Goal: Obtain resource: Obtain resource

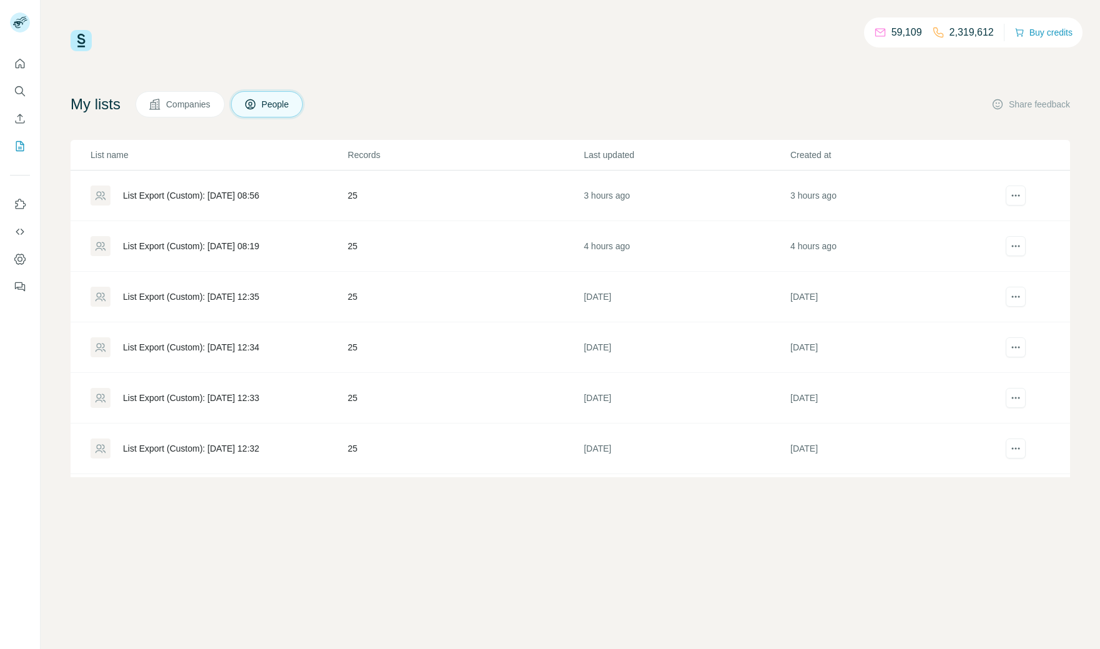
click at [198, 196] on div "List Export (Custom): [DATE] 08:56" at bounding box center [191, 195] width 136 height 12
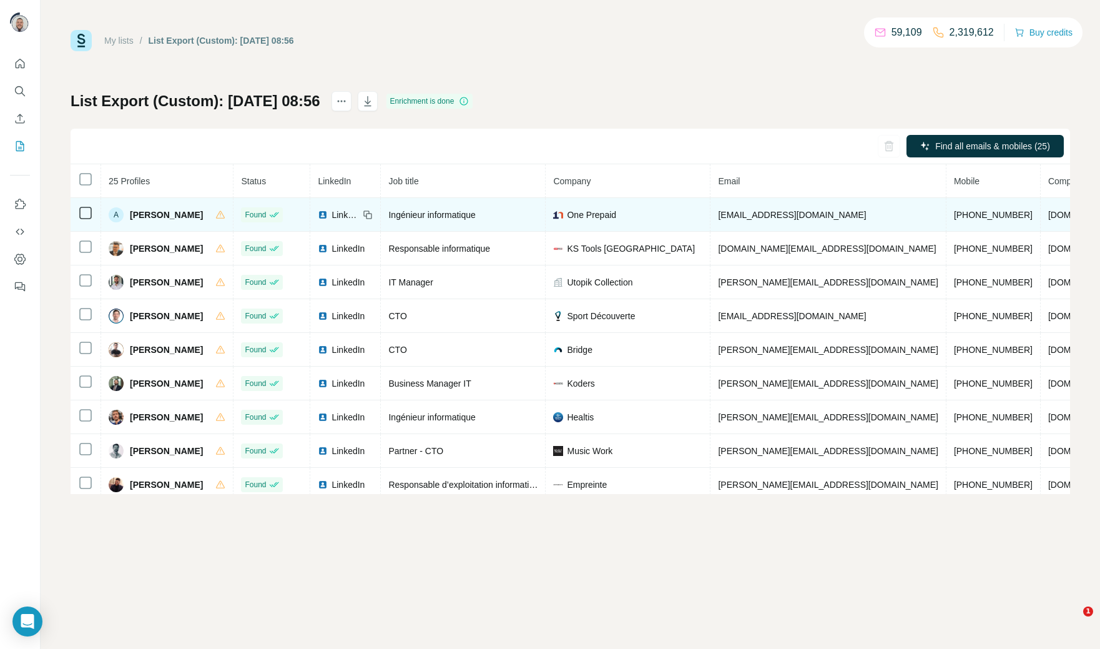
click at [954, 217] on span "[PHONE_NUMBER]" at bounding box center [993, 215] width 79 height 10
copy span "[PHONE_NUMBER]"
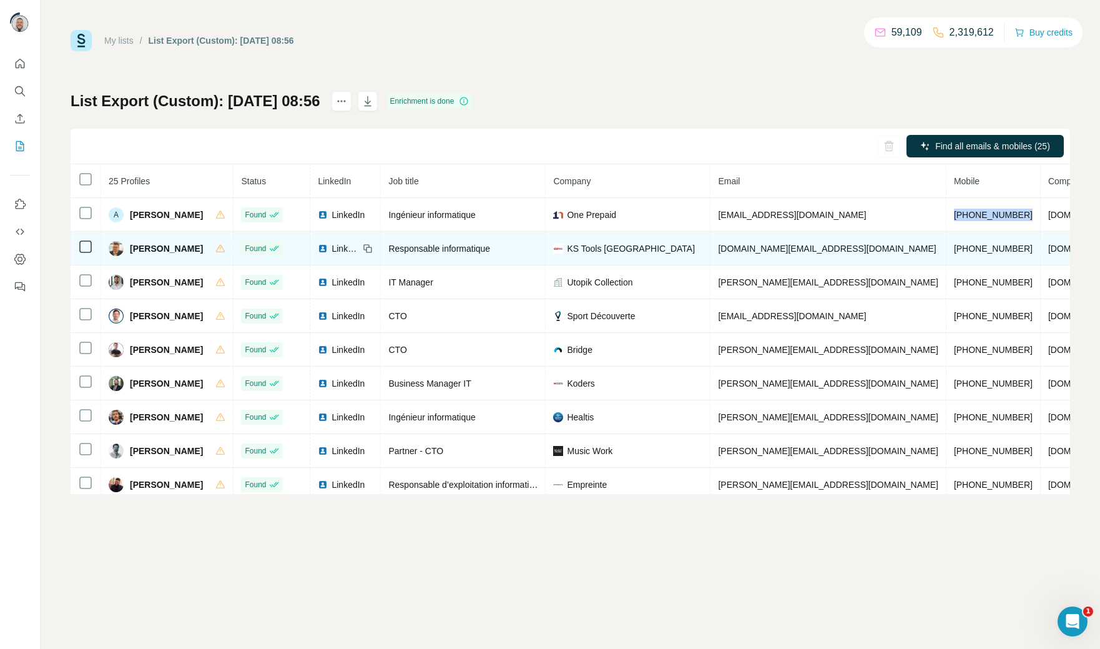
click at [954, 246] on span "[PHONE_NUMBER]" at bounding box center [993, 248] width 79 height 10
click at [954, 246] on span "+33781782397" at bounding box center [993, 248] width 79 height 10
copy span "+33781782397"
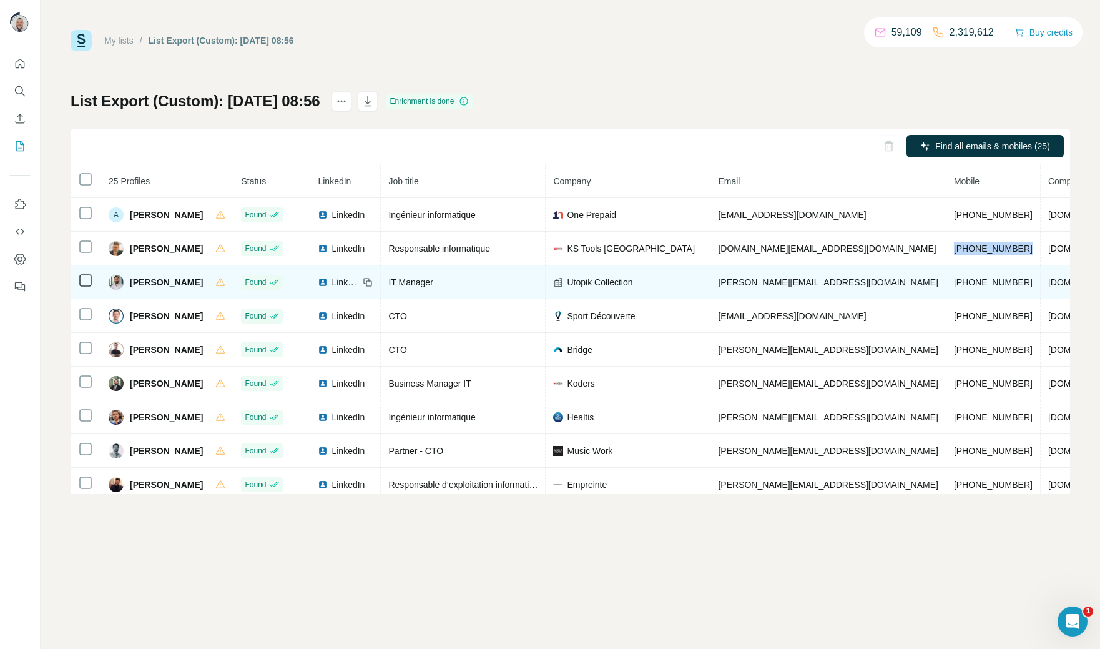
click at [954, 281] on span "+33767915598" at bounding box center [993, 282] width 79 height 10
copy span "+33767915598"
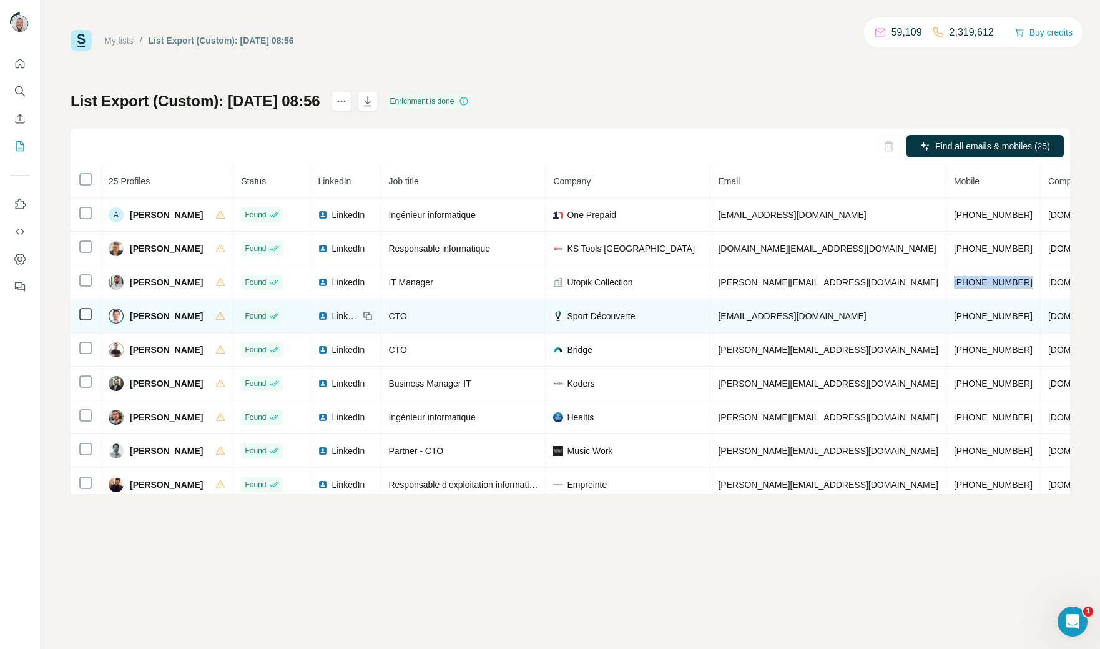
click at [954, 320] on span "[PHONE_NUMBER]" at bounding box center [993, 316] width 79 height 10
copy span "[PHONE_NUMBER]"
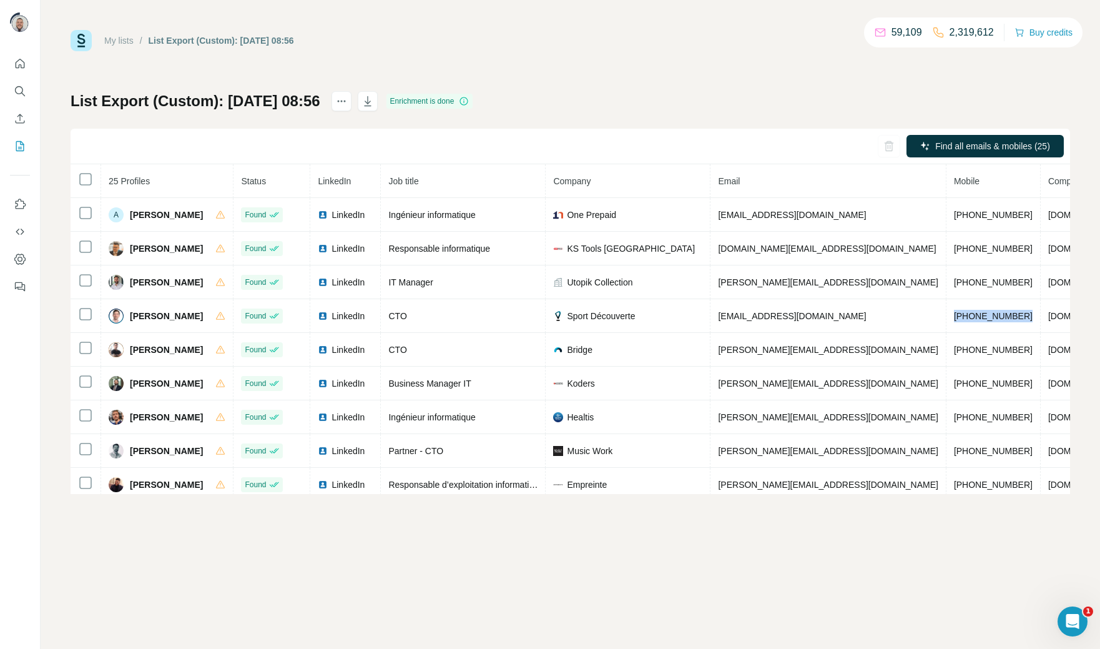
click at [310, 99] on h1 "List Export (Custom): [DATE] 08:56" at bounding box center [196, 101] width 250 height 20
click at [225, 106] on h1 "List Export (Custom): [DATE] 08:56" at bounding box center [196, 101] width 250 height 20
click at [151, 99] on h1 "List Export (Custom): [DATE] 08:56" at bounding box center [196, 101] width 250 height 20
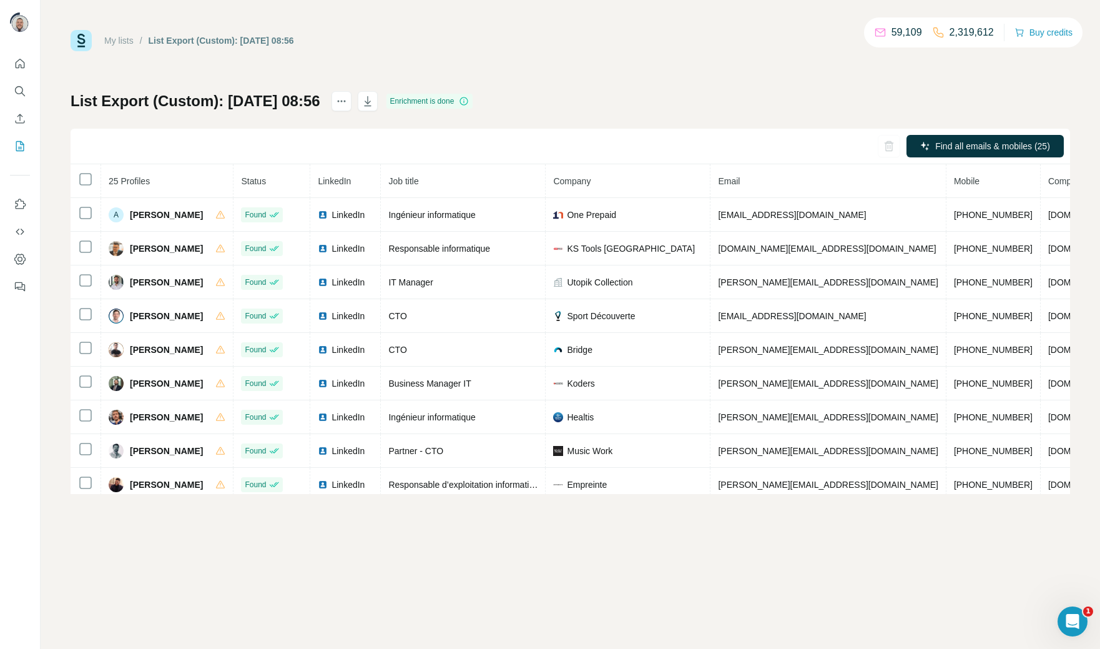
click at [151, 99] on h1 "List Export (Custom): [DATE] 08:56" at bounding box center [196, 101] width 250 height 20
click at [99, 98] on h1 "List Export (Custom): [DATE] 08:56" at bounding box center [196, 101] width 250 height 20
click at [694, 87] on div "My lists / List Export (Custom): 02/10/2025 08:56 59,109 2,319,612 Buy credits …" at bounding box center [571, 262] width 1000 height 464
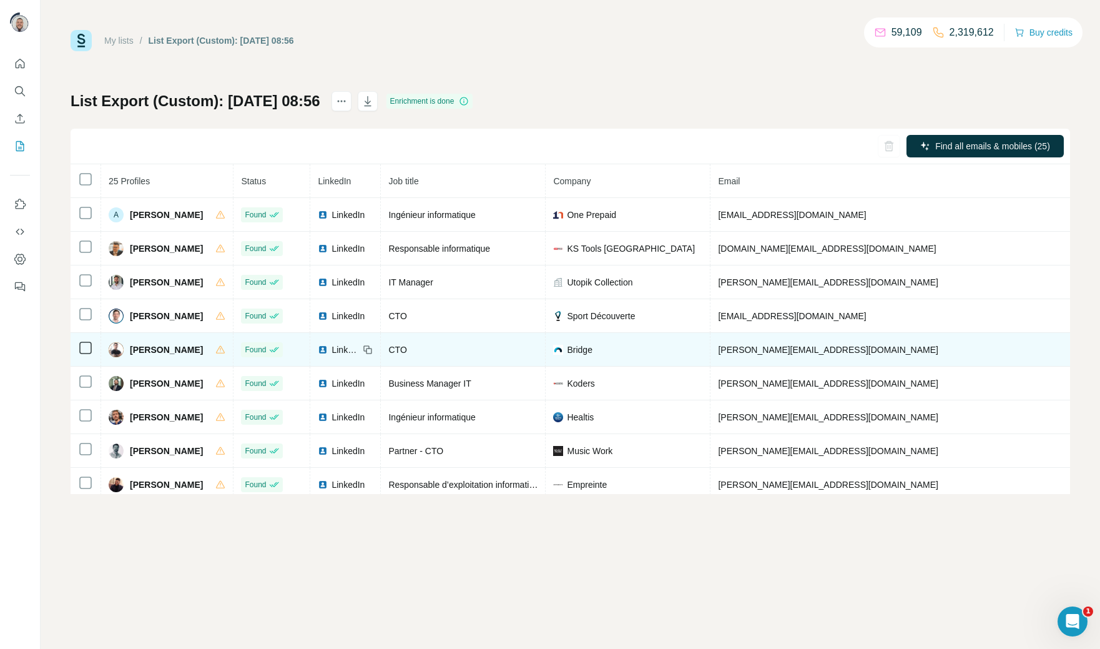
copy span "+33627956712"
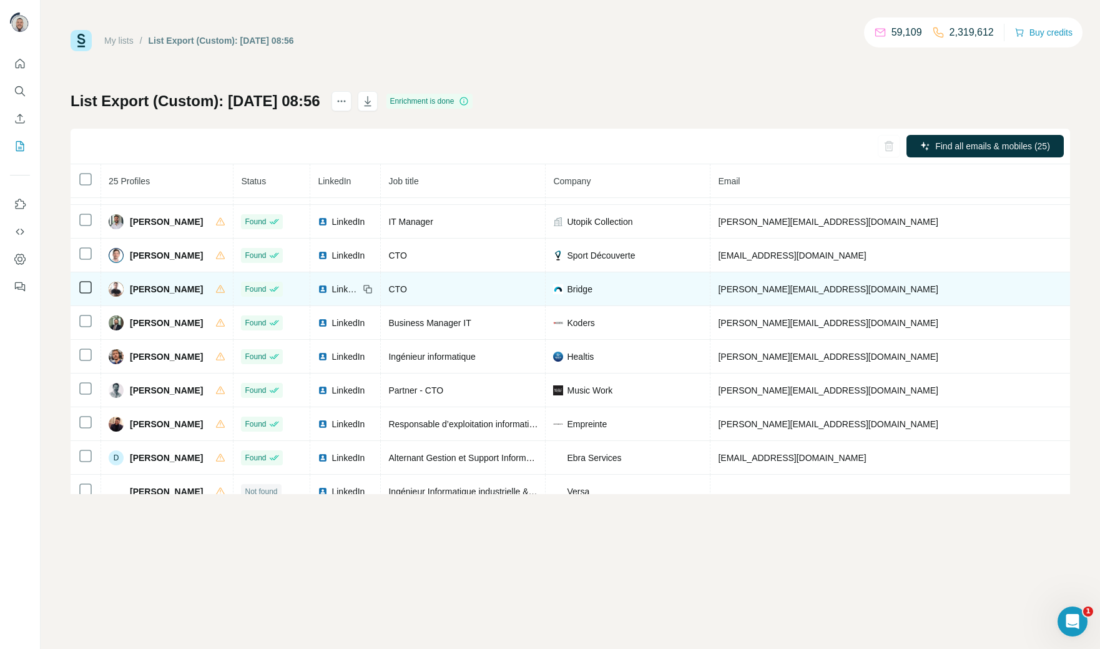
scroll to position [61, 0]
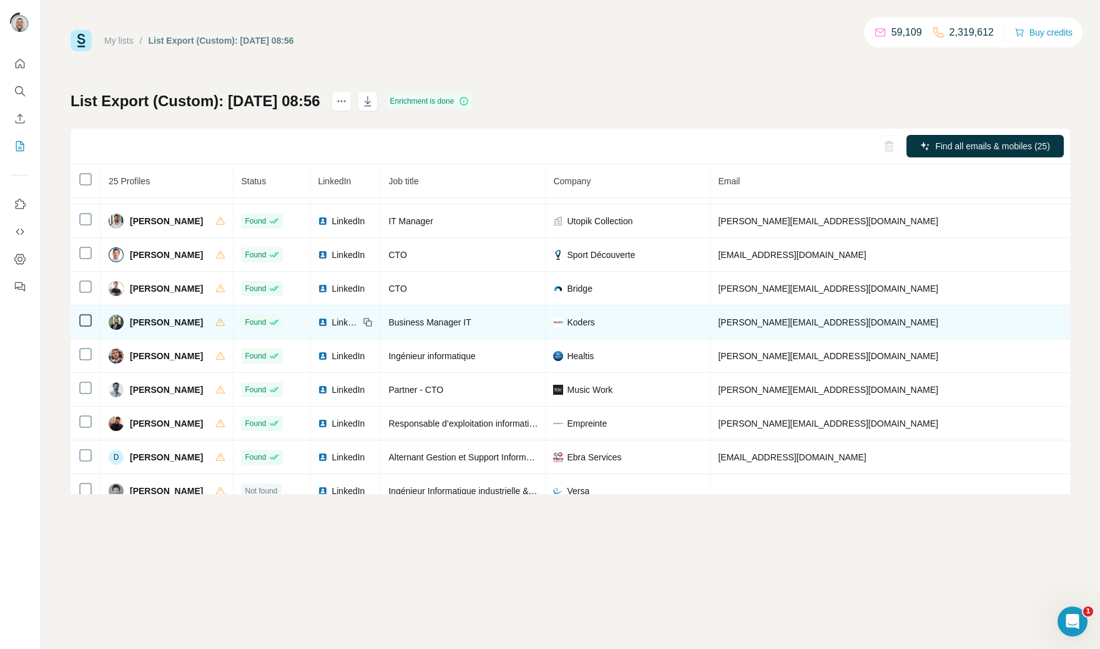
copy span "+33771564891"
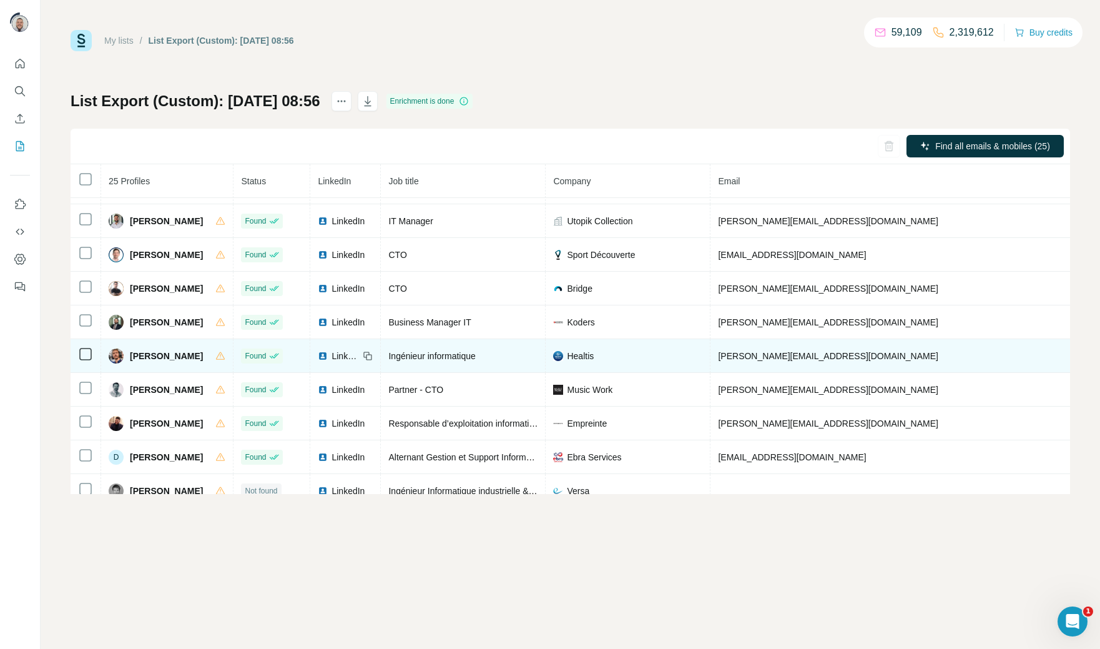
copy span "+33660315456"
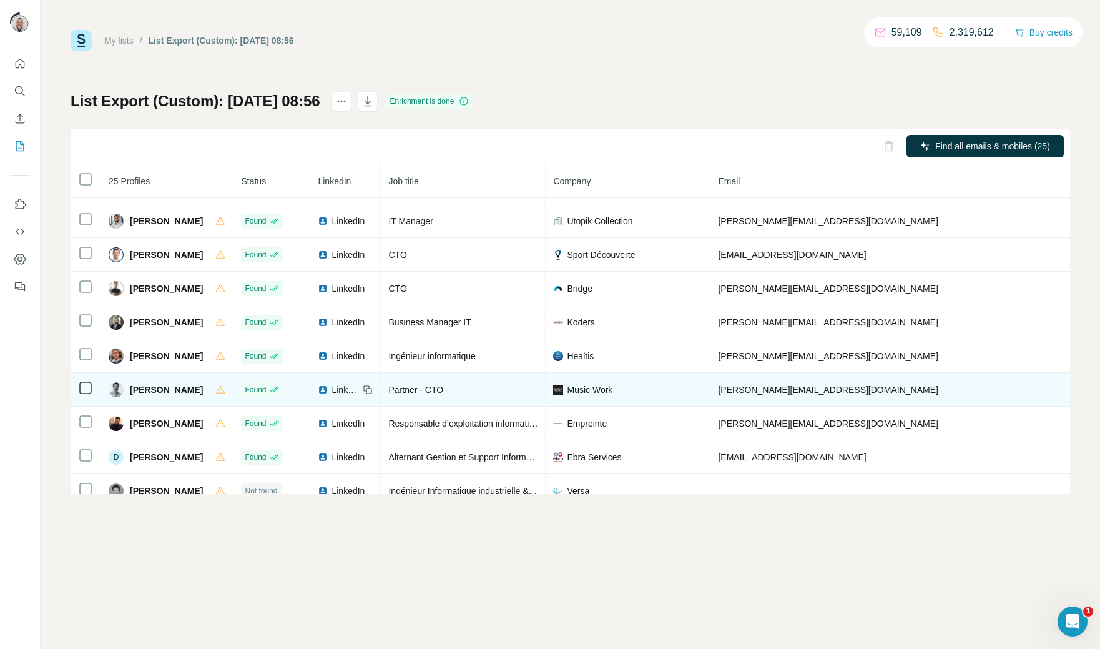
copy span "+33608897781"
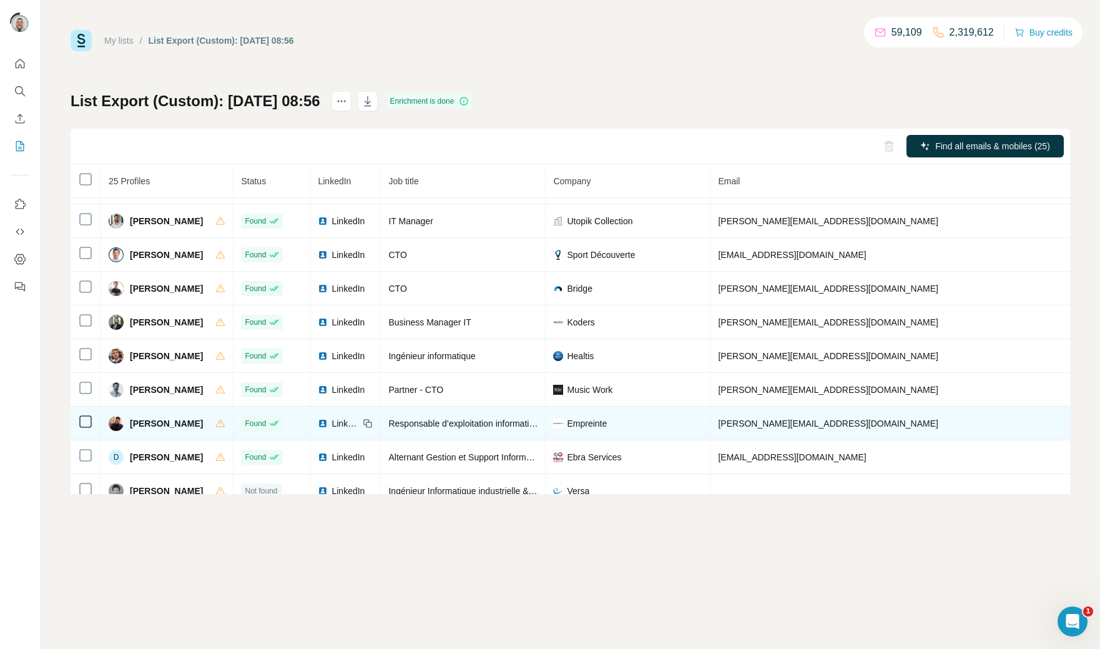
copy span "+33769348407"
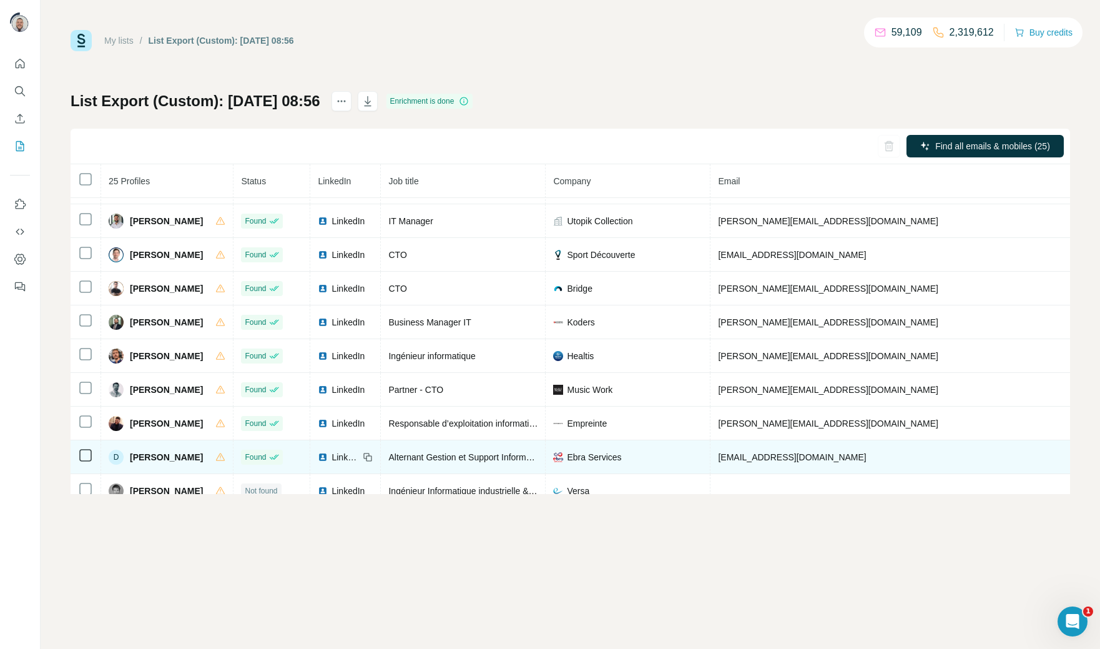
copy span "+33643323675"
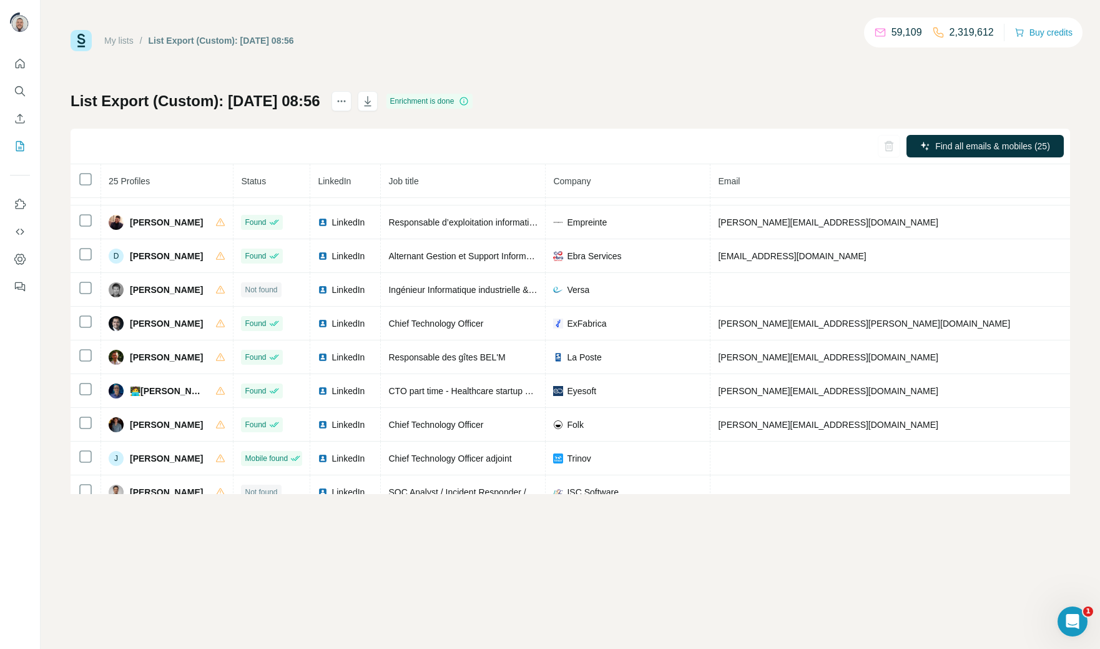
scroll to position [267, 0]
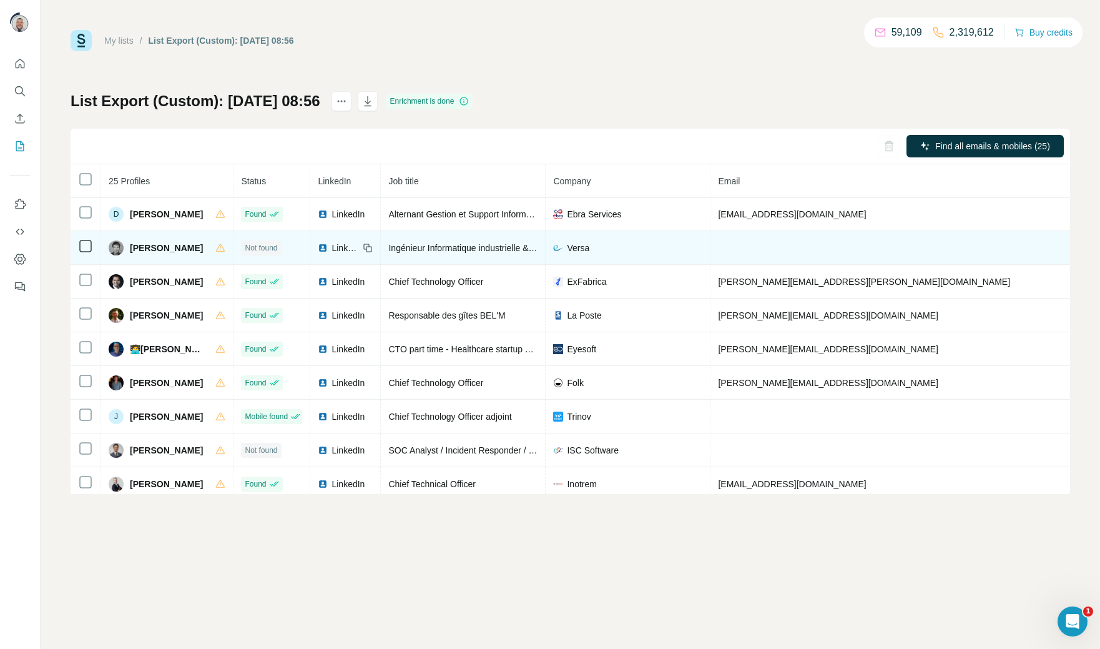
scroll to position [306, 0]
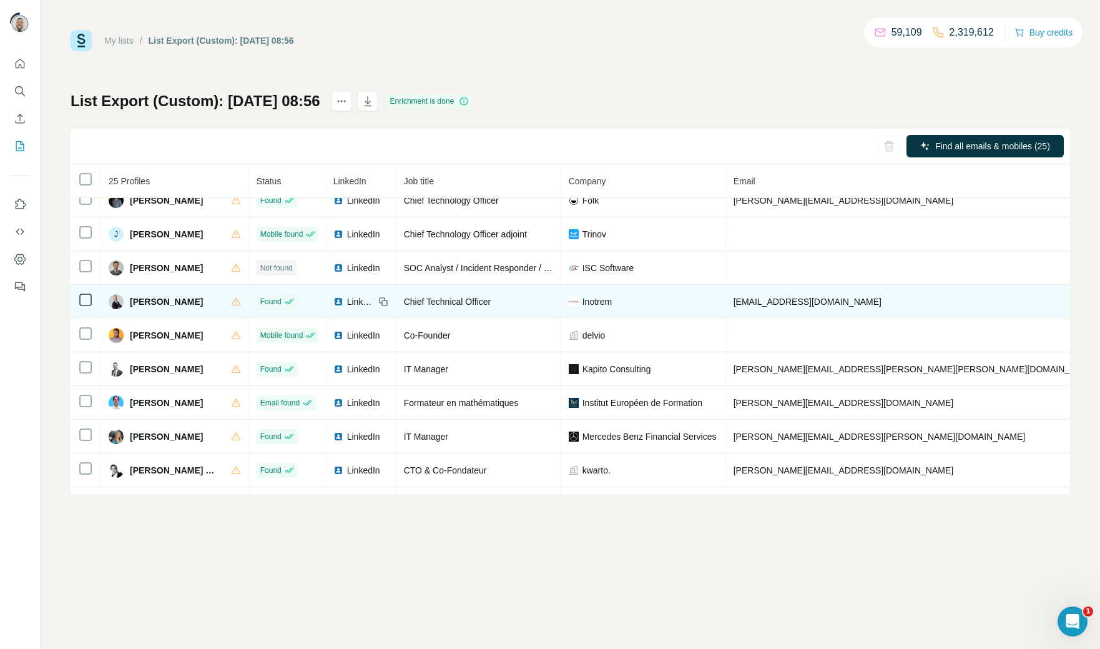
scroll to position [489, 0]
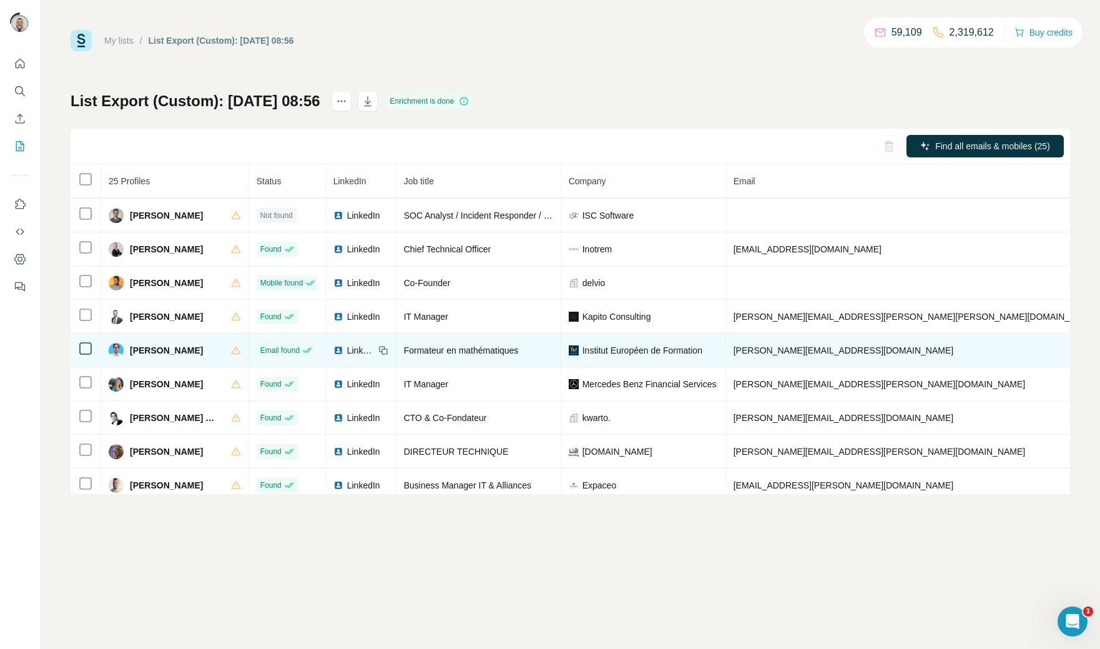
scroll to position [558, 0]
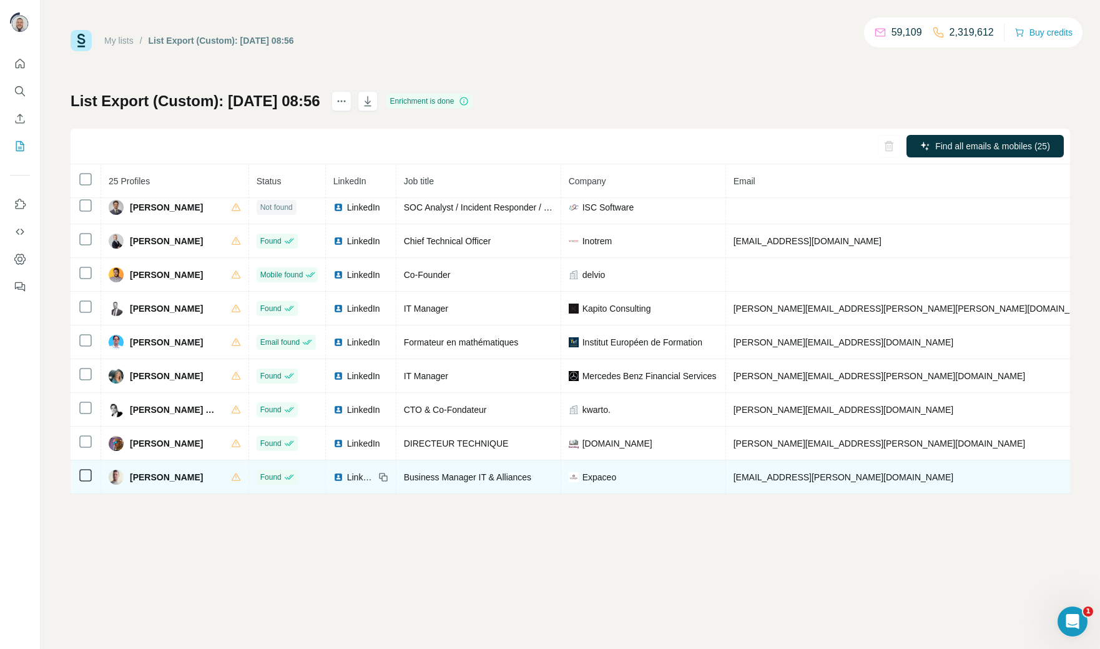
click at [451, 472] on span "Business Manager IT & Alliances" at bounding box center [467, 477] width 127 height 10
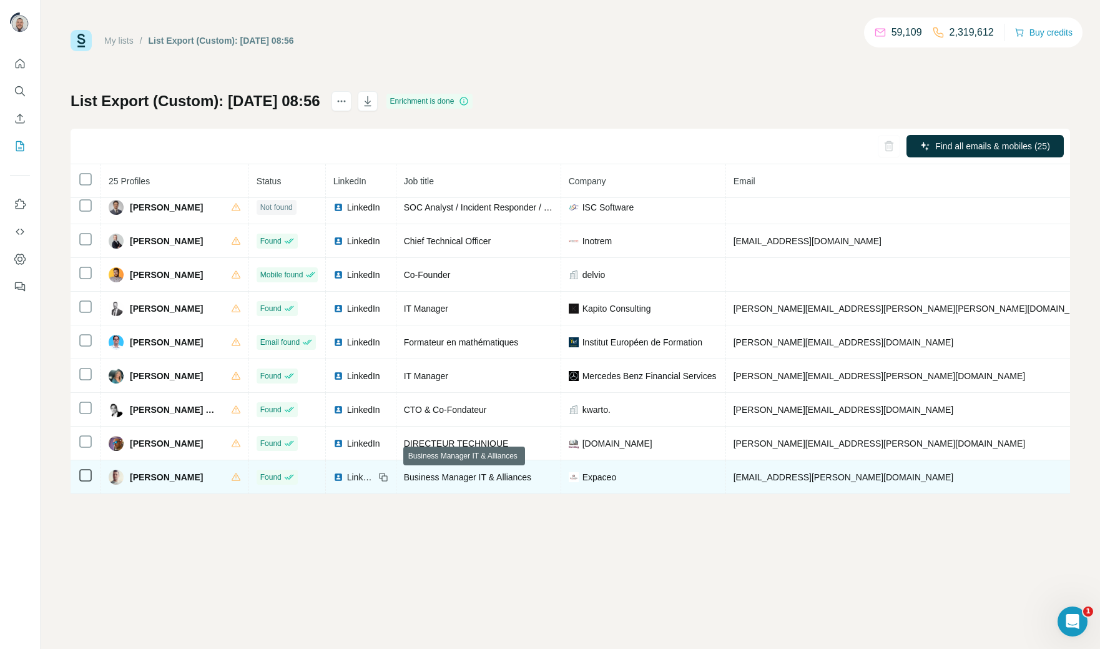
click at [451, 472] on span "Business Manager IT & Alliances" at bounding box center [467, 477] width 127 height 10
click at [807, 478] on span "tristan.riquier@expaceo.com" at bounding box center [844, 477] width 220 height 10
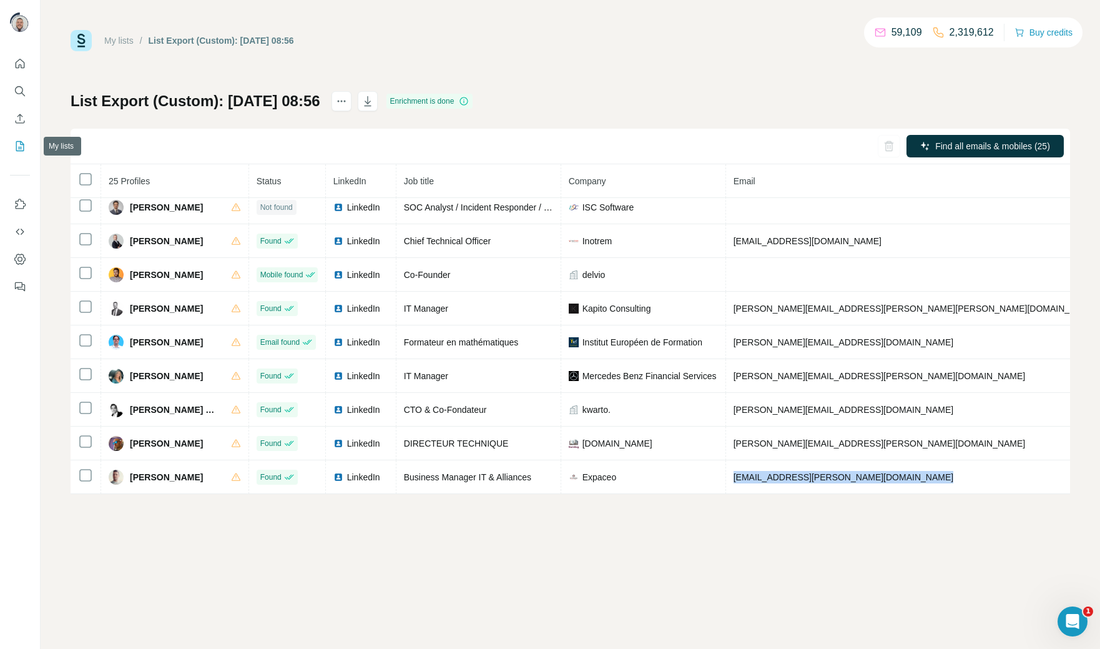
click at [17, 149] on icon "My lists" at bounding box center [20, 146] width 12 height 12
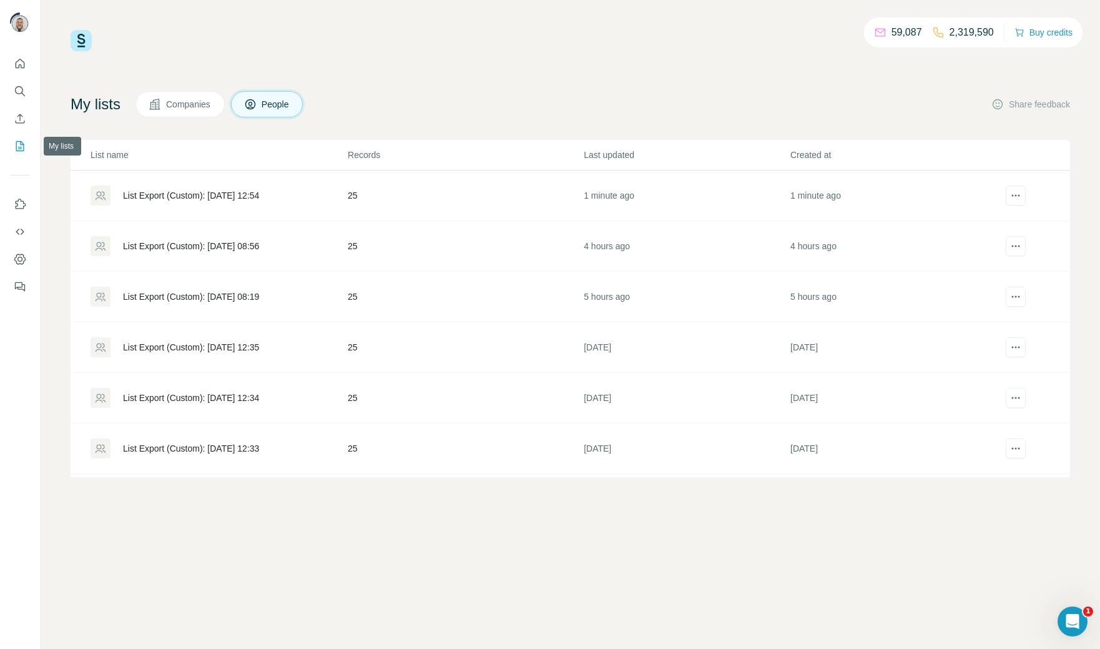
click at [19, 146] on icon "My lists" at bounding box center [21, 145] width 6 height 8
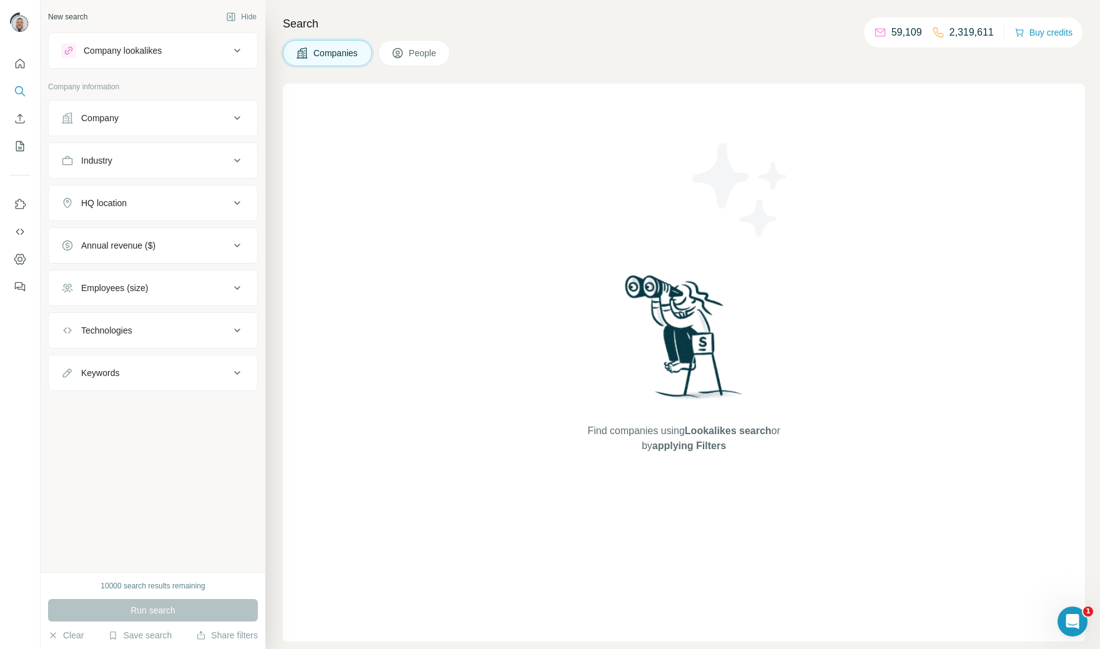
click at [184, 50] on div "Company lookalikes" at bounding box center [145, 50] width 169 height 15
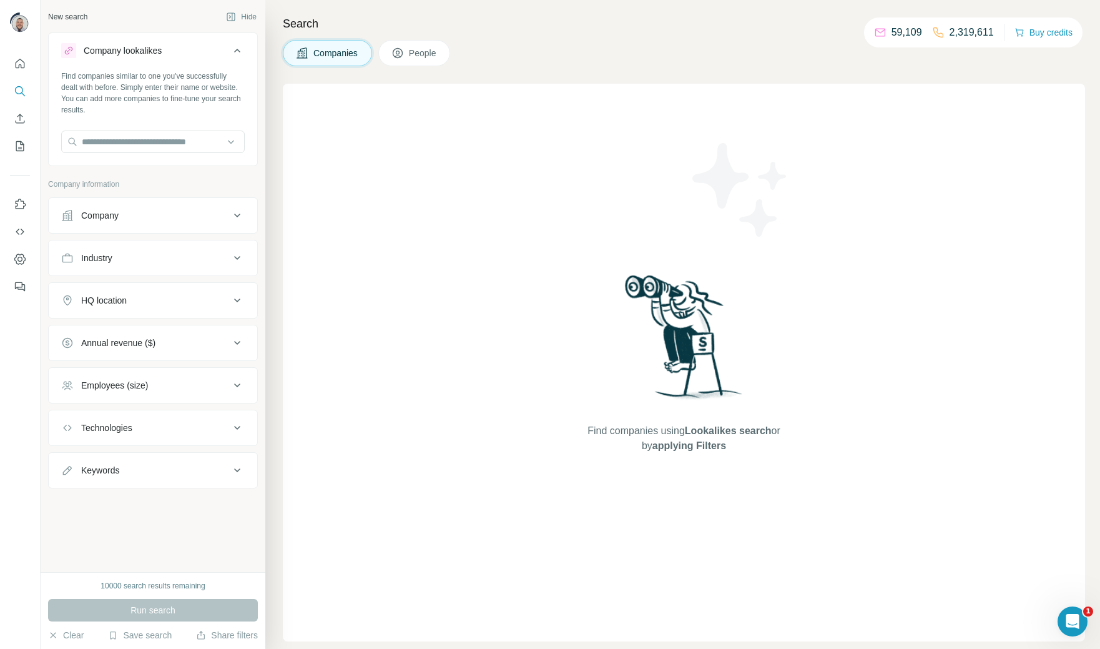
click at [184, 50] on div "Company lookalikes" at bounding box center [145, 50] width 169 height 15
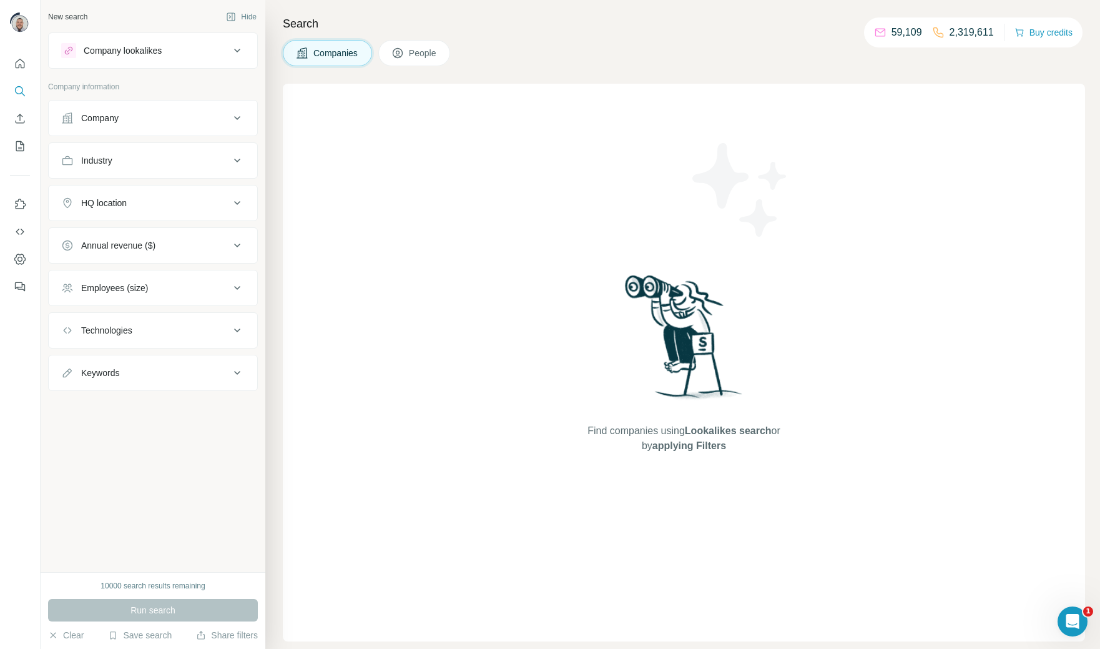
click at [139, 293] on button "Employees (size)" at bounding box center [153, 288] width 209 height 30
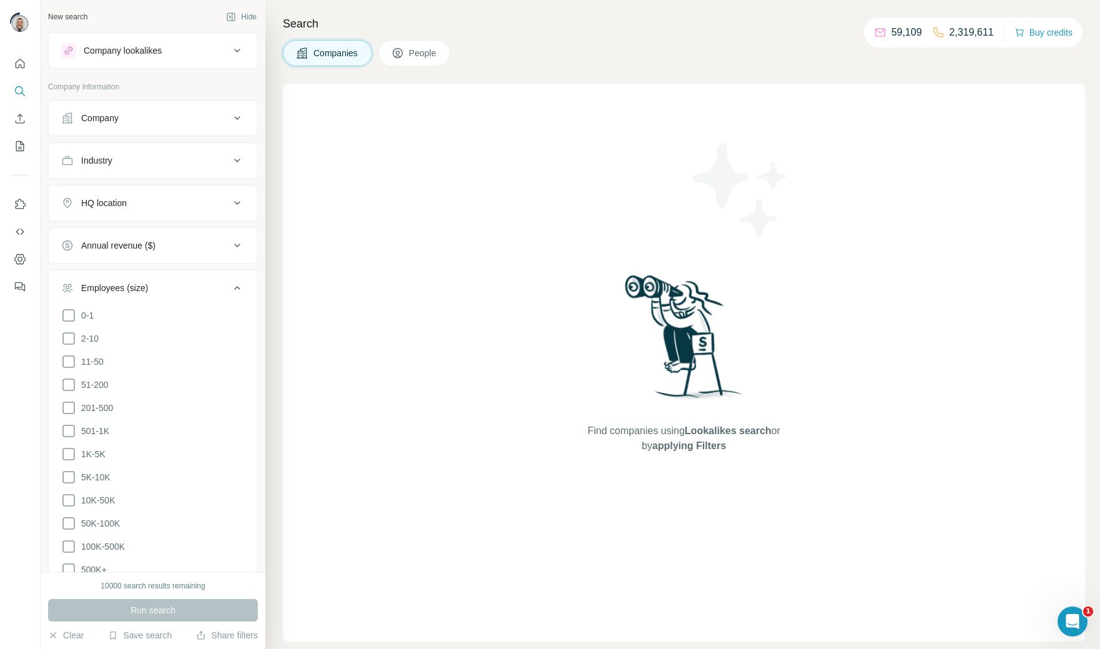
click at [0, 406] on div at bounding box center [20, 324] width 41 height 649
click at [413, 47] on span "People" at bounding box center [423, 53] width 29 height 12
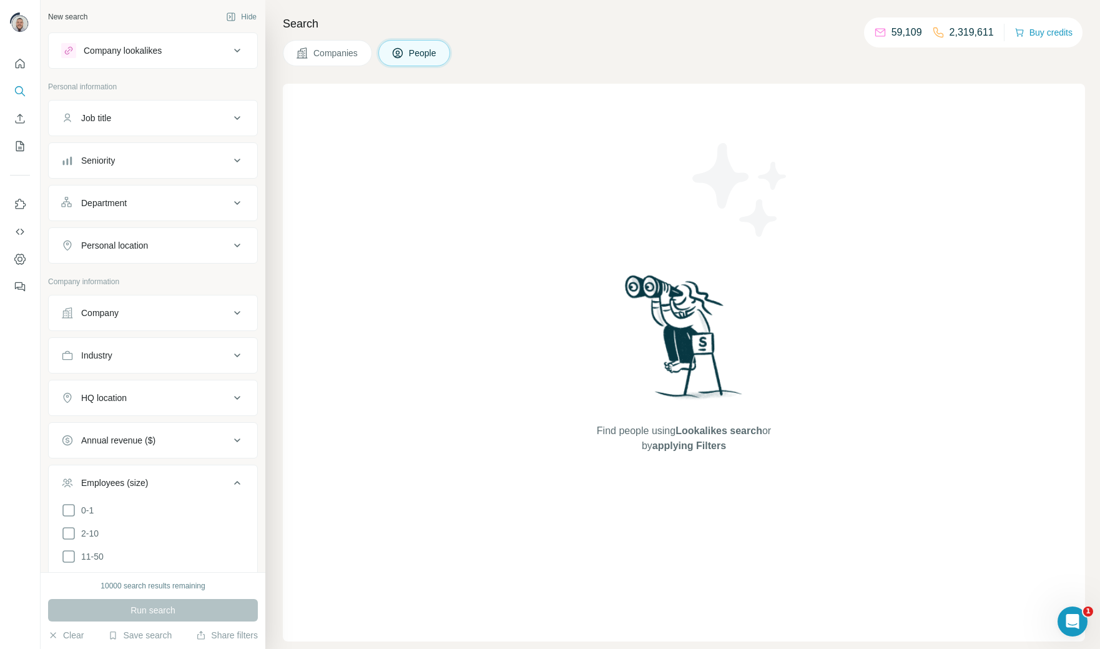
click at [199, 51] on div "Company lookalikes" at bounding box center [145, 50] width 169 height 15
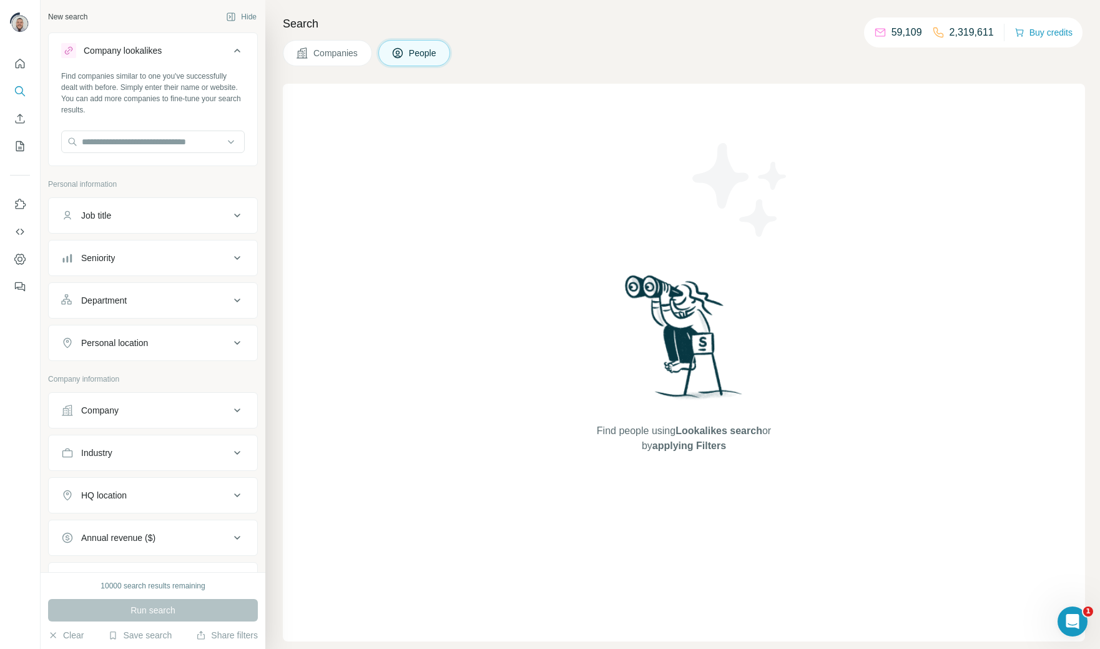
click at [200, 205] on button "Job title" at bounding box center [153, 215] width 209 height 30
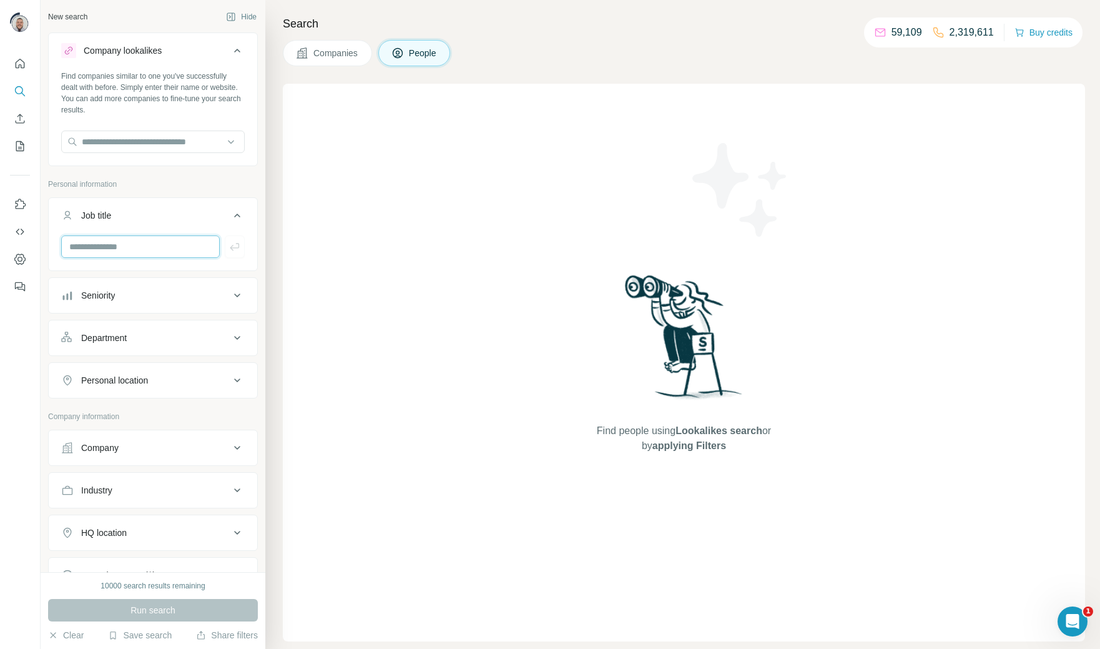
click at [170, 245] on input "text" at bounding box center [140, 246] width 159 height 22
click at [151, 243] on input "***" at bounding box center [140, 246] width 159 height 22
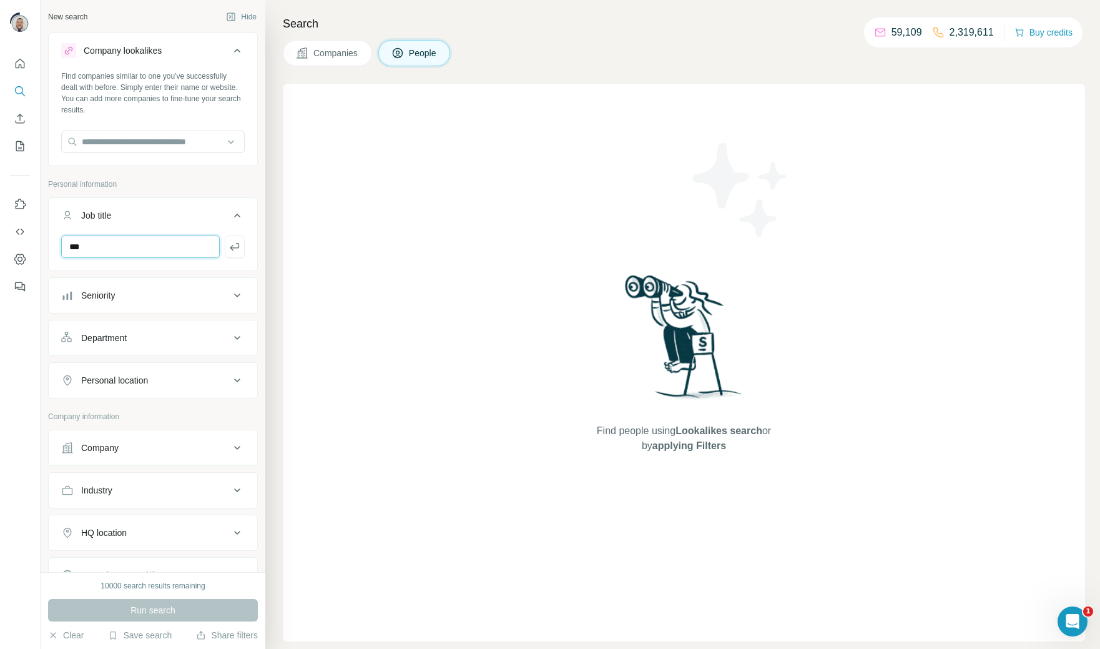
type input "***"
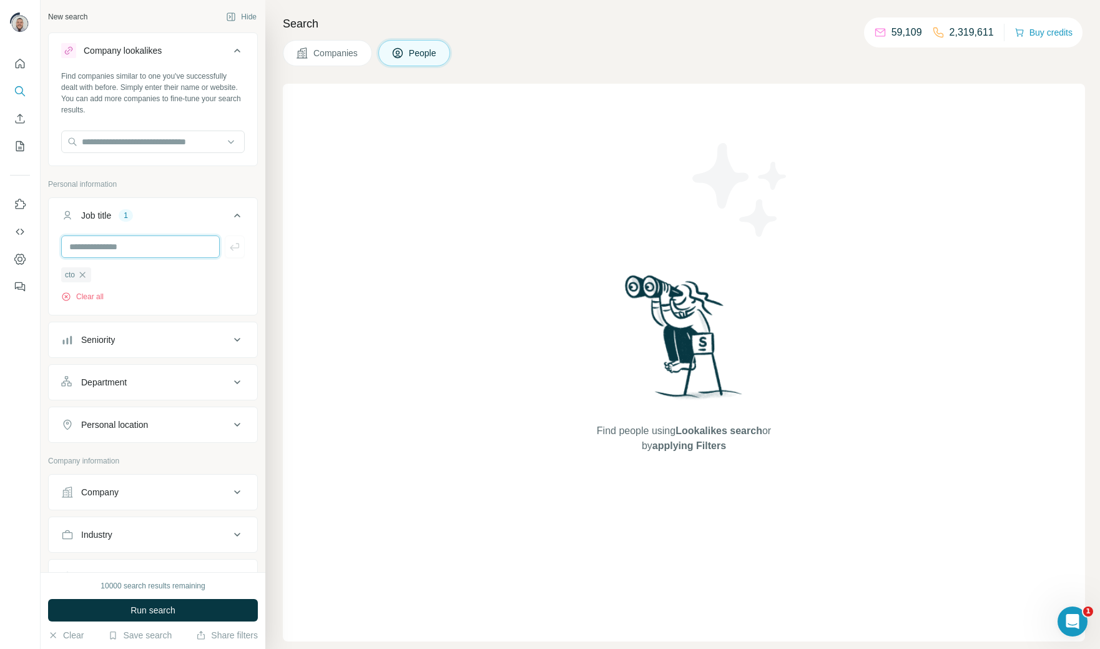
click at [137, 248] on input "text" at bounding box center [140, 246] width 159 height 22
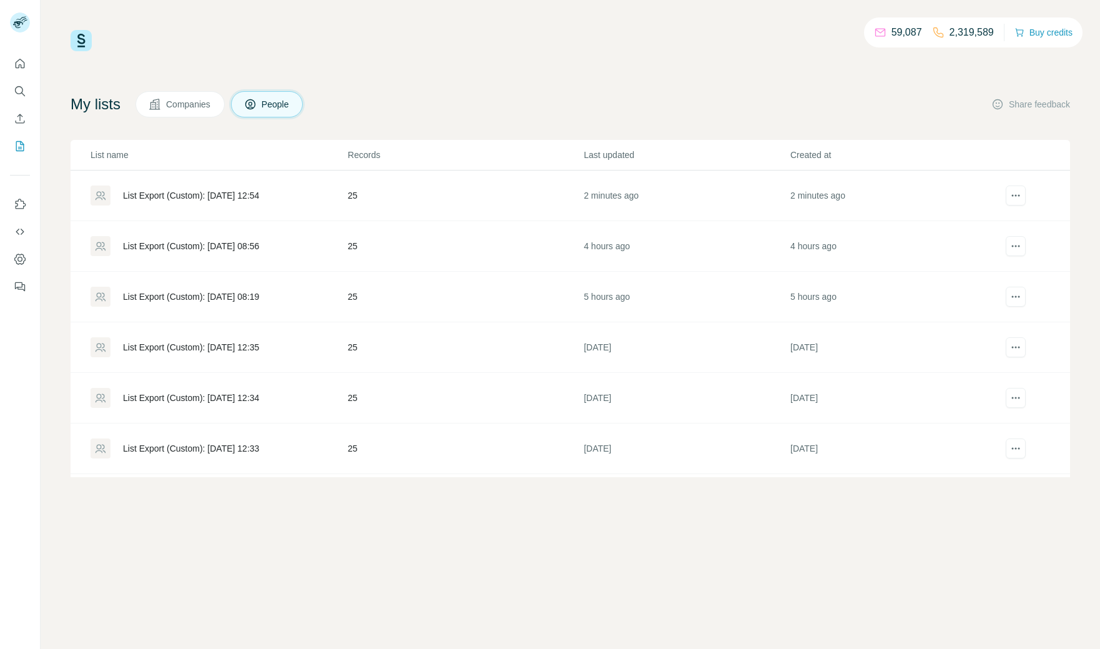
click at [240, 194] on div "List Export (Custom): [DATE] 12:54" at bounding box center [191, 195] width 136 height 12
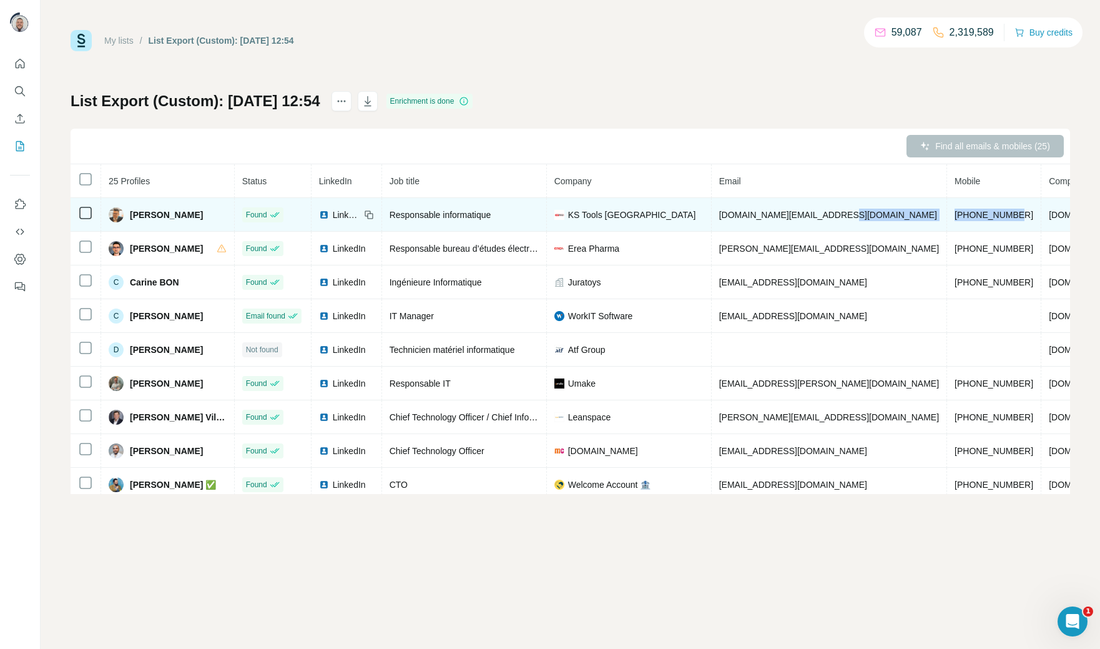
drag, startPoint x: 903, startPoint y: 219, endPoint x: 837, endPoint y: 218, distance: 66.8
click at [837, 218] on tr "[PERSON_NAME] Found LinkedIn Responsable informatique KS Tools France [DOMAIN_N…" at bounding box center [676, 215] width 1211 height 34
copy tr "[PHONE_NUMBER]"
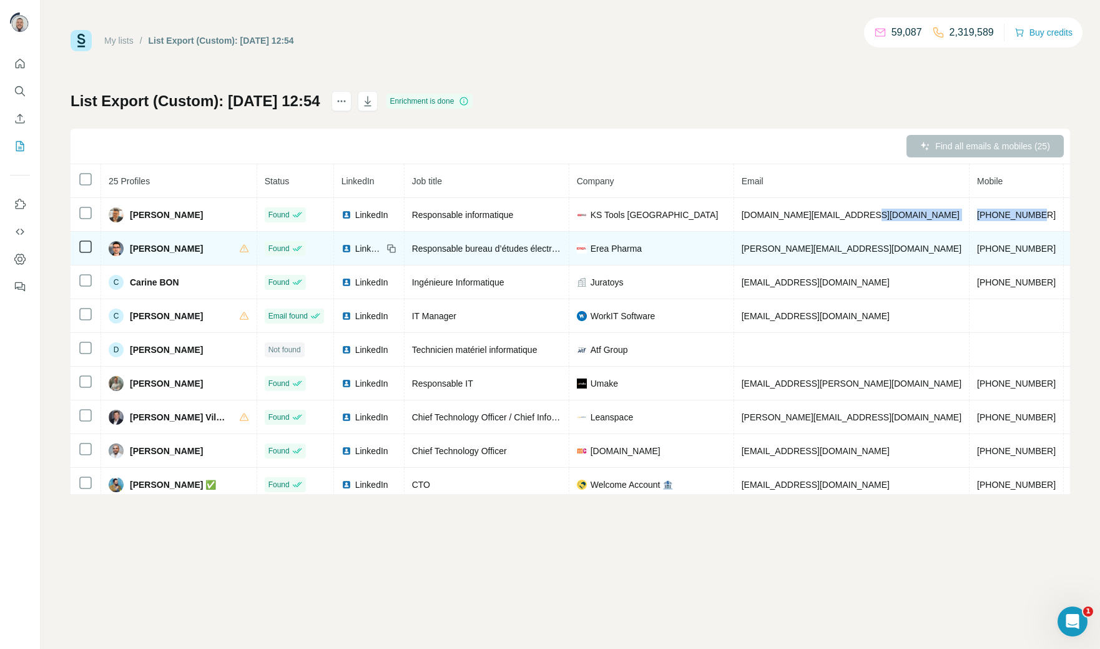
click at [977, 249] on span "[PHONE_NUMBER]" at bounding box center [1016, 248] width 79 height 10
copy span "[PHONE_NUMBER]"
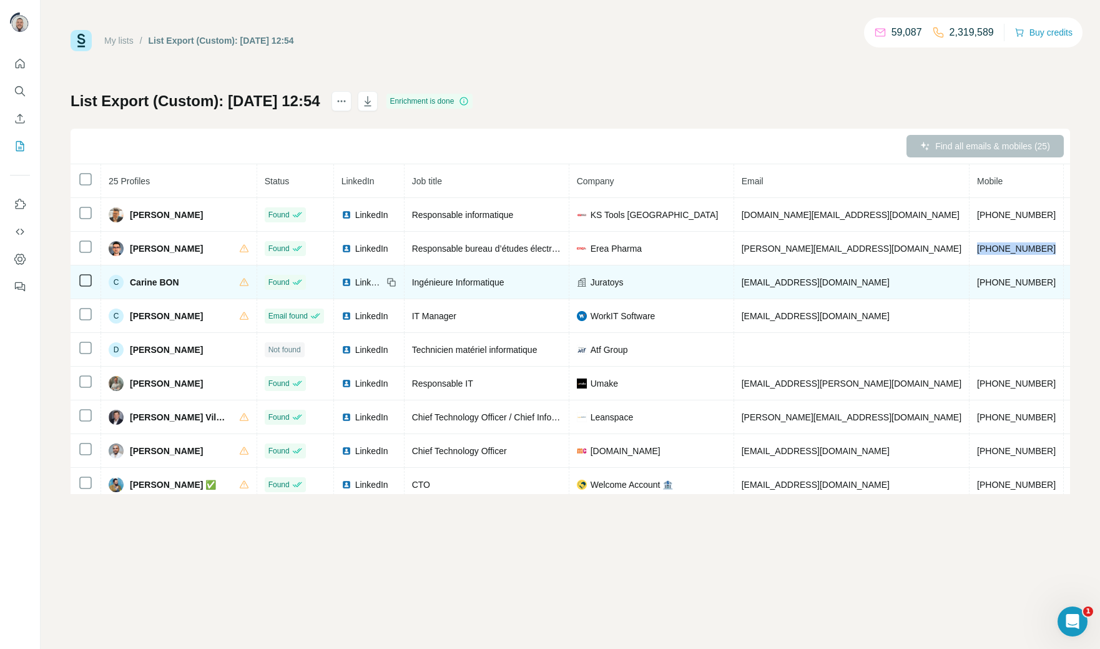
click at [977, 280] on span "[PHONE_NUMBER]" at bounding box center [1016, 282] width 79 height 10
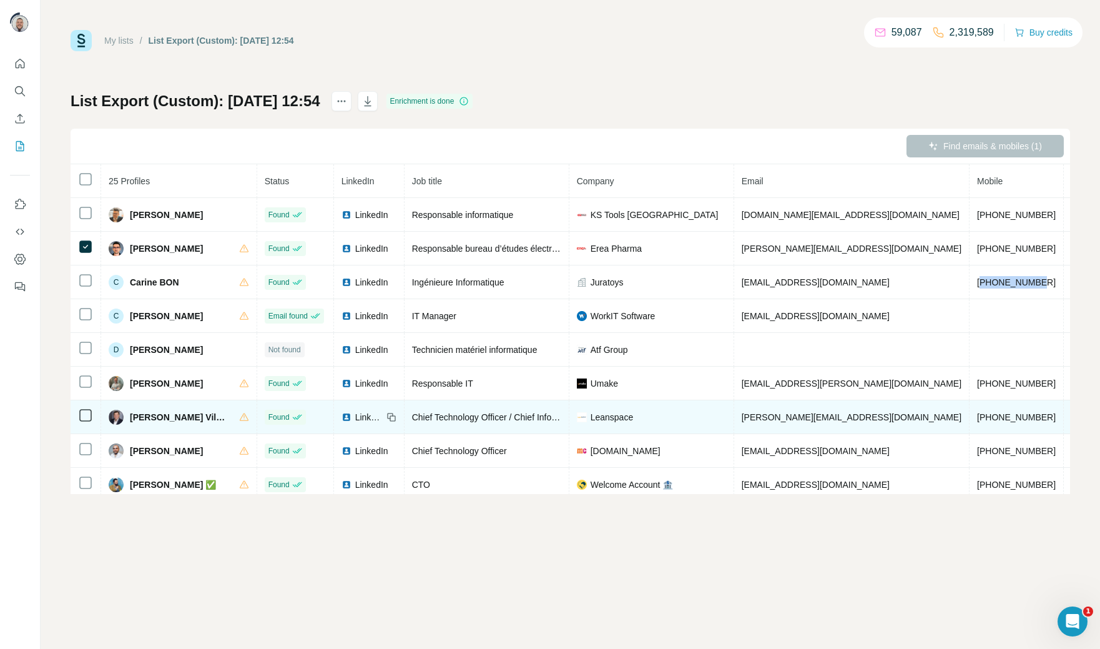
scroll to position [2, 0]
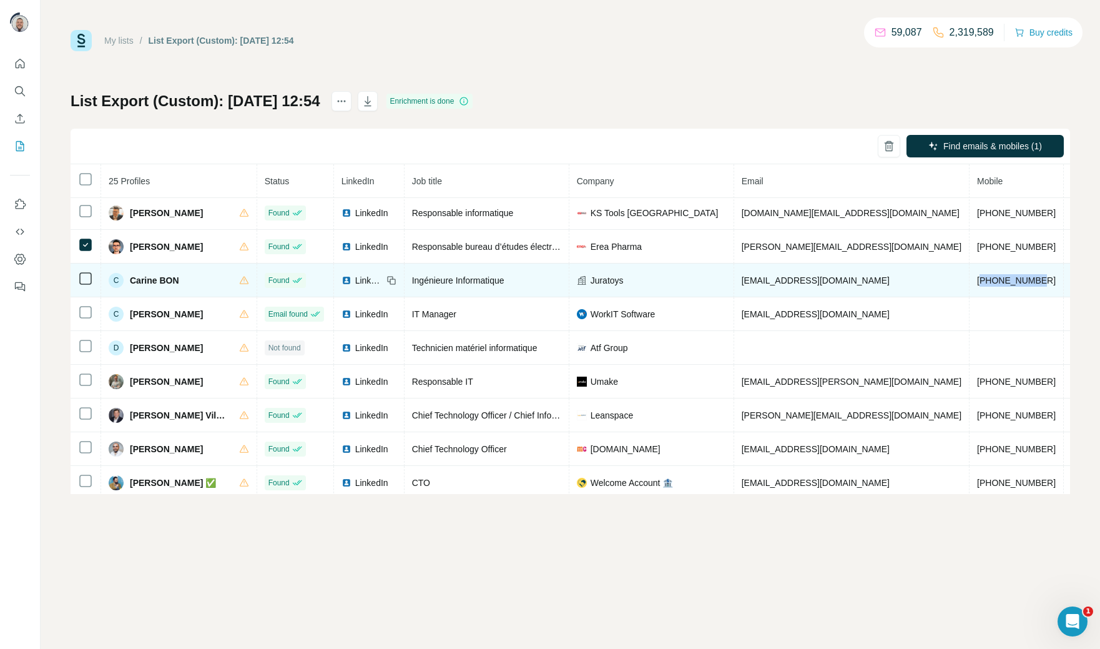
copy span "33768304199"
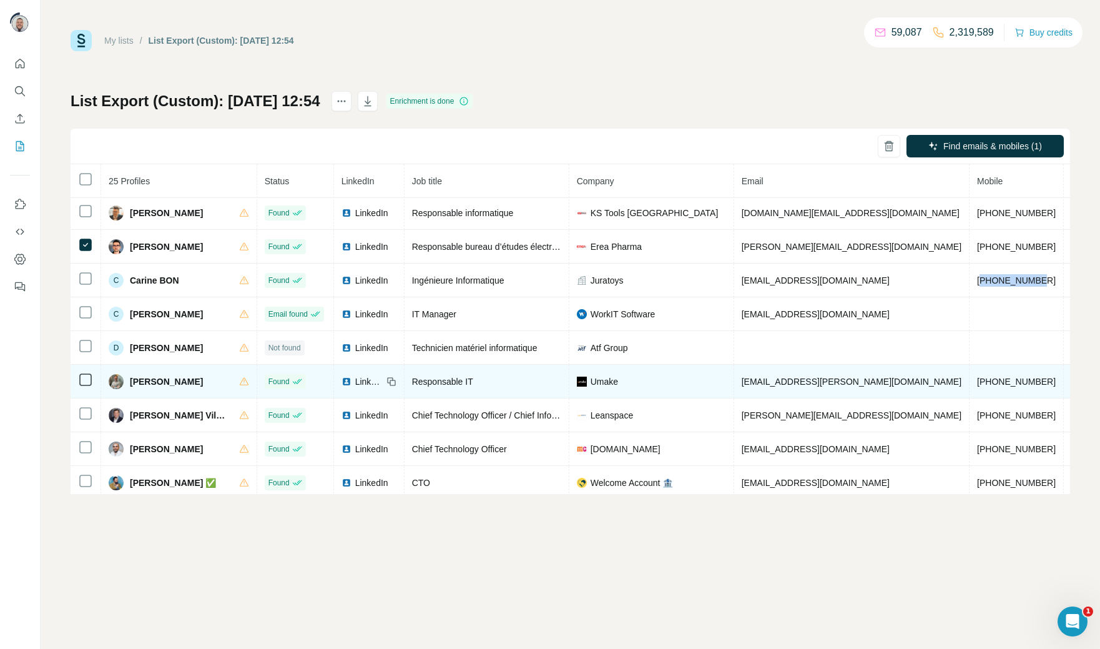
click at [977, 384] on span "+33787209395" at bounding box center [1016, 381] width 79 height 10
copy span "33787209395"
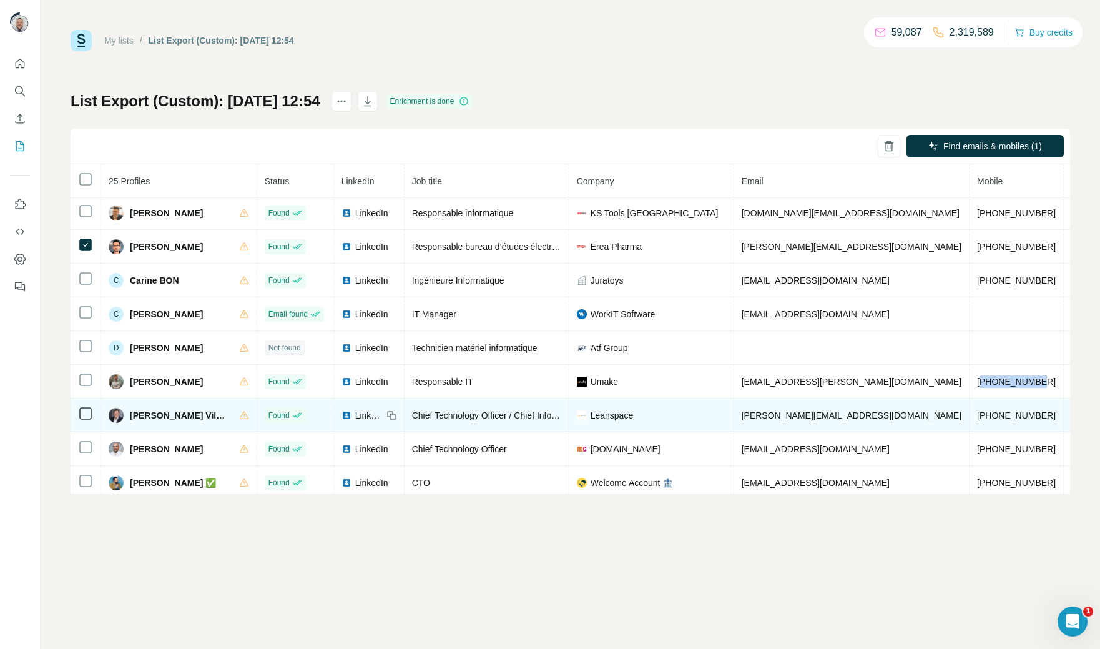
click at [977, 418] on span "+491737166139" at bounding box center [1016, 415] width 79 height 10
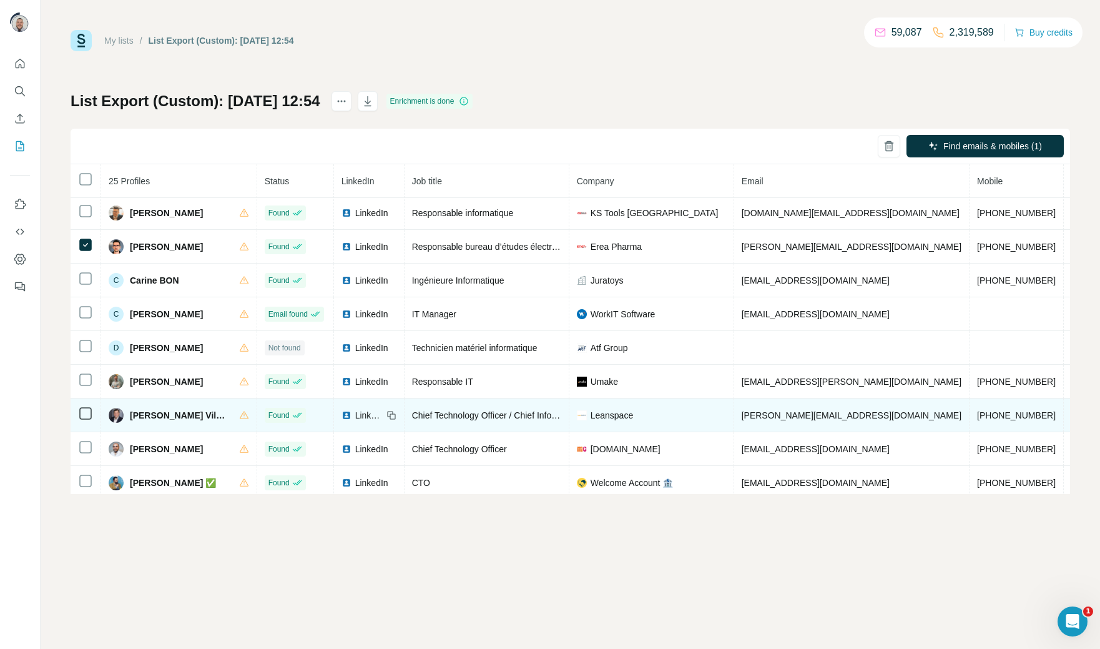
click at [977, 418] on span "+491737166139" at bounding box center [1016, 415] width 79 height 10
copy span "+491737166139"
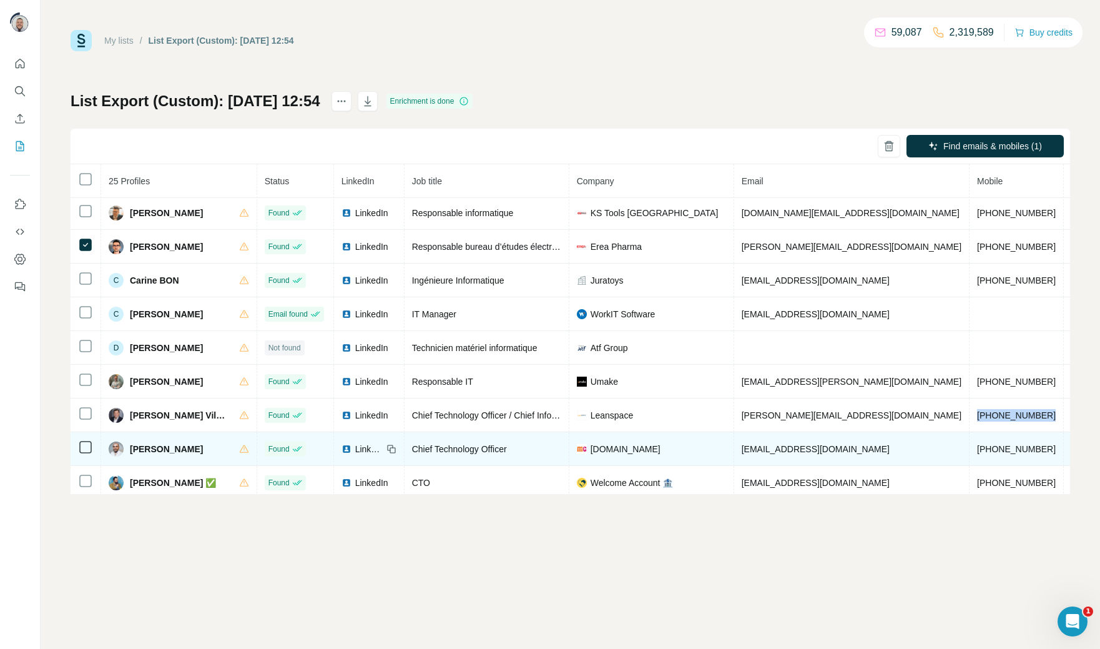
click at [977, 450] on span "+33650632876" at bounding box center [1016, 449] width 79 height 10
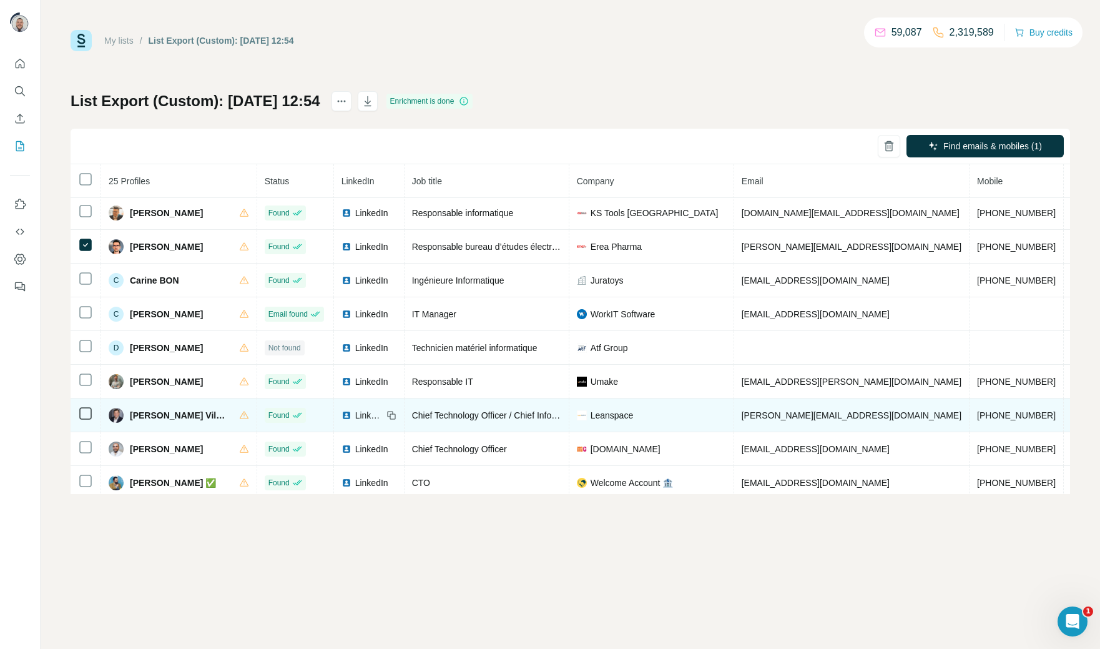
click at [977, 418] on span "+491737166139" at bounding box center [1016, 415] width 79 height 10
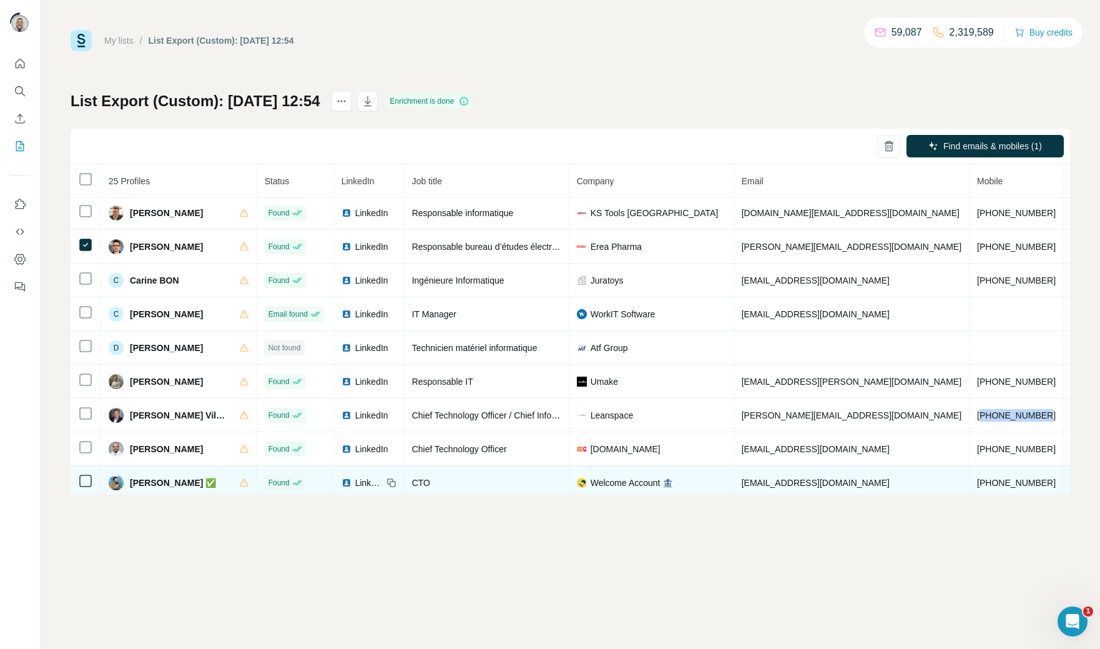
scroll to position [46, 0]
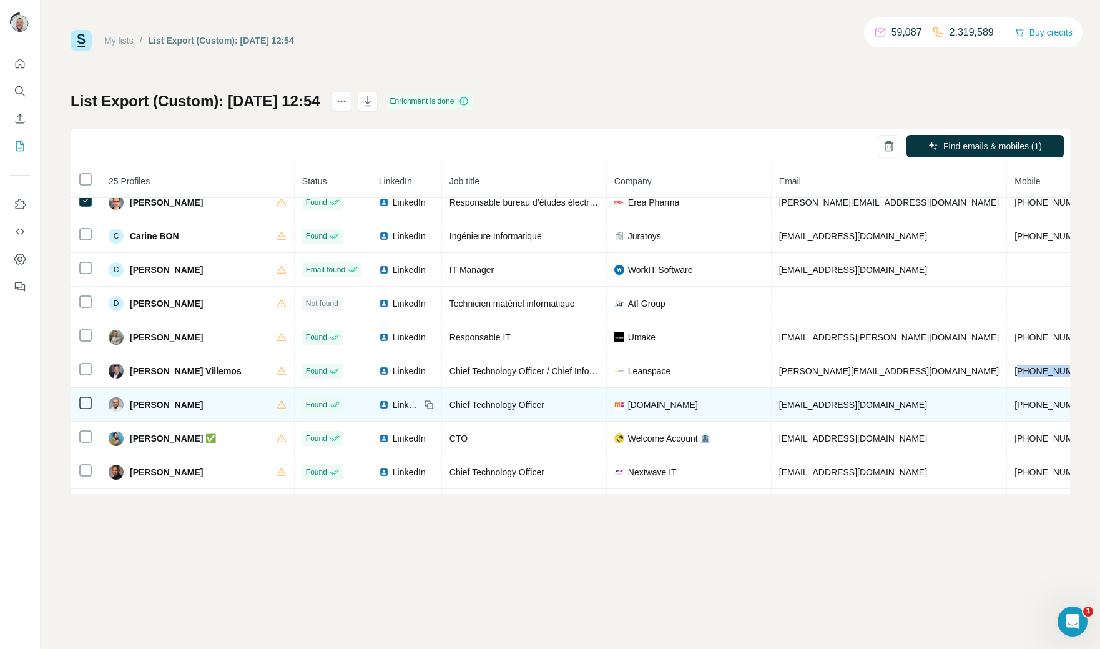
click at [1007, 413] on td "+33650632876" at bounding box center [1054, 405] width 94 height 34
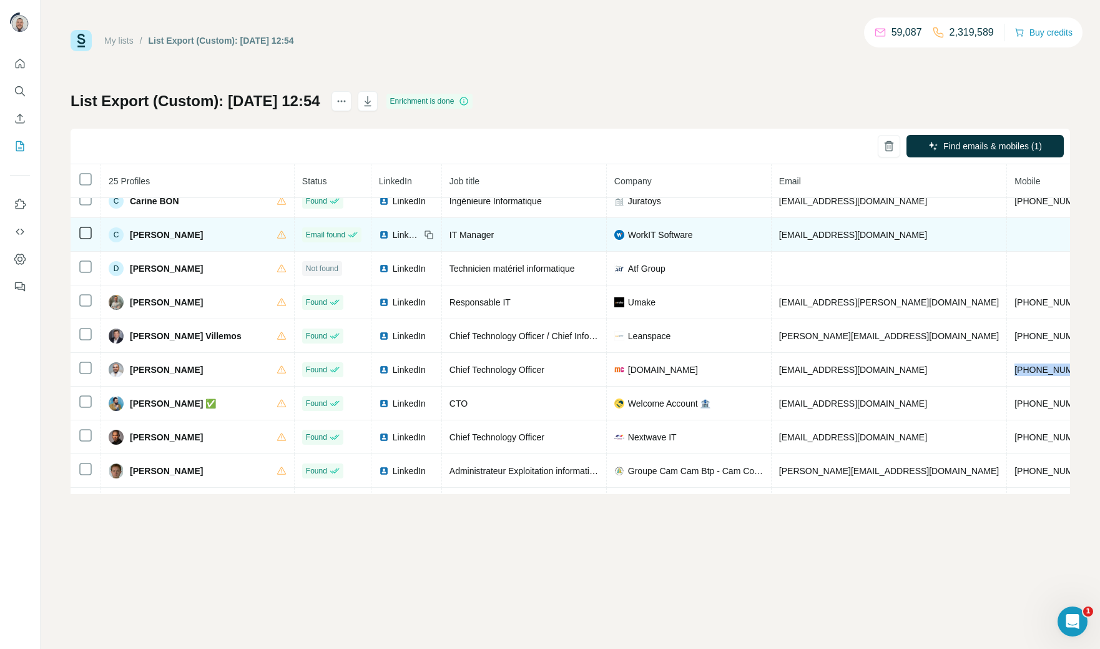
scroll to position [84, 0]
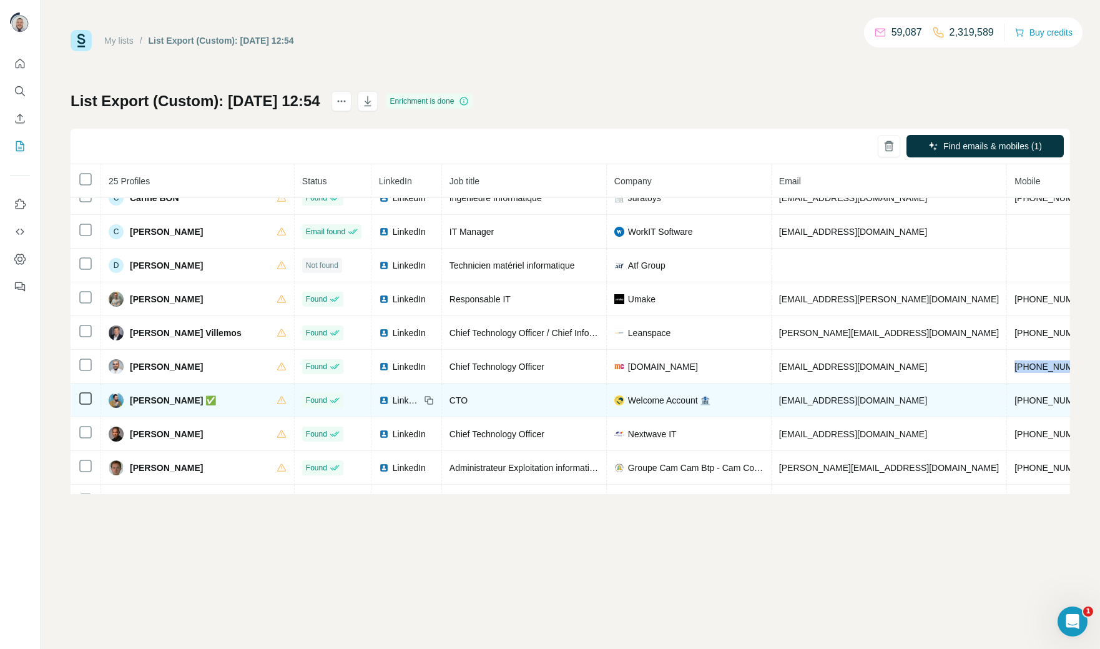
click at [1015, 403] on span "+33750602541" at bounding box center [1054, 400] width 79 height 10
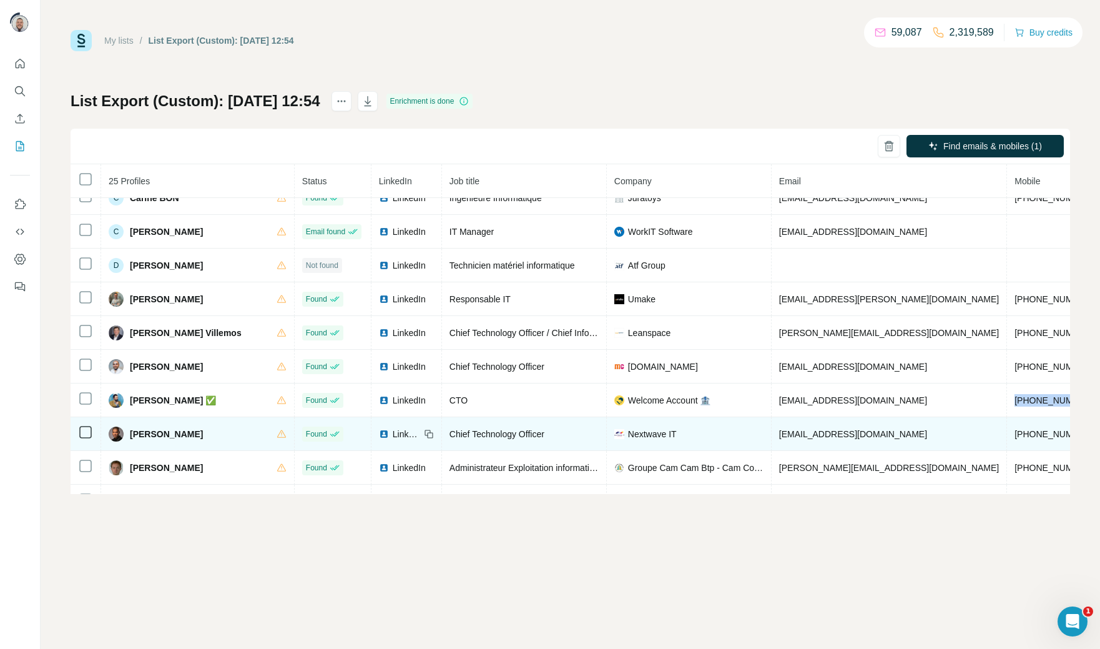
click at [1015, 438] on span "+33761872432" at bounding box center [1054, 434] width 79 height 10
click at [1015, 435] on span "+33761872432" at bounding box center [1054, 434] width 79 height 10
copy span "+33761872432"
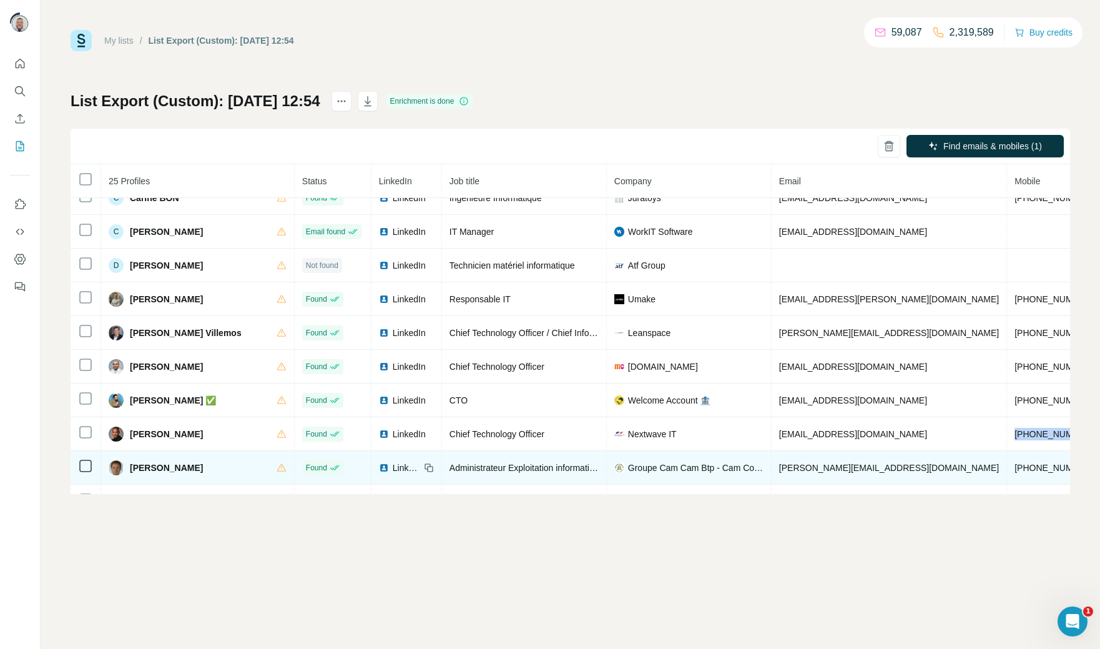
scroll to position [131, 0]
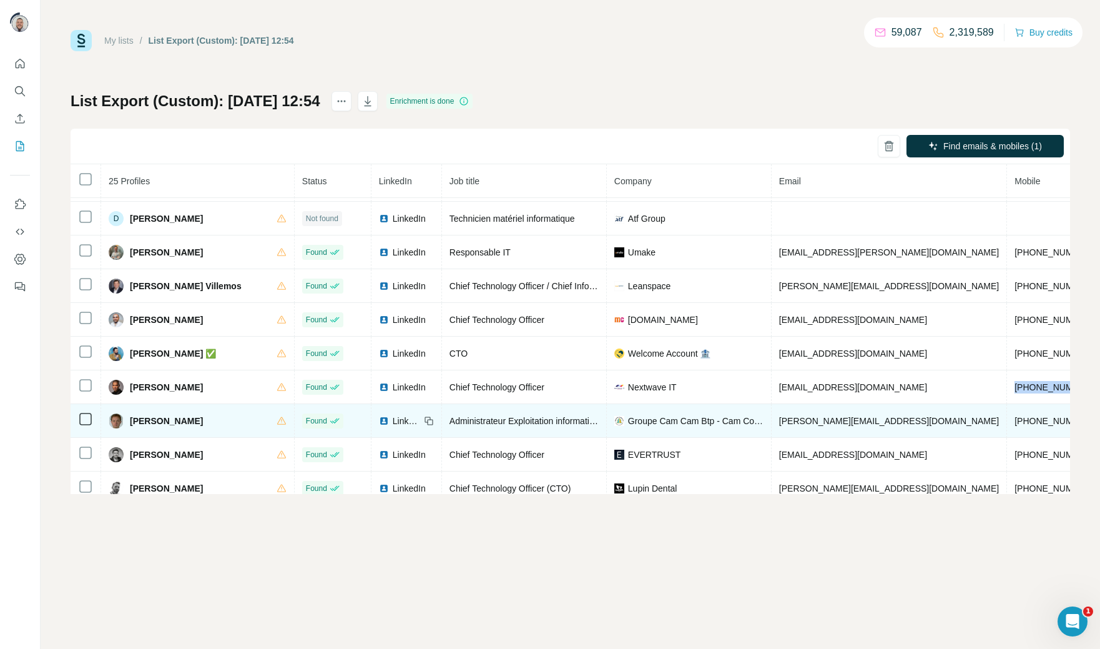
click at [1015, 423] on span "+33629140739" at bounding box center [1054, 421] width 79 height 10
copy span "+33629140739"
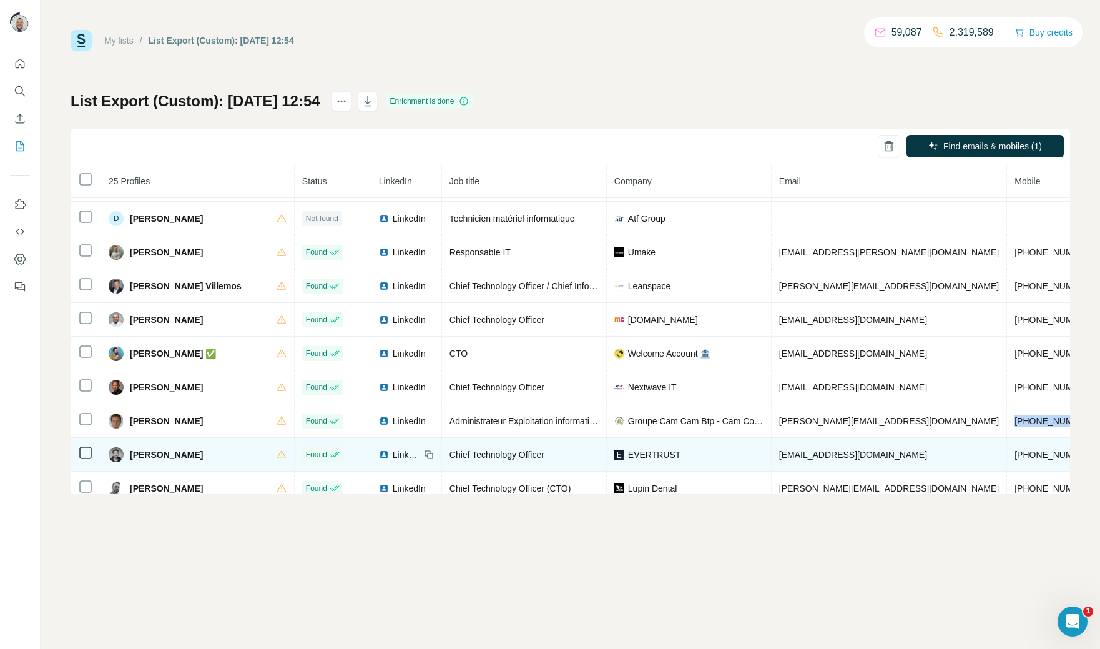
click at [1015, 458] on span "+33650871234" at bounding box center [1054, 455] width 79 height 10
copy span "+33650871234"
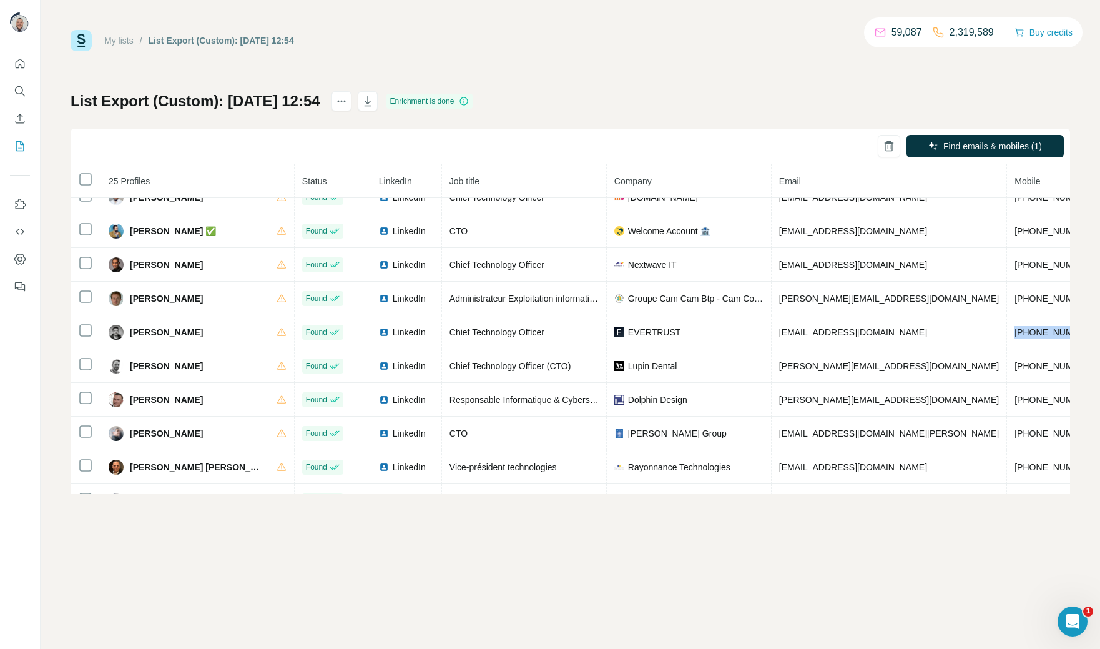
scroll to position [254, 0]
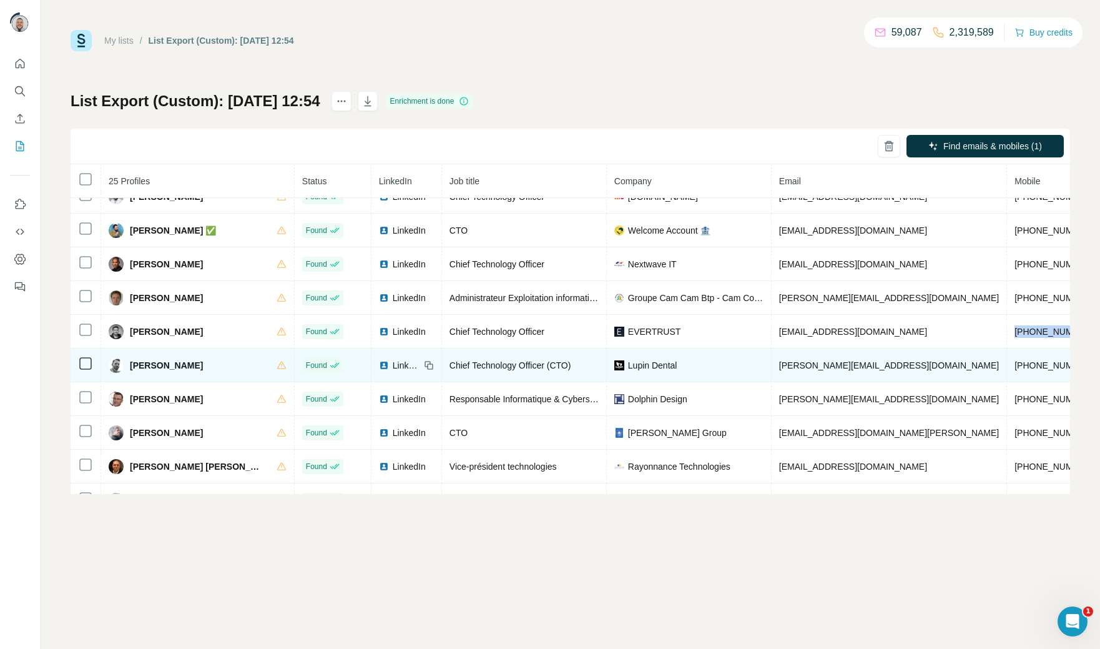
click at [1015, 368] on span "+9613425468" at bounding box center [1054, 365] width 79 height 10
copy span "+9613425468"
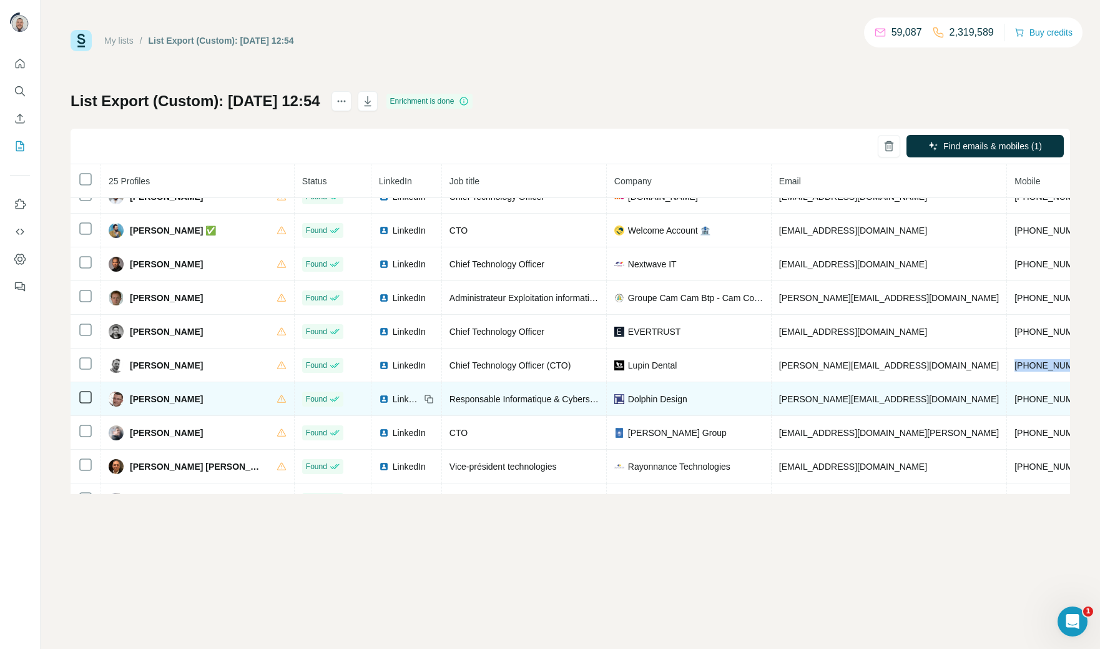
click at [1015, 404] on span "+33680266187" at bounding box center [1054, 399] width 79 height 10
copy span "+33680266187"
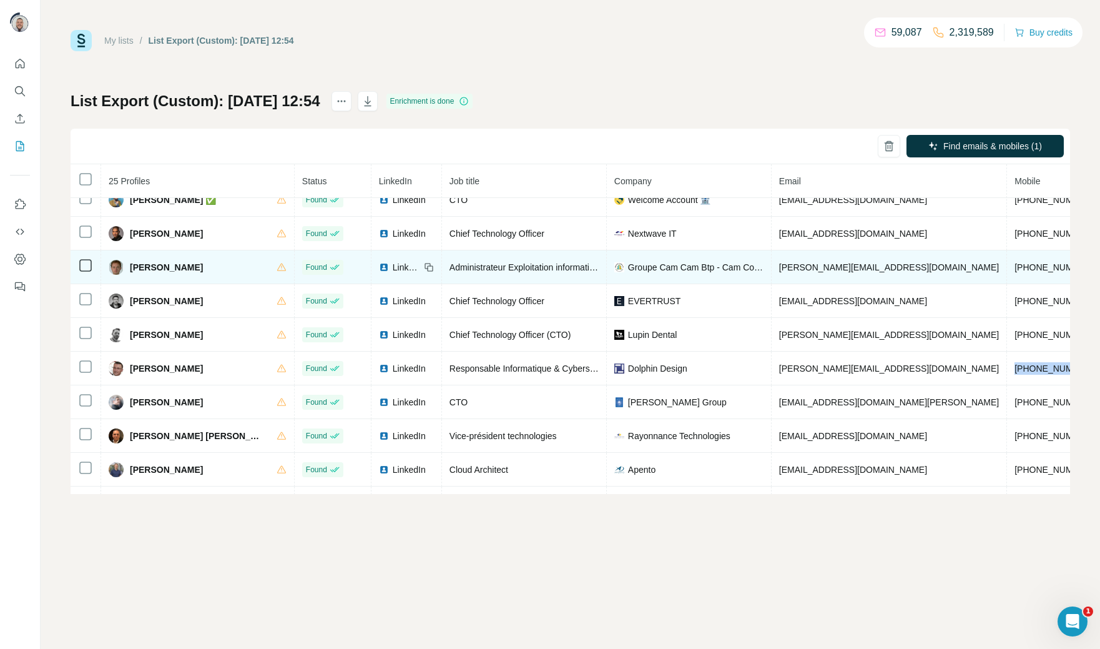
scroll to position [285, 0]
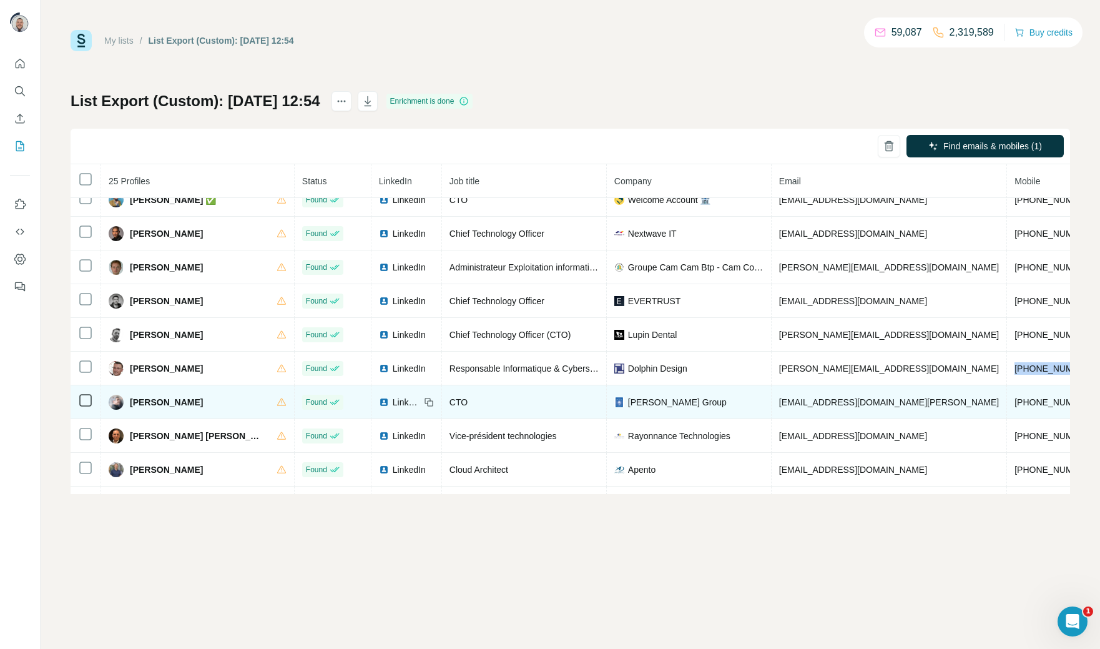
click at [1015, 407] on span "+33670398836" at bounding box center [1054, 402] width 79 height 10
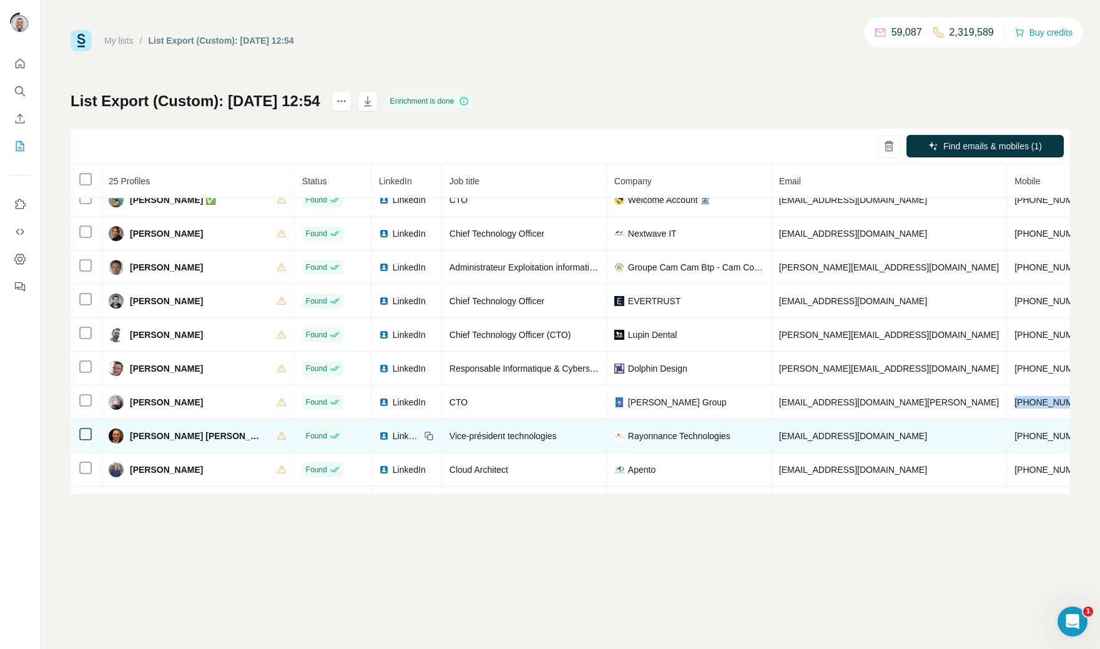
click at [1015, 441] on span "+33660714712" at bounding box center [1054, 436] width 79 height 10
click at [810, 441] on span "makbar@rayonnance.fr" at bounding box center [853, 436] width 148 height 10
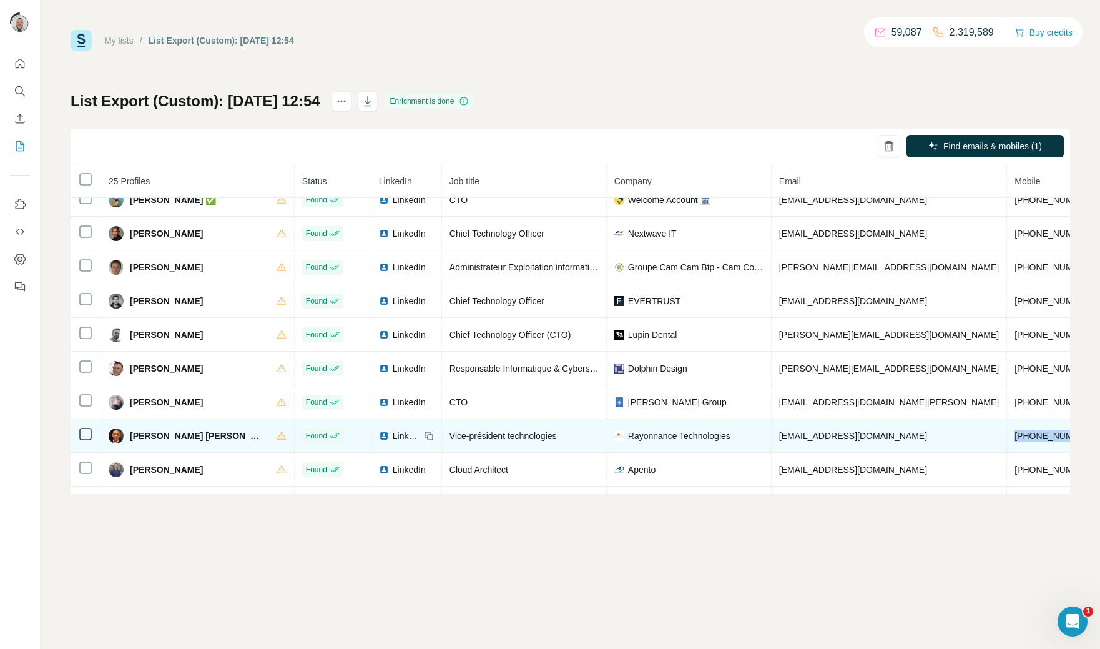
click at [810, 441] on span "makbar@rayonnance.fr" at bounding box center [853, 436] width 148 height 10
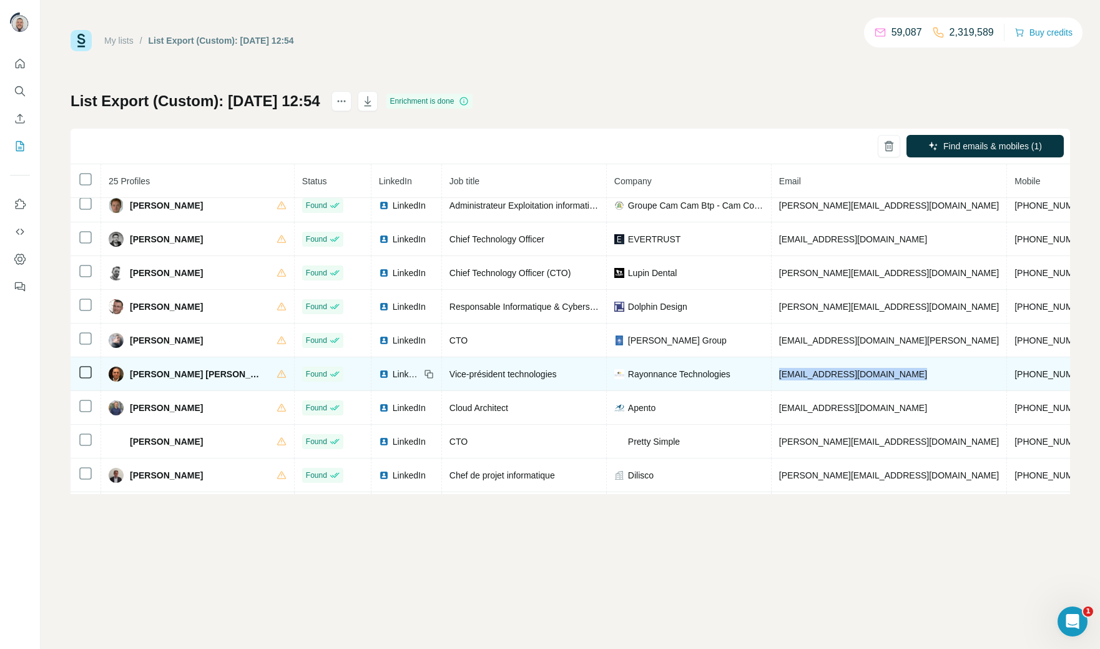
scroll to position [357, 0]
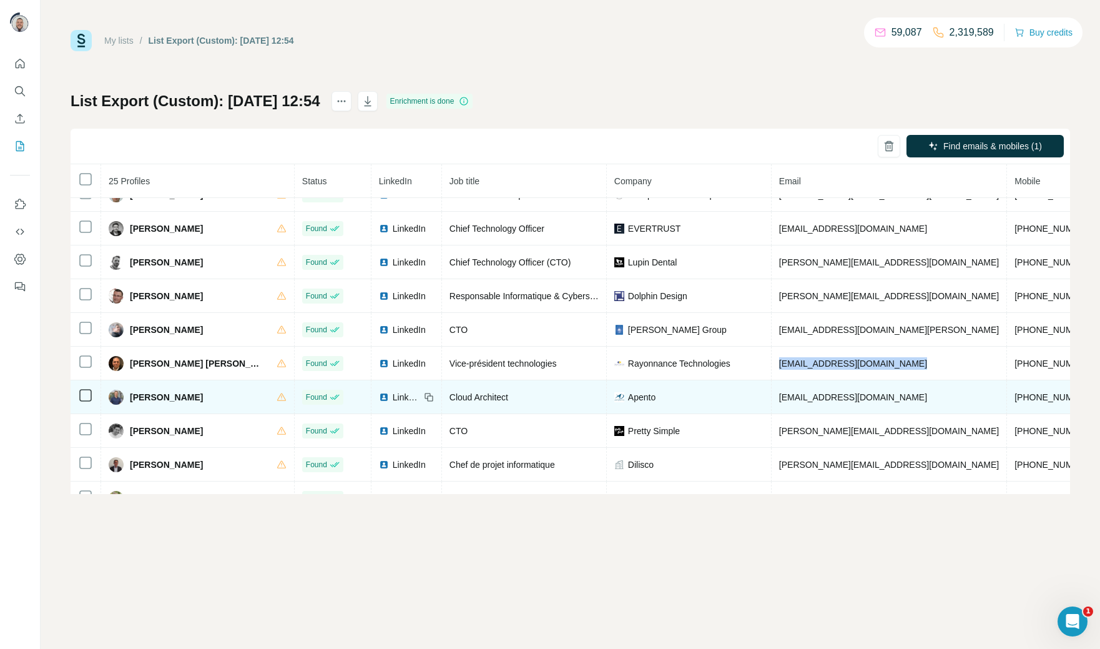
click at [1015, 402] on span "+4540455575" at bounding box center [1054, 397] width 79 height 10
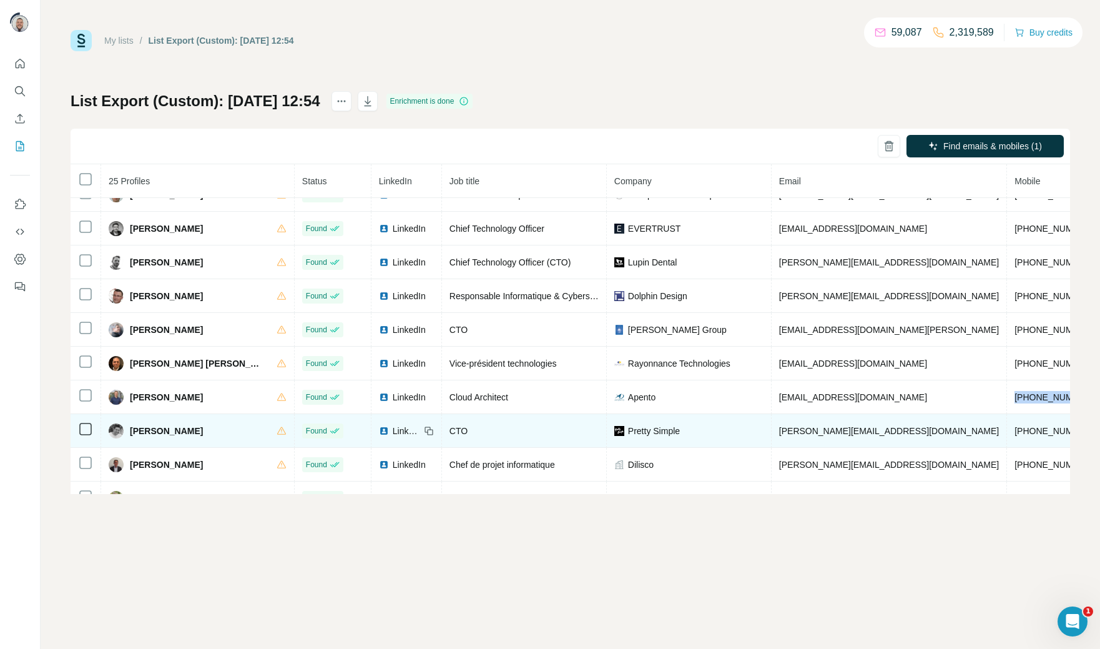
click at [1015, 436] on span "+33662941855" at bounding box center [1054, 431] width 79 height 10
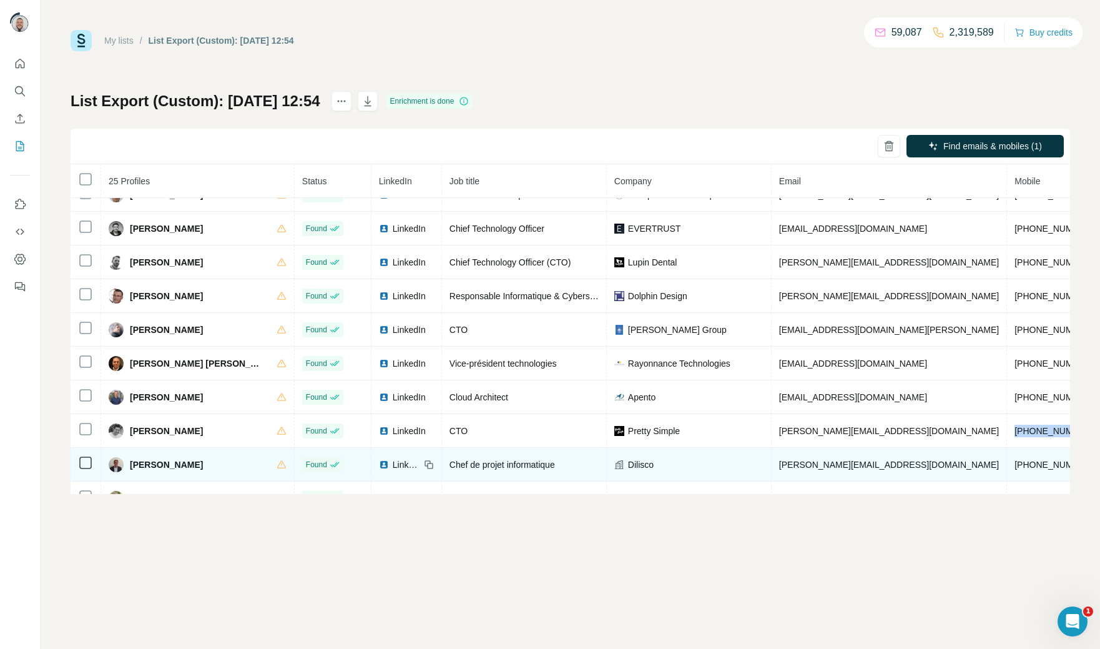
click at [1015, 469] on span "+33673875214" at bounding box center [1054, 465] width 79 height 10
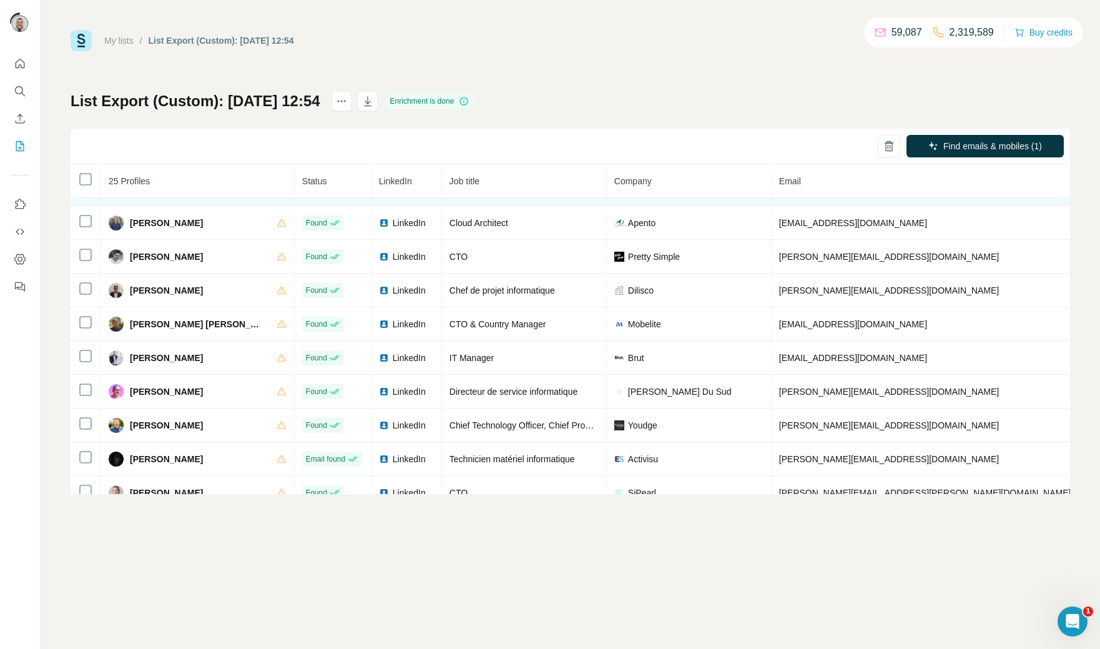
scroll to position [531, 0]
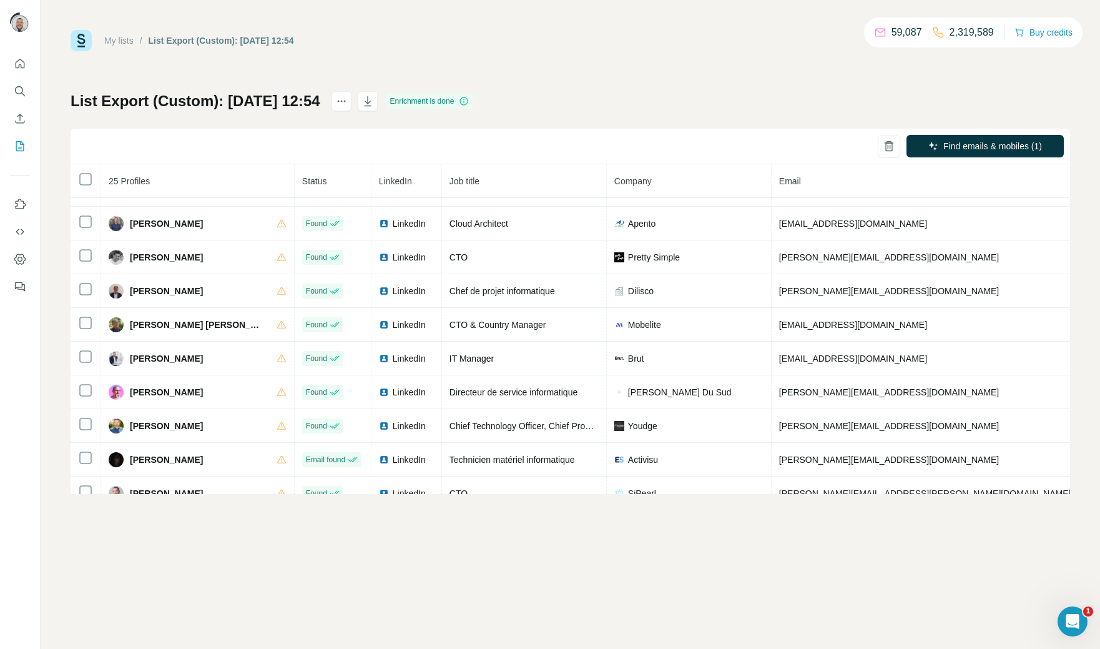
click at [868, 59] on div "My lists / List Export (Custom): 02/10/2025 12:54 59,087 2,319,589 Buy credits …" at bounding box center [571, 262] width 1000 height 464
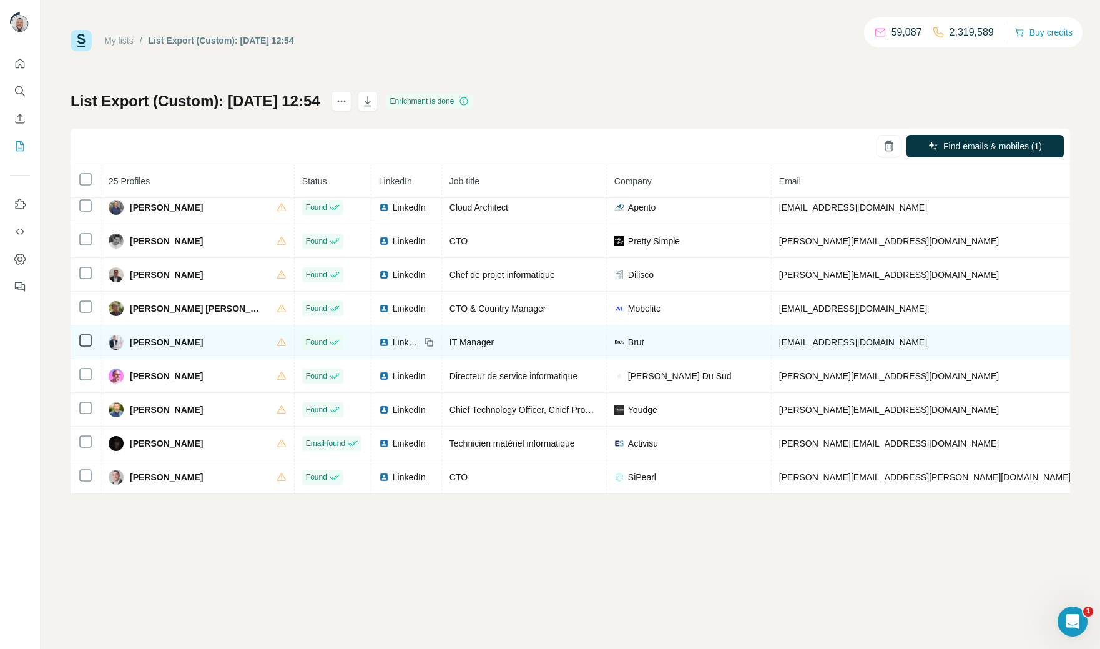
scroll to position [558, 0]
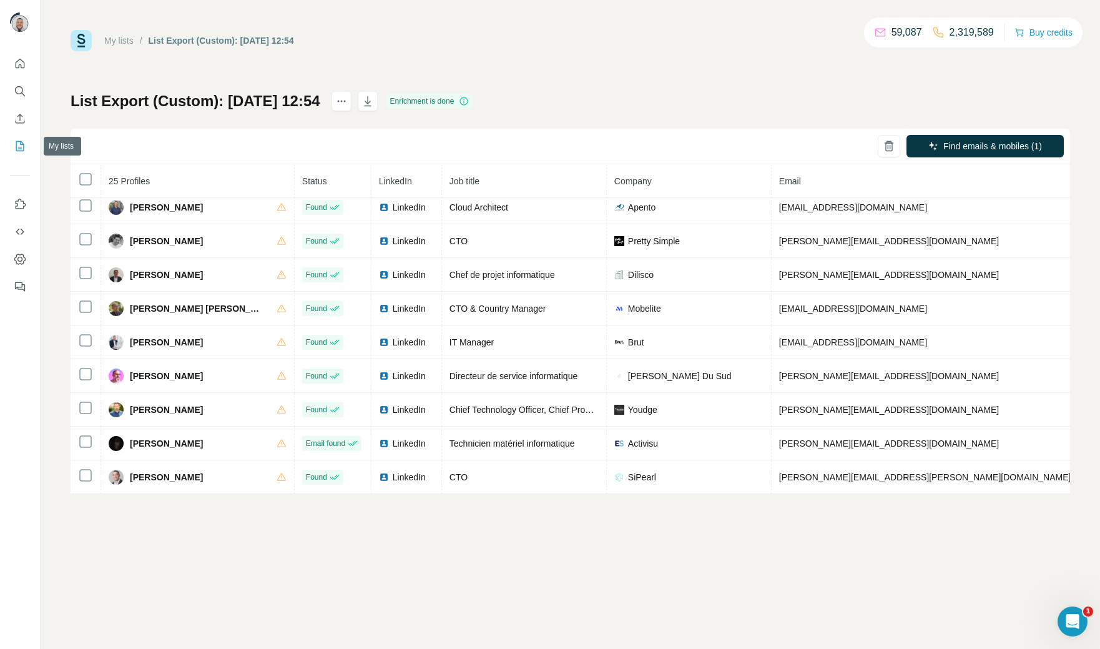
click at [11, 145] on button "My lists" at bounding box center [20, 146] width 20 height 22
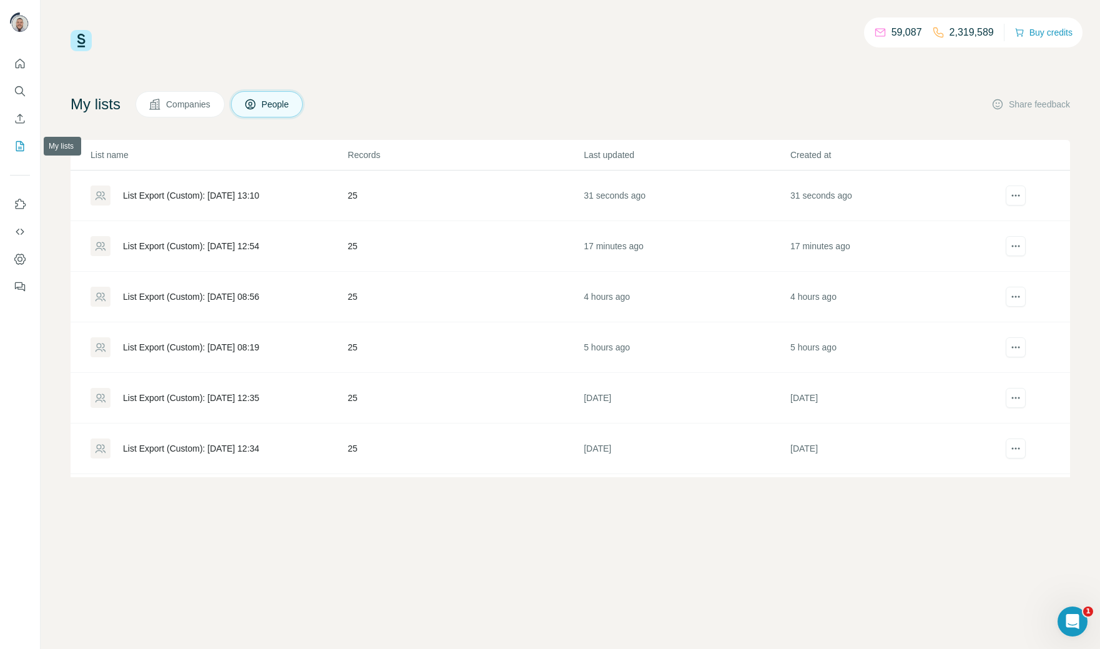
click at [20, 145] on icon "My lists" at bounding box center [20, 146] width 12 height 12
click at [245, 187] on div "List Export (Custom): [DATE] 13:10" at bounding box center [219, 195] width 256 height 20
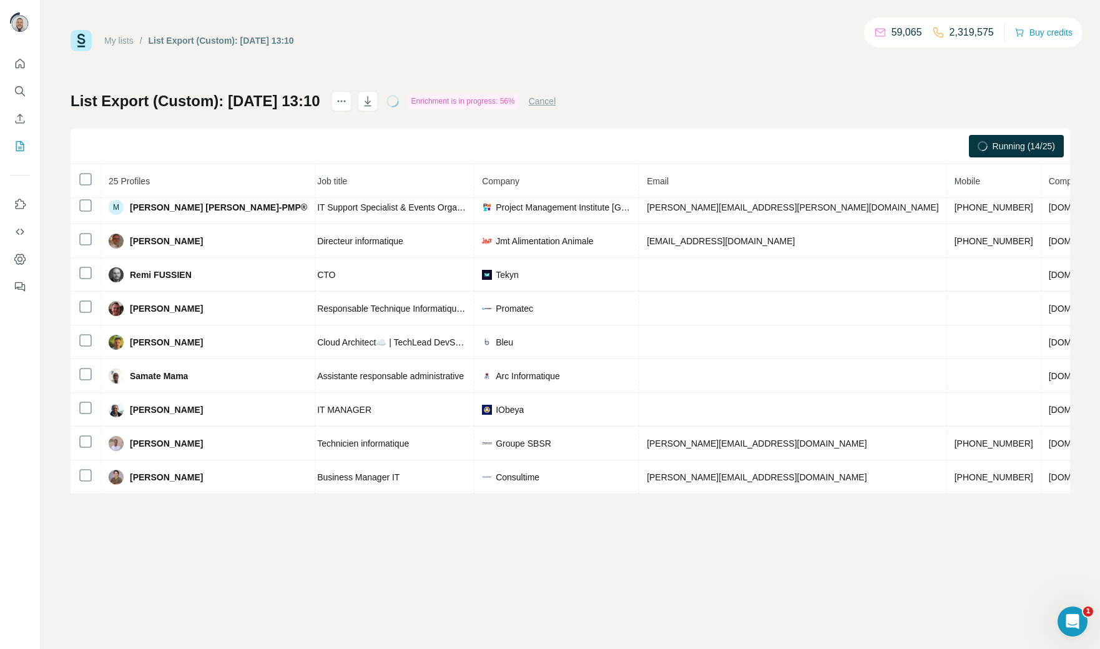
scroll to position [0, 153]
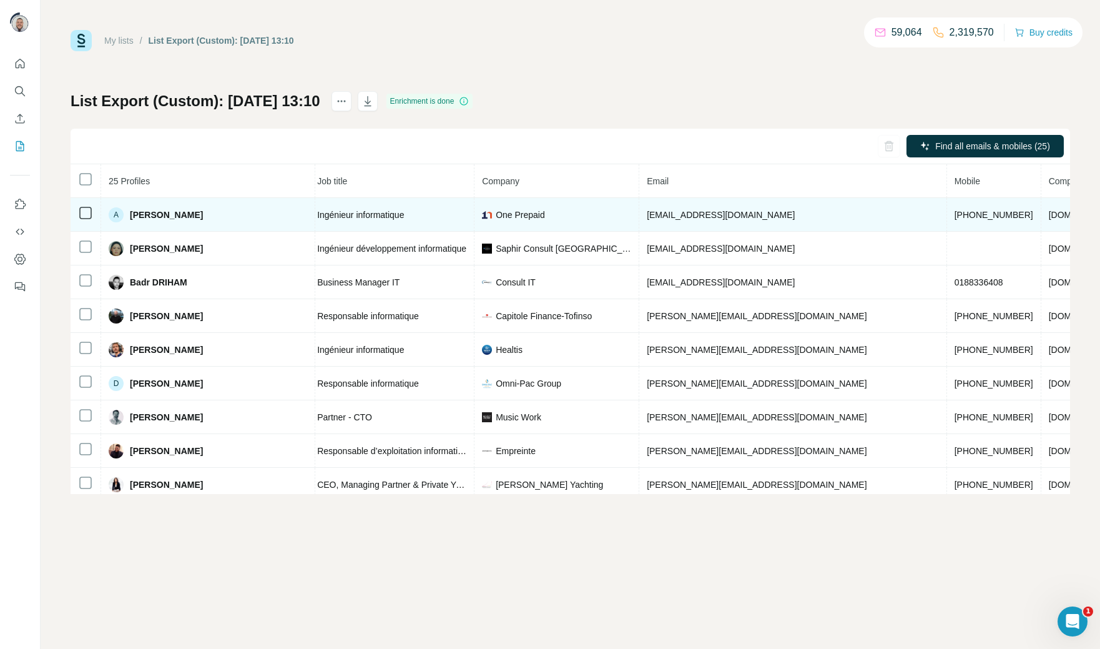
click at [955, 214] on span "+33769713823" at bounding box center [994, 215] width 79 height 10
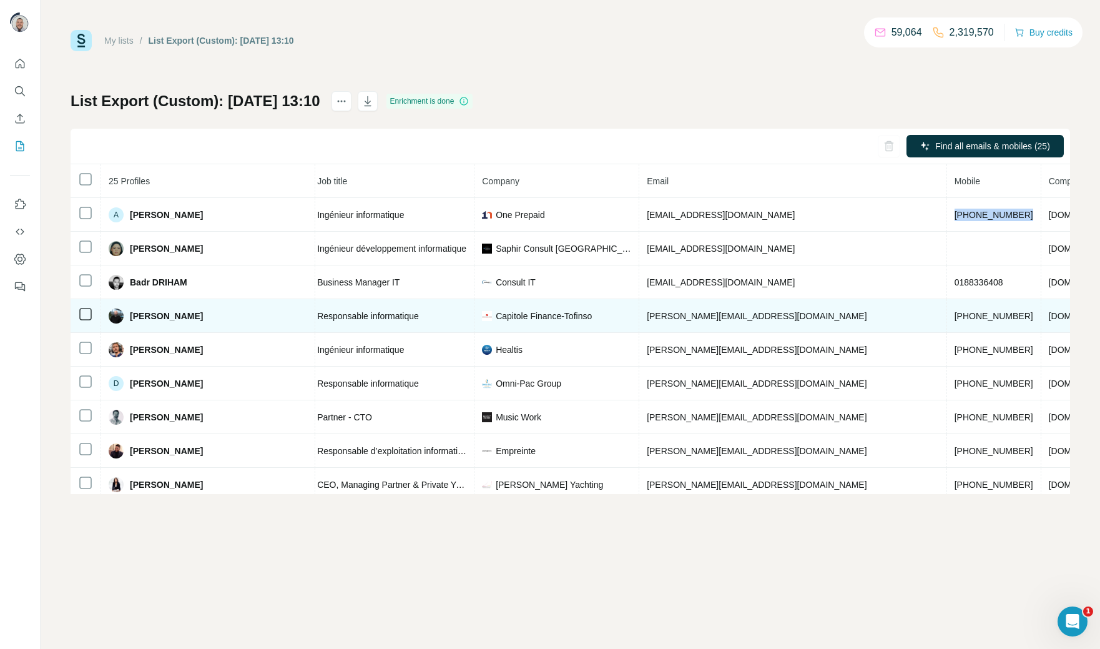
click at [955, 318] on span "+33610153475" at bounding box center [994, 316] width 79 height 10
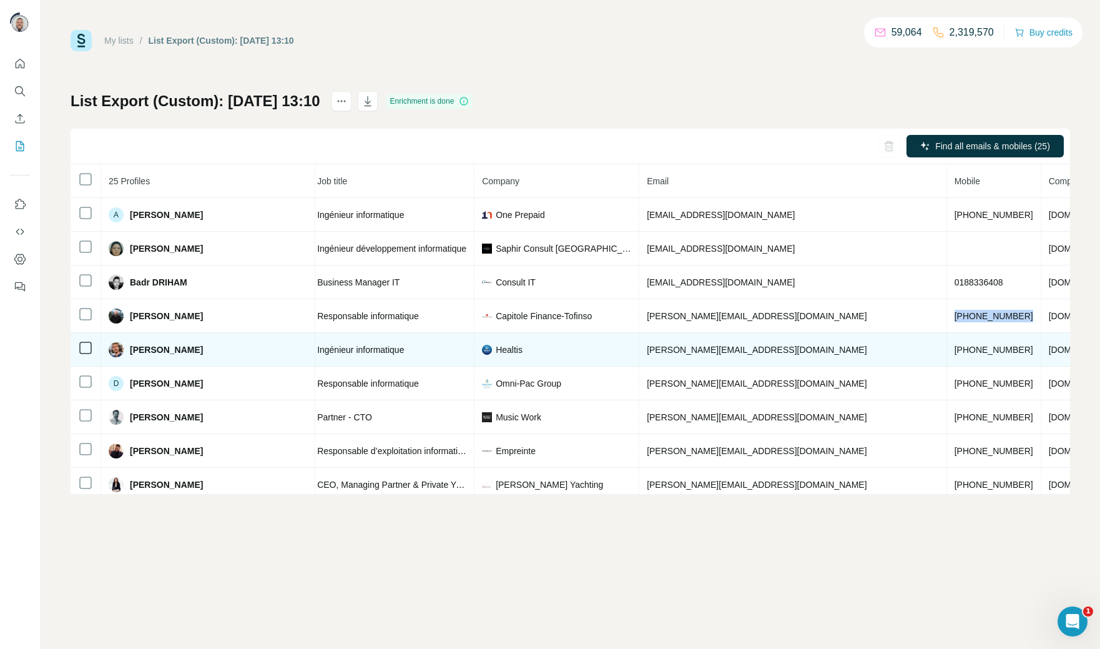
click at [955, 349] on span "+33660315456" at bounding box center [994, 350] width 79 height 10
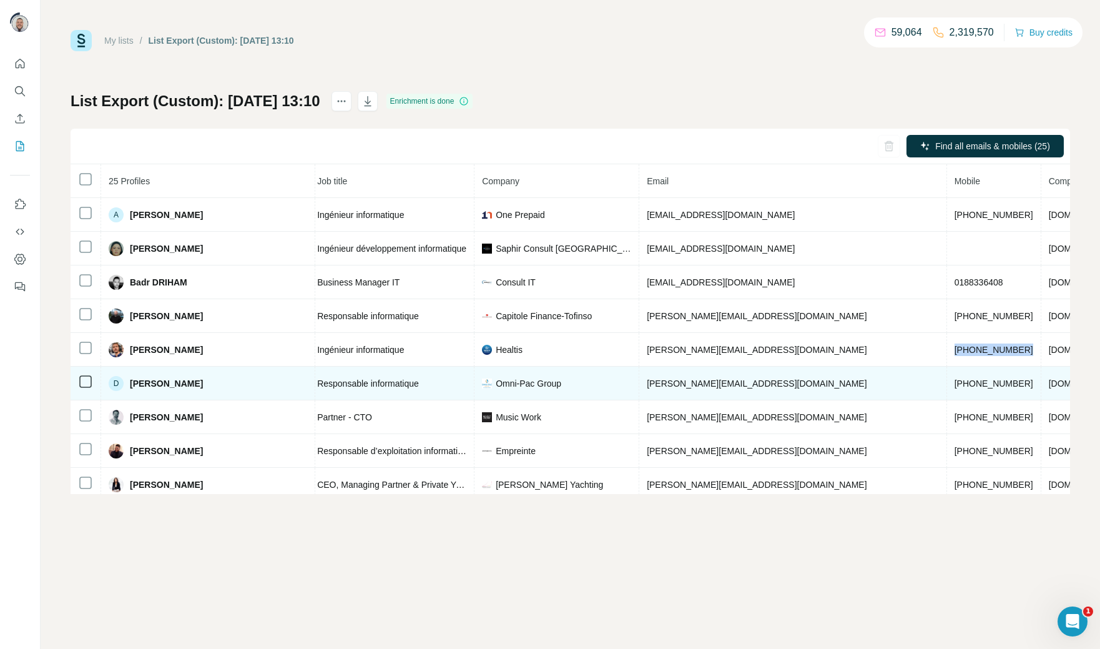
click at [955, 388] on span "+33674263603" at bounding box center [994, 383] width 79 height 10
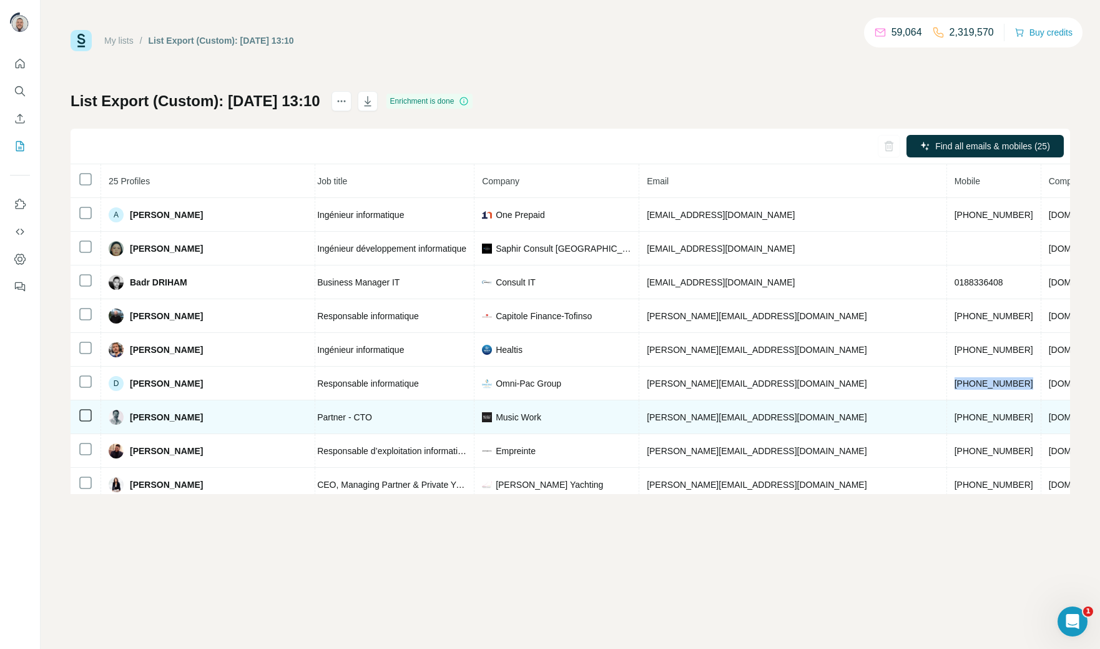
click at [955, 420] on span "+33608897781" at bounding box center [994, 417] width 79 height 10
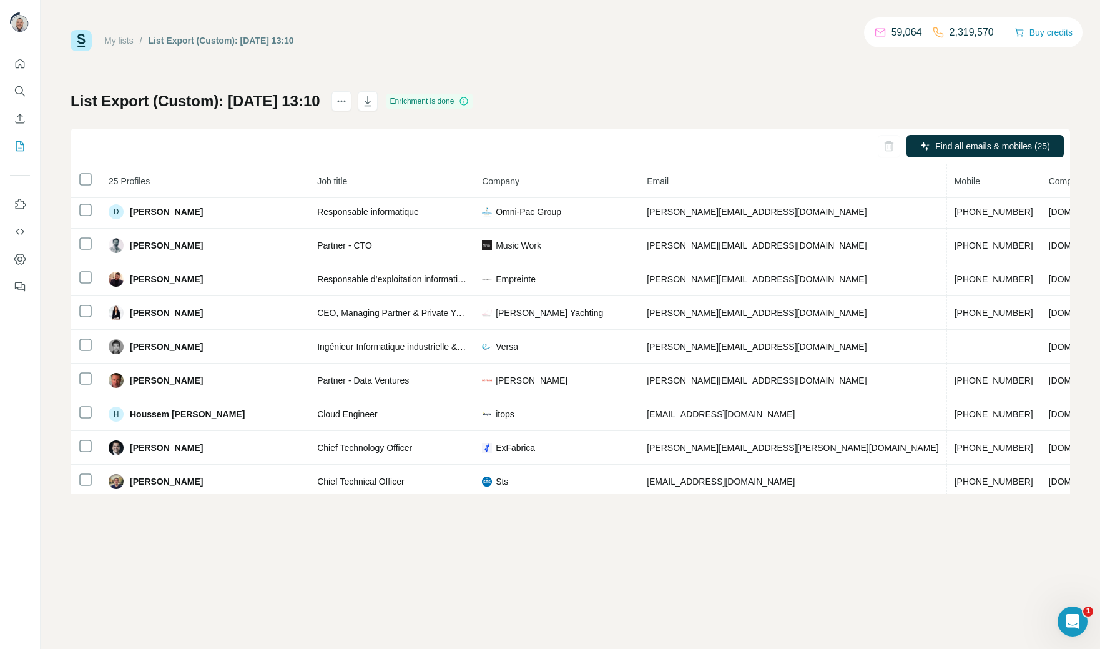
scroll to position [184, 153]
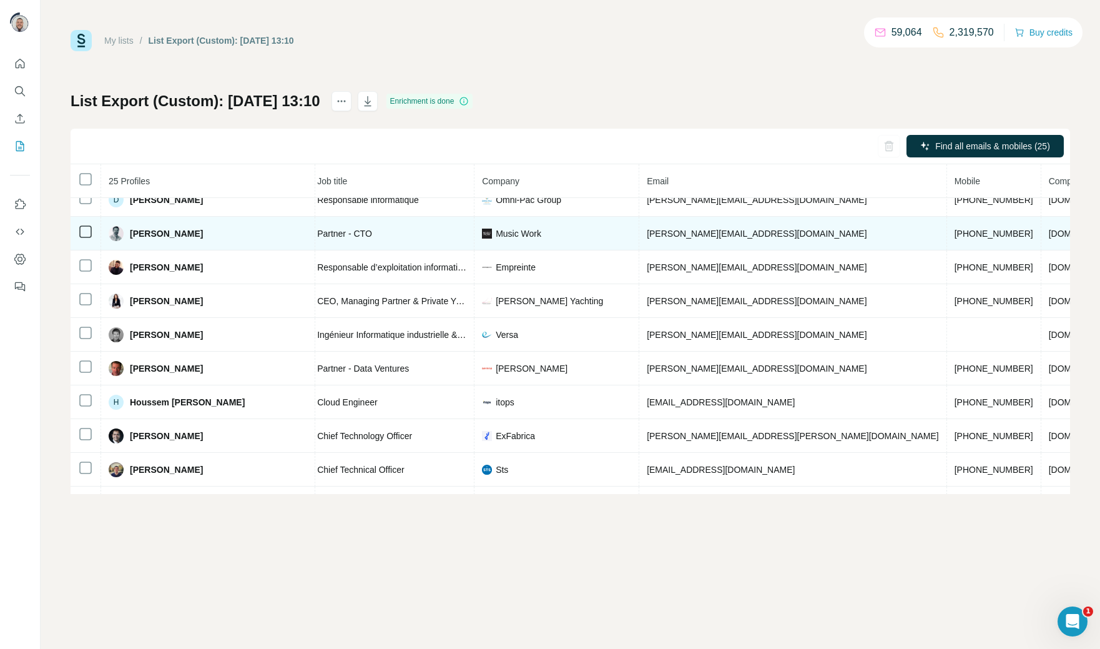
click at [955, 236] on span "+33608897781" at bounding box center [994, 234] width 79 height 10
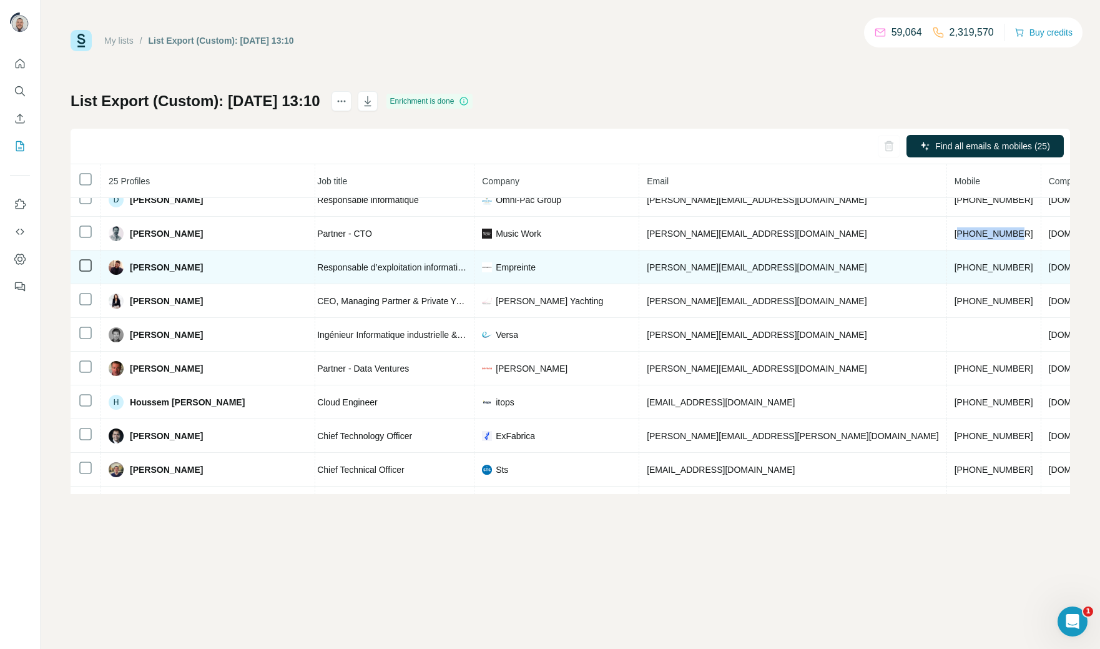
click at [955, 272] on span "+33769348407" at bounding box center [994, 267] width 79 height 10
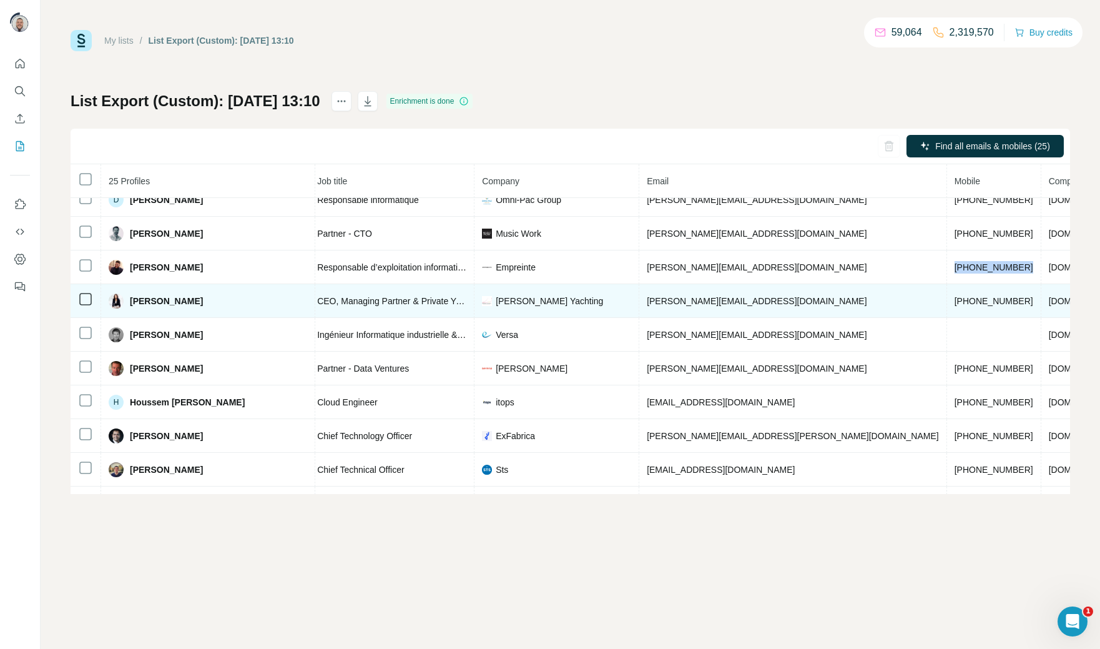
click at [955, 305] on span "+19176120870" at bounding box center [994, 301] width 79 height 10
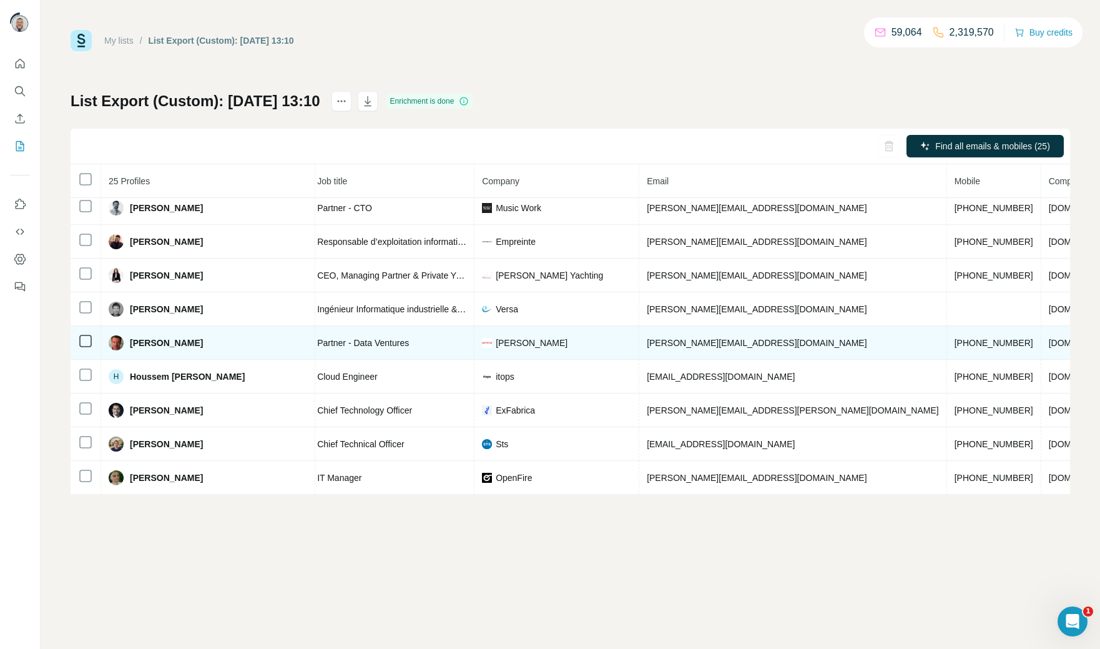
scroll to position [212, 153]
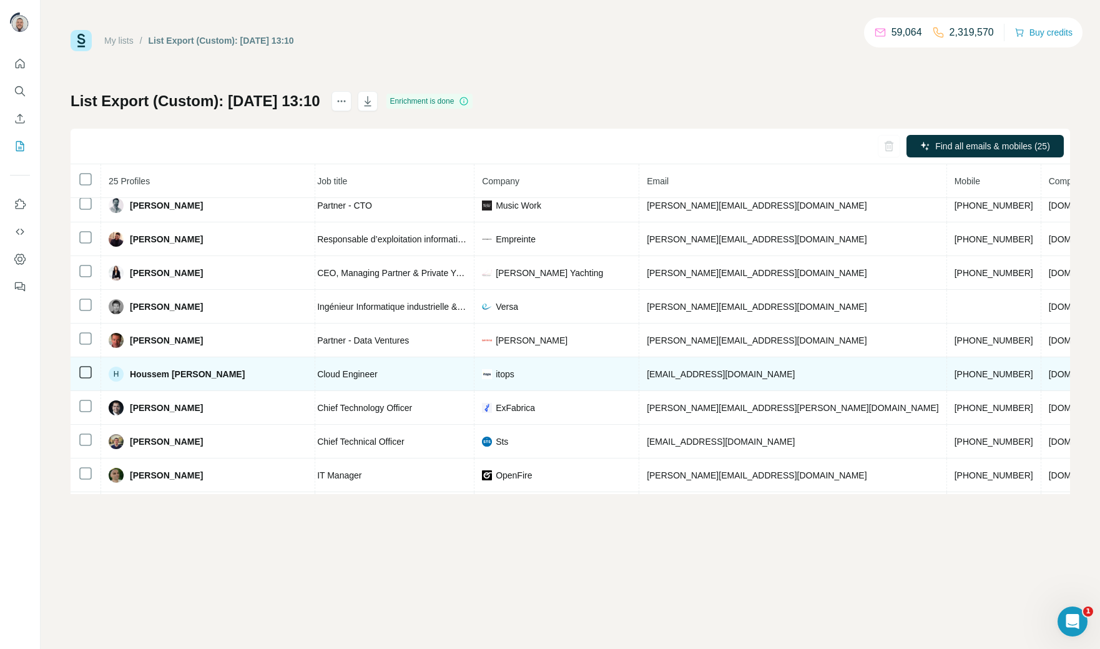
click at [955, 379] on span "+33635715407" at bounding box center [994, 374] width 79 height 10
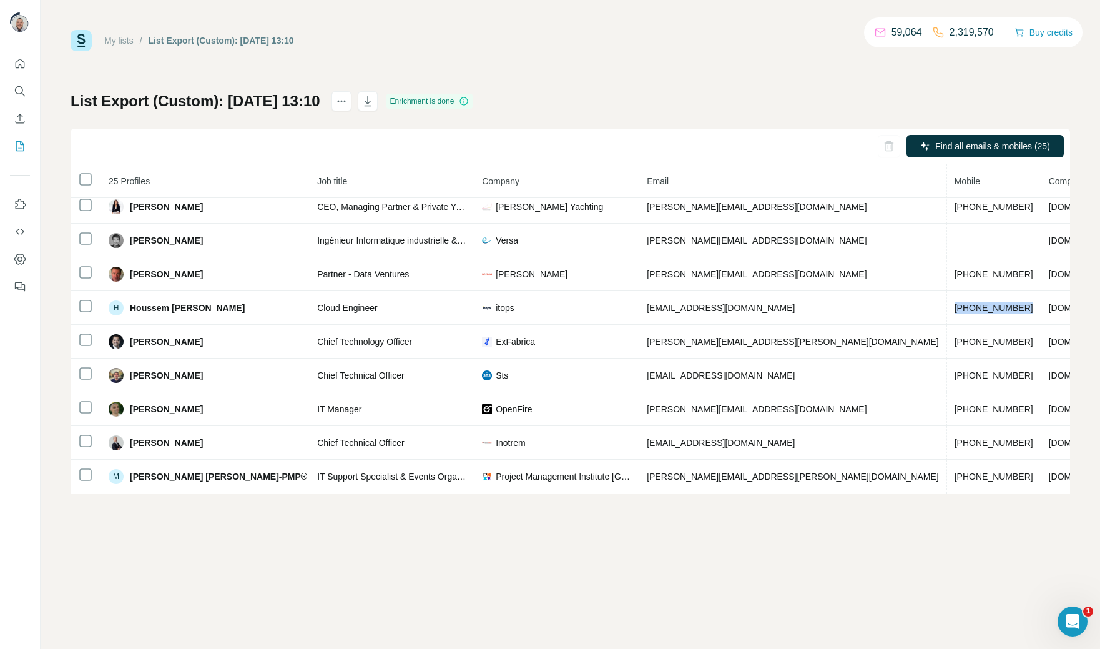
scroll to position [282, 153]
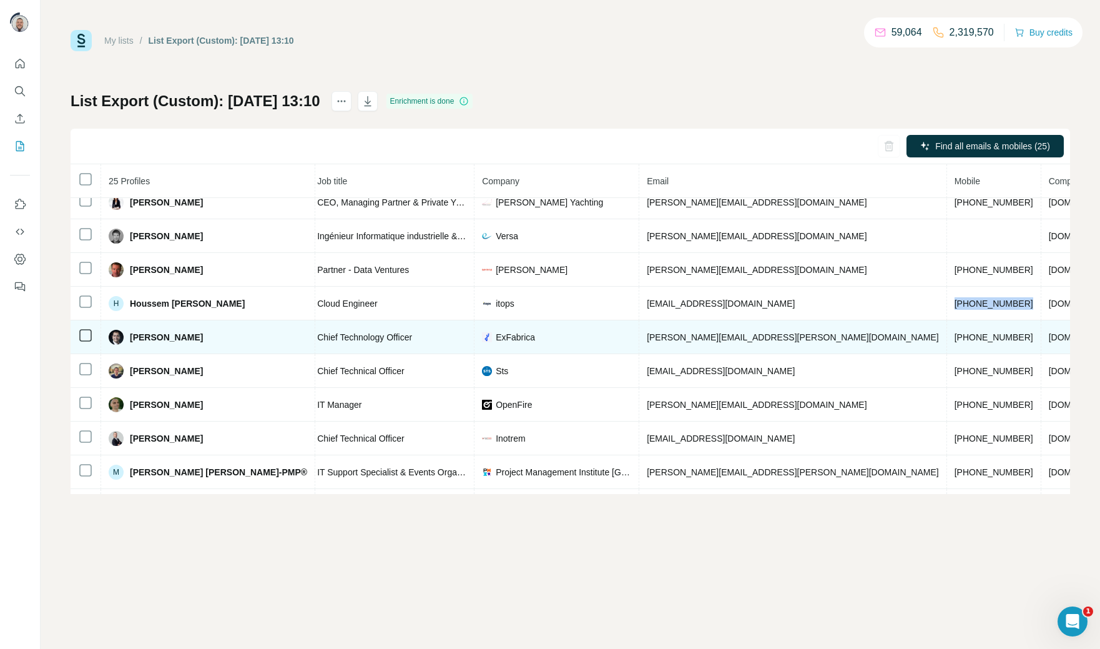
click at [955, 342] on span "+33610709119" at bounding box center [994, 337] width 79 height 10
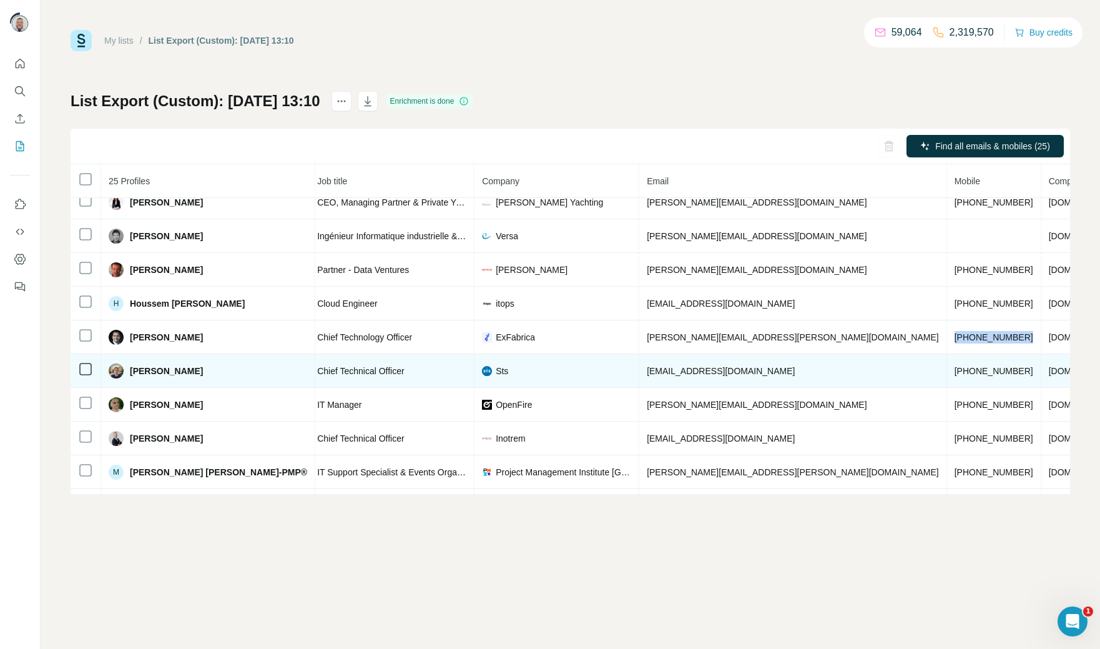
click at [955, 376] on span "+33667971094" at bounding box center [994, 371] width 79 height 10
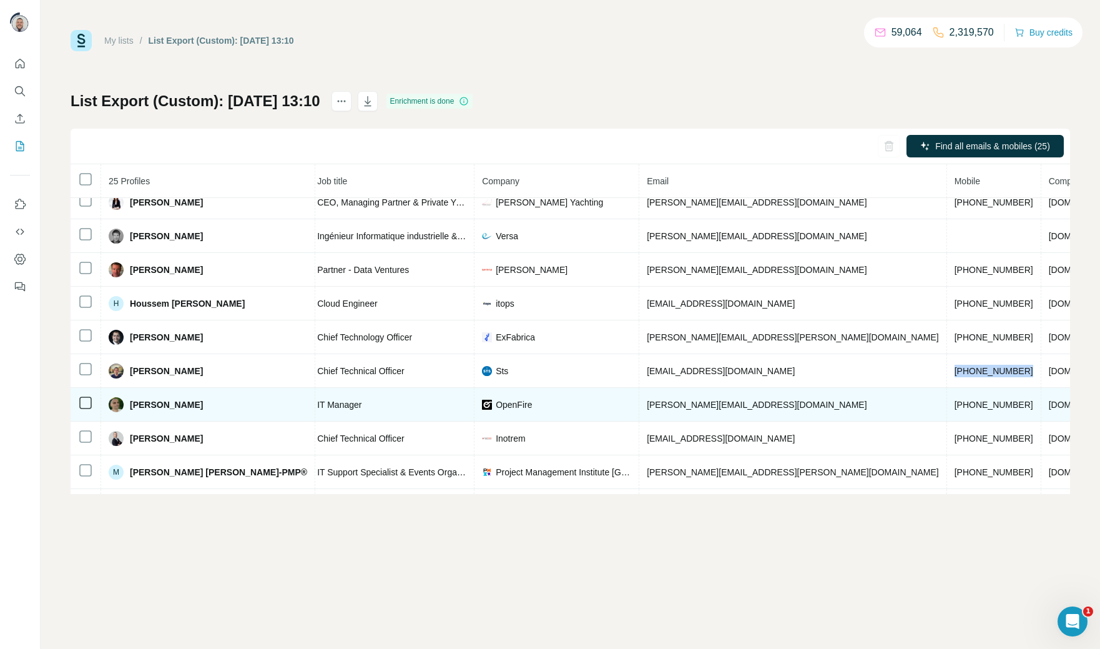
click at [947, 421] on td "+33626216264" at bounding box center [994, 405] width 94 height 34
click at [955, 410] on span "+33626216264" at bounding box center [994, 405] width 79 height 10
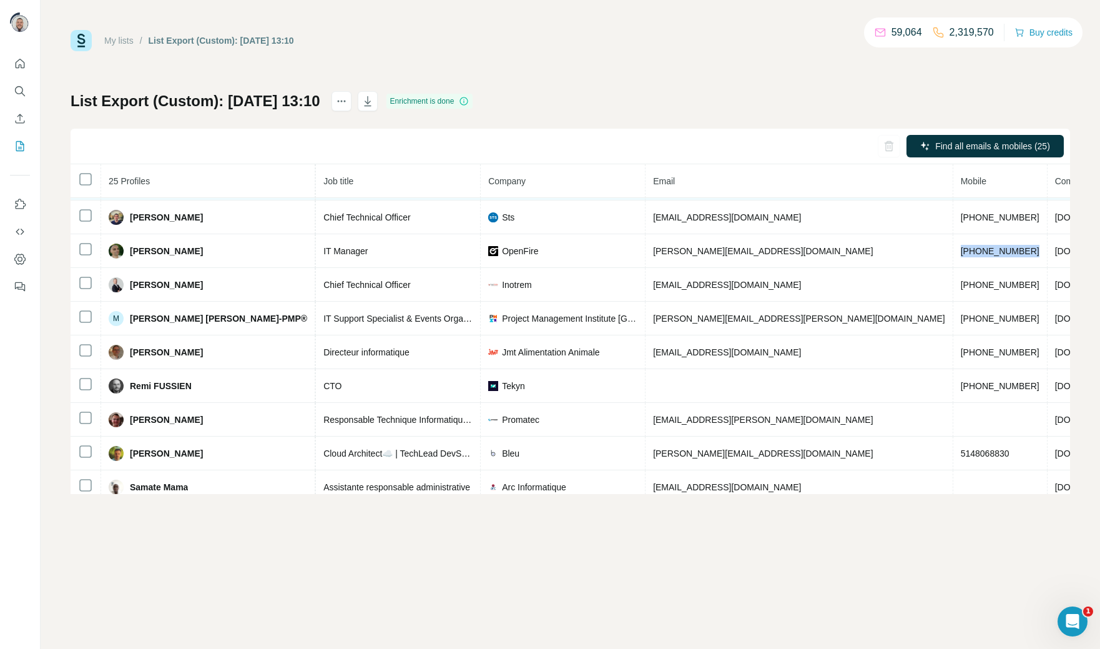
scroll to position [436, 145]
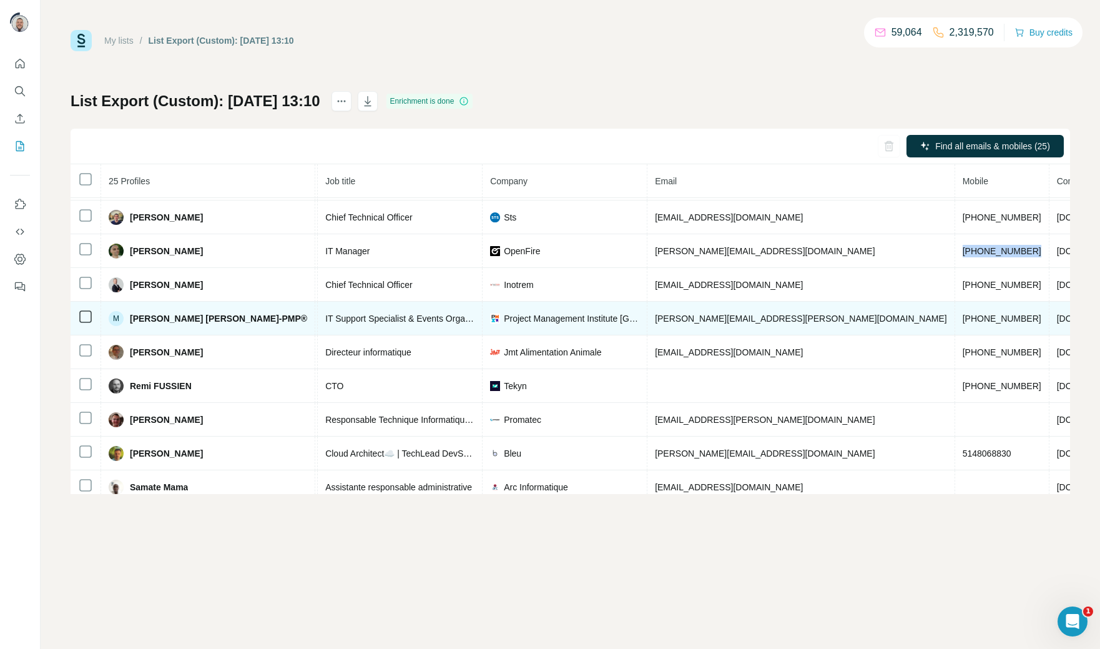
click at [963, 323] on span "+33758683848" at bounding box center [1002, 318] width 79 height 10
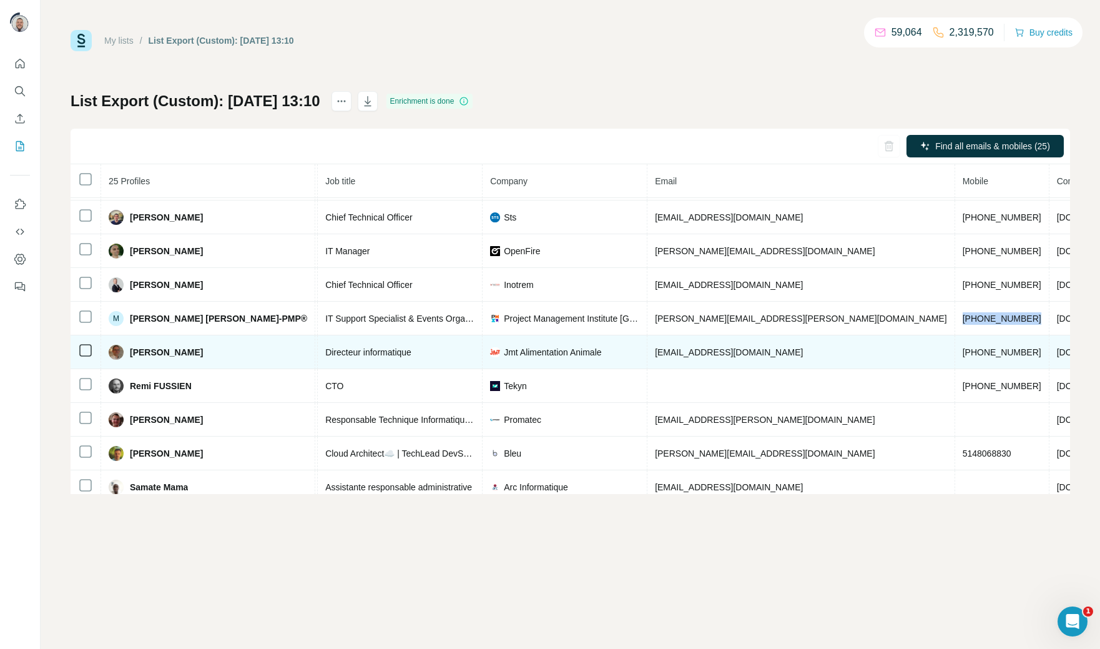
scroll to position [438, 145]
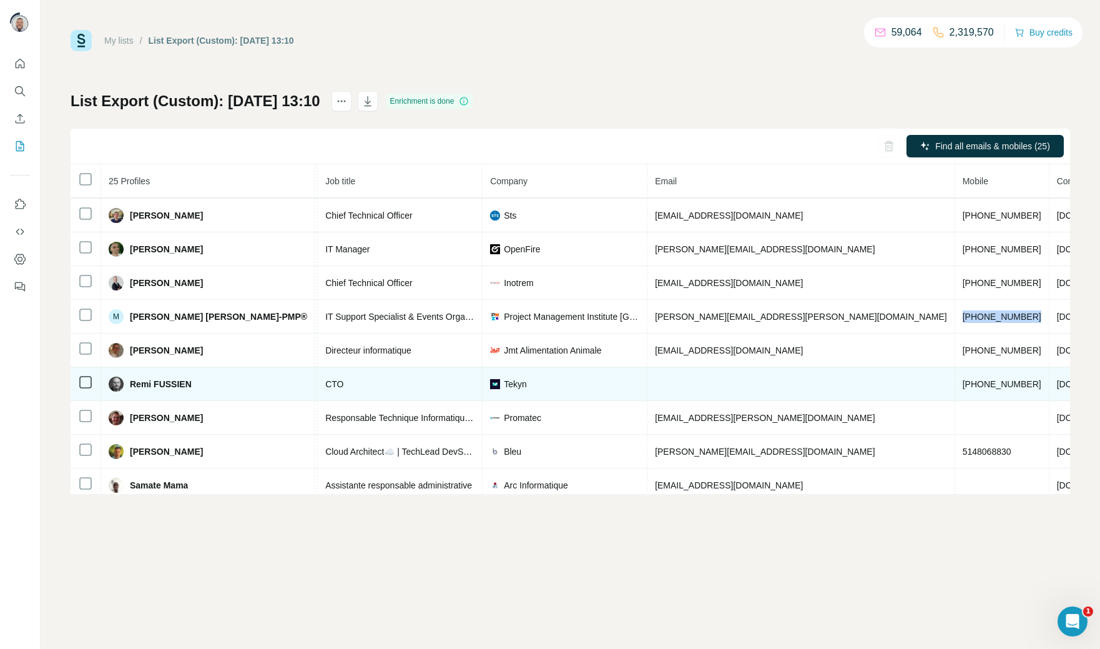
click at [963, 388] on span "+33613447223" at bounding box center [1002, 384] width 79 height 10
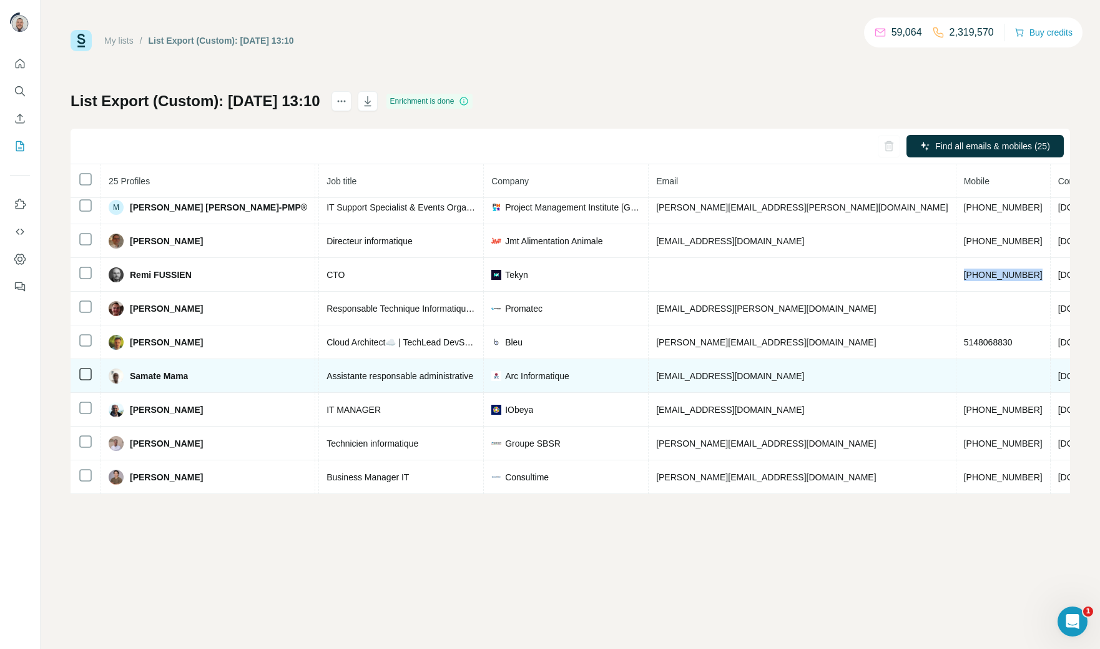
scroll to position [558, 143]
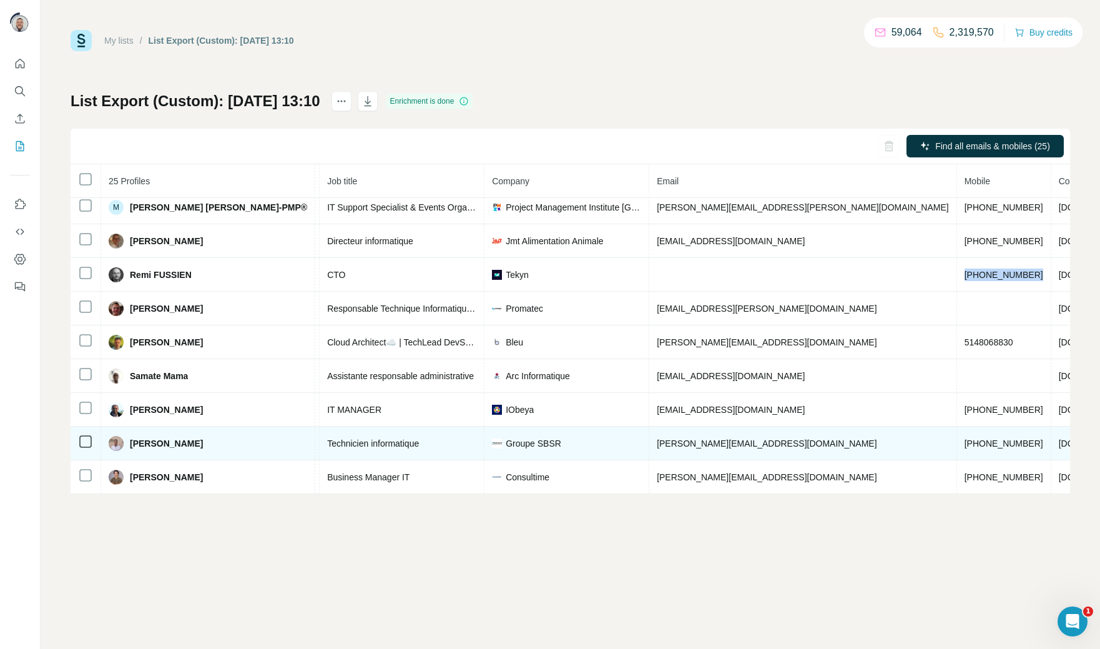
click at [957, 447] on td "+33652897242" at bounding box center [1004, 443] width 94 height 34
click at [965, 443] on span "+33652897242" at bounding box center [1004, 443] width 79 height 10
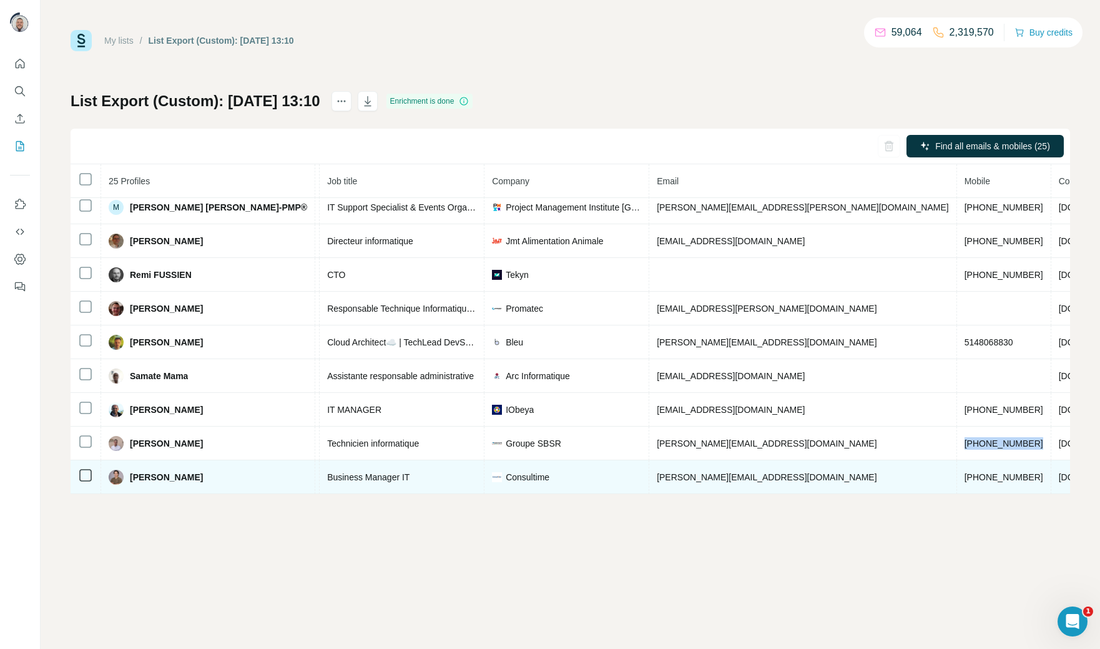
click at [965, 472] on span "+33760187674" at bounding box center [1004, 477] width 79 height 10
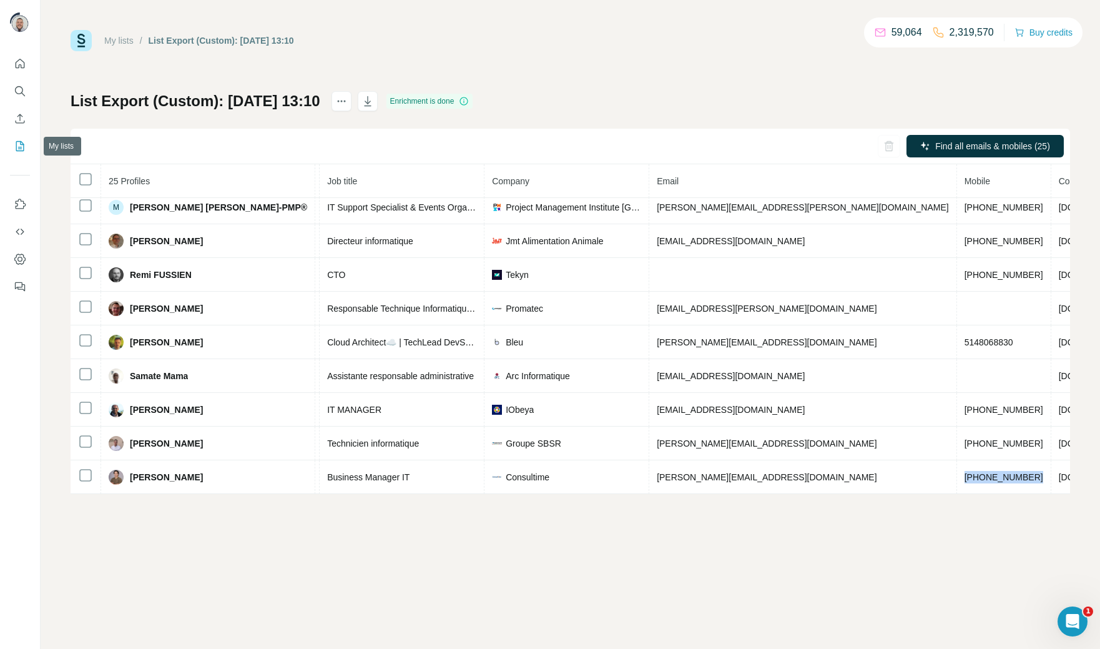
click at [24, 143] on icon "My lists" at bounding box center [20, 146] width 12 height 12
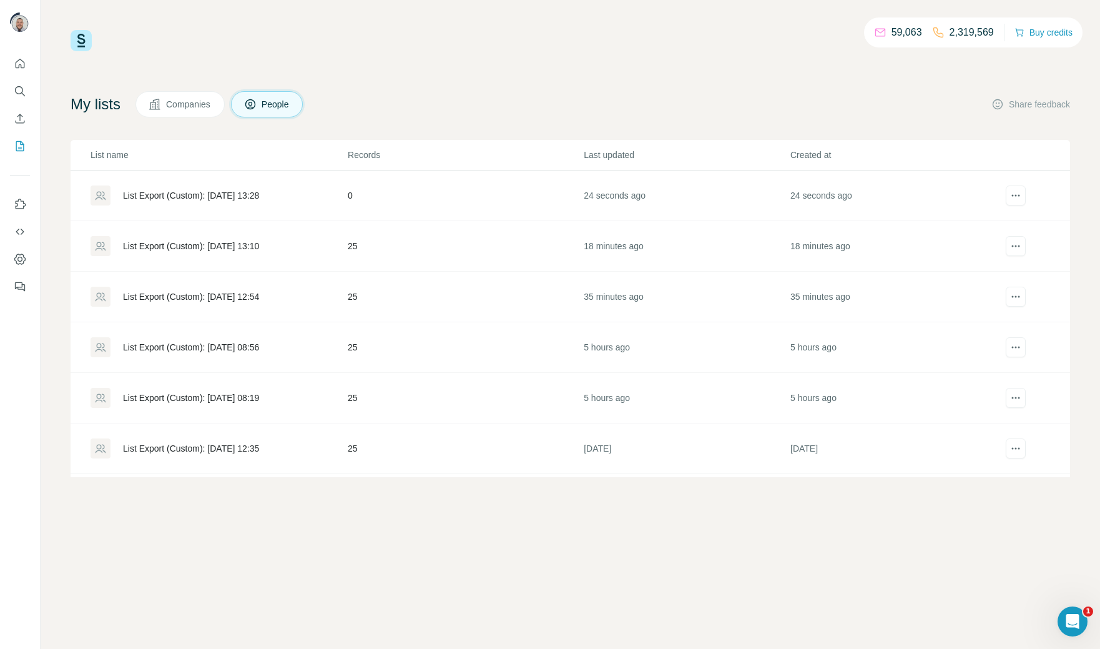
click at [166, 192] on div "List Export (Custom): [DATE] 13:28" at bounding box center [191, 195] width 136 height 12
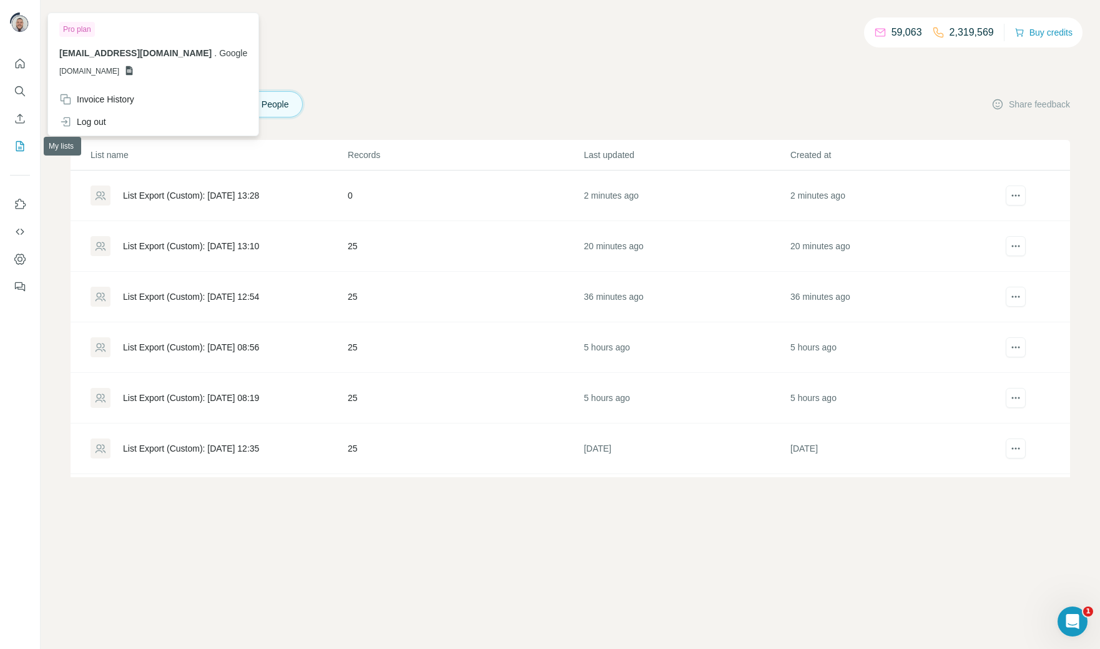
click at [17, 144] on icon "My lists" at bounding box center [20, 146] width 12 height 12
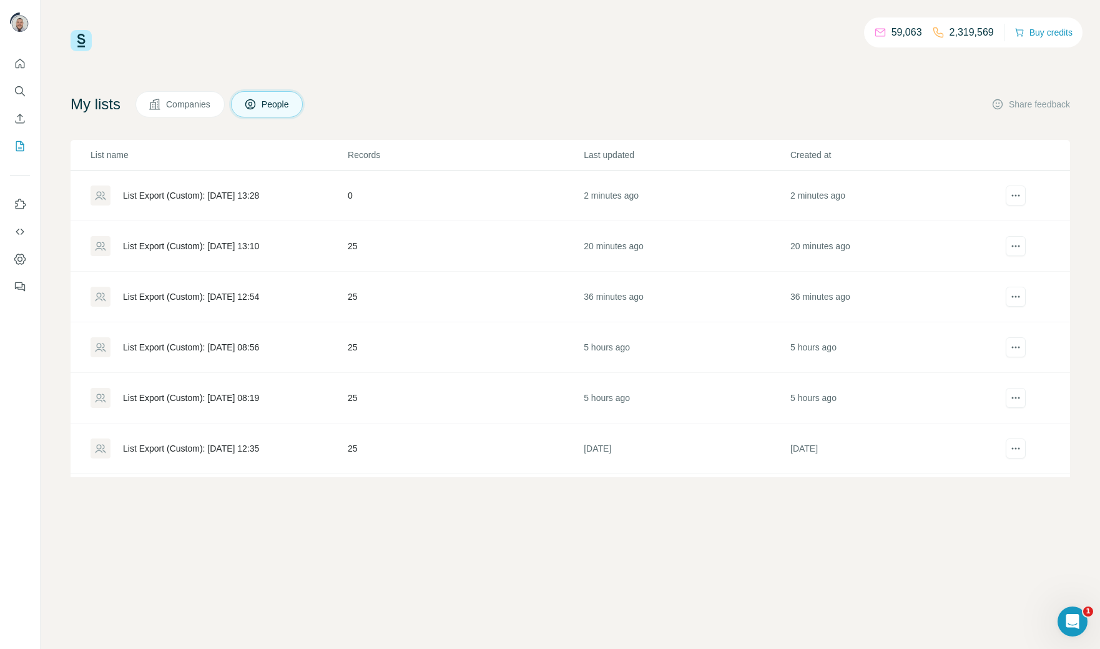
click at [202, 197] on div "List Export (Custom): [DATE] 13:28" at bounding box center [191, 195] width 136 height 12
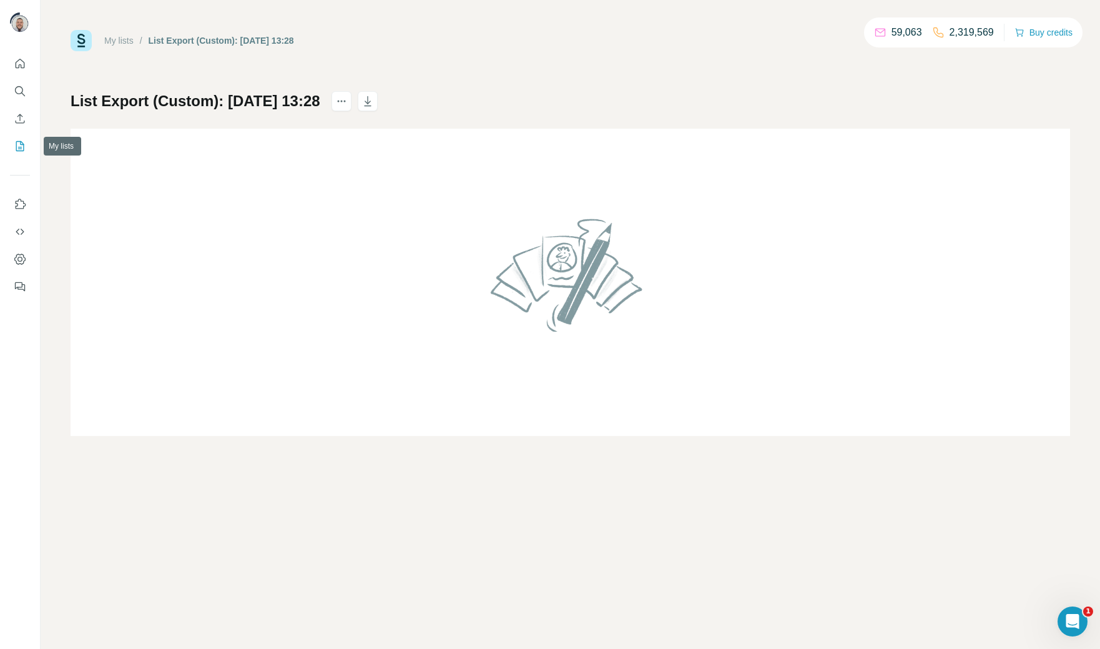
click at [24, 145] on icon "My lists" at bounding box center [20, 146] width 12 height 12
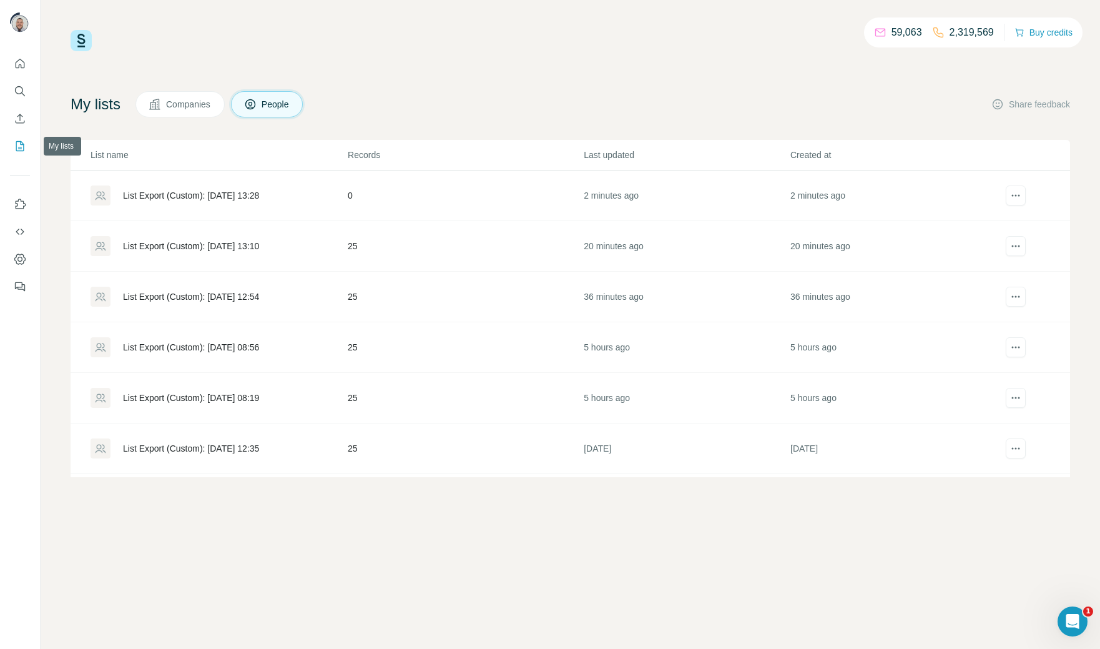
click at [24, 145] on icon "My lists" at bounding box center [20, 146] width 12 height 12
click at [214, 195] on div "List Export (Custom): [DATE] 13:28" at bounding box center [191, 195] width 136 height 12
